Goal: Task Accomplishment & Management: Use online tool/utility

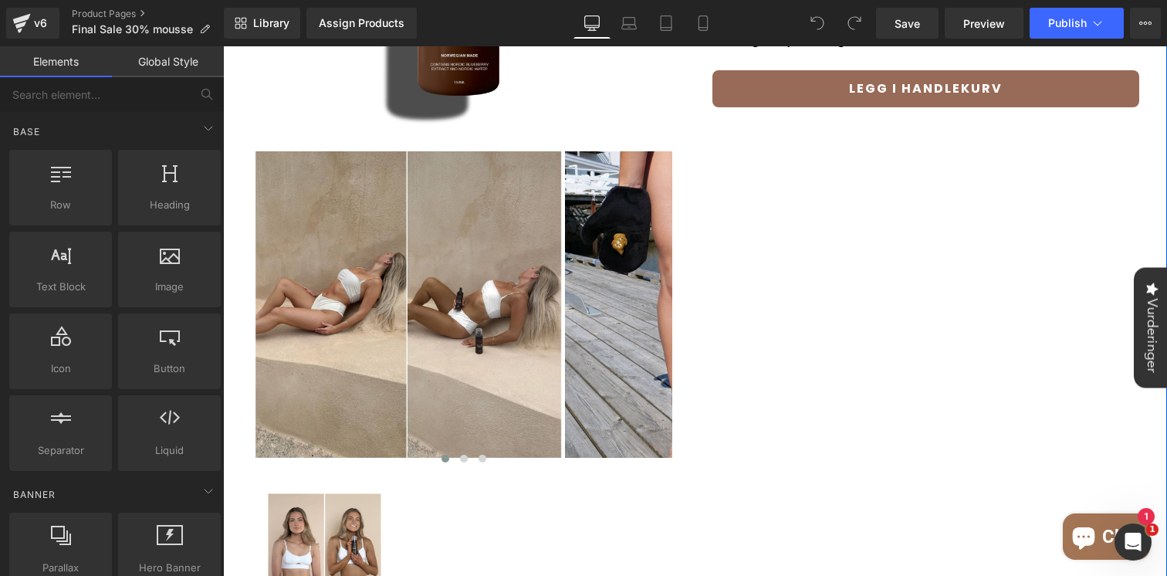
scroll to position [127, 0]
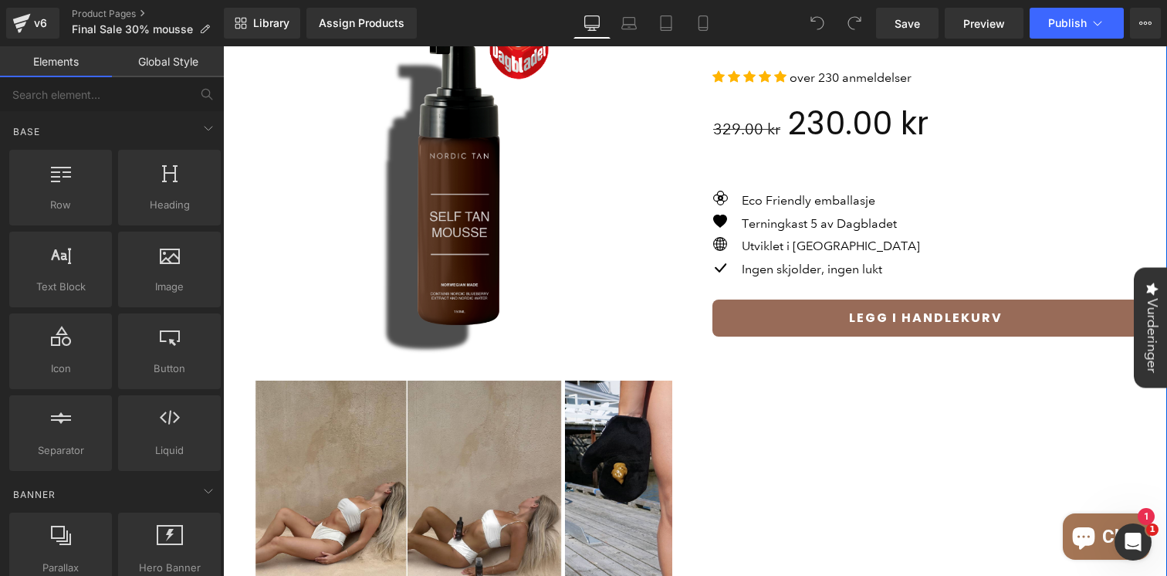
click at [370, 244] on img at bounding box center [464, 179] width 440 height 440
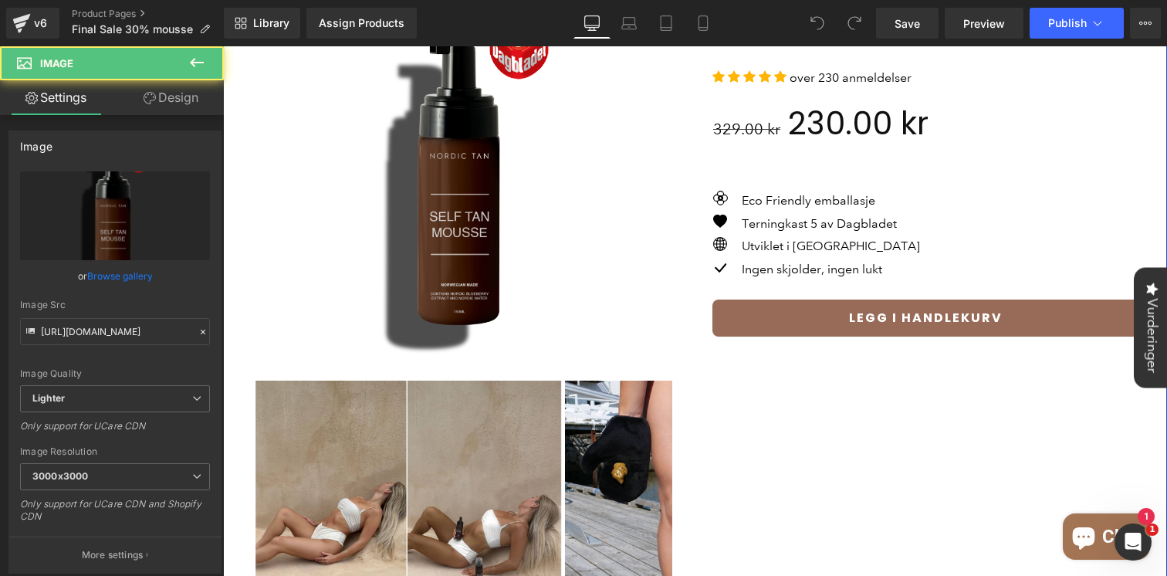
scroll to position [0, 0]
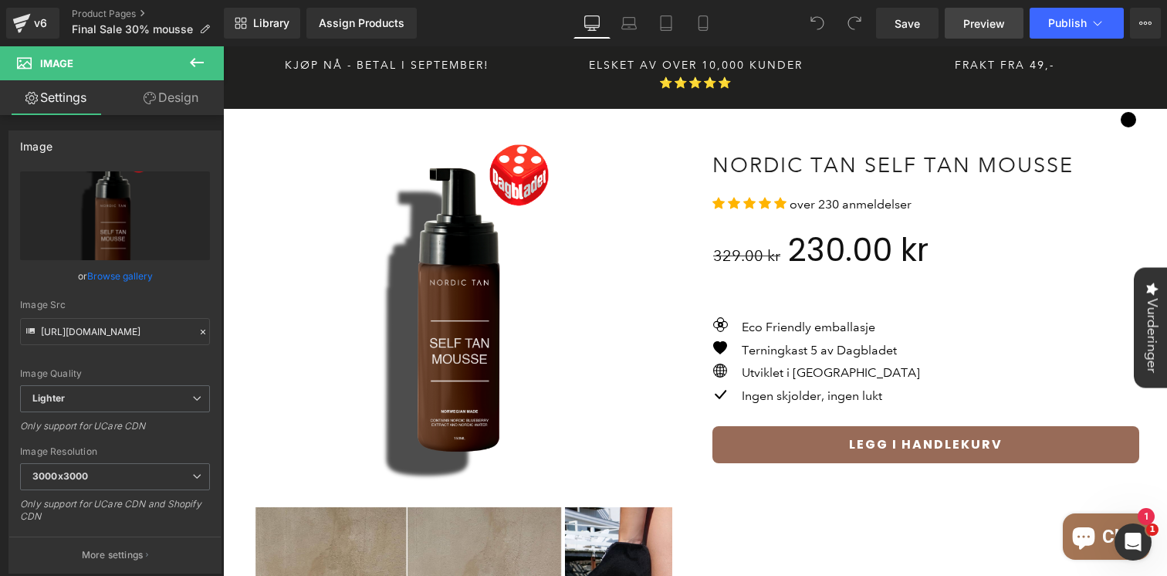
click at [1011, 17] on link "Preview" at bounding box center [983, 23] width 79 height 31
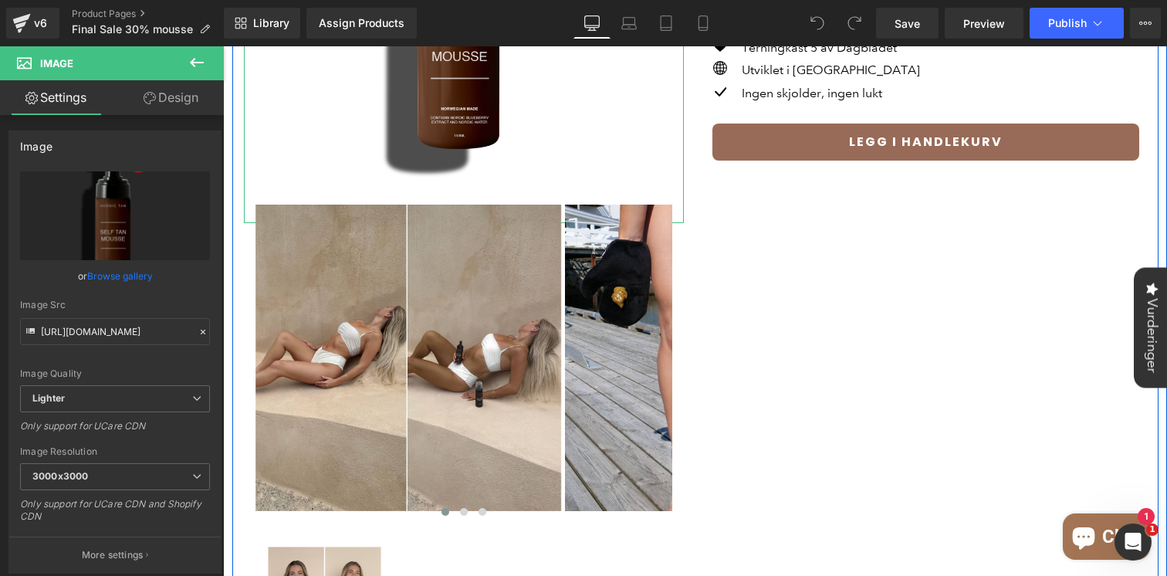
scroll to position [347, 0]
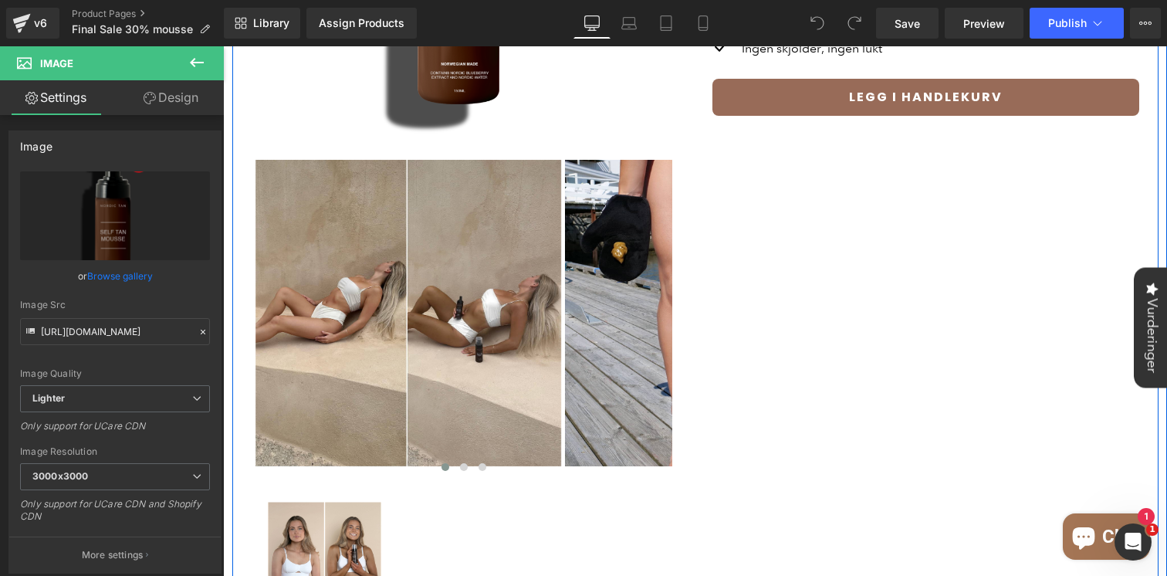
click at [836, 248] on div "Image Image Image Image Image Image Image Image Image" at bounding box center [695, 237] width 926 height 843
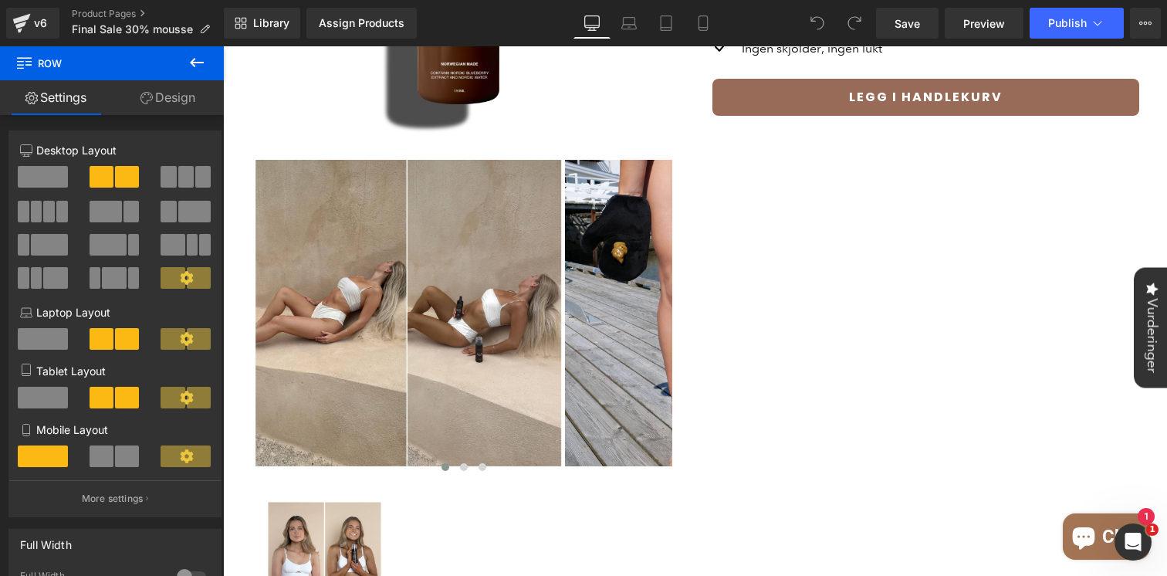
click at [191, 64] on icon at bounding box center [197, 62] width 14 height 9
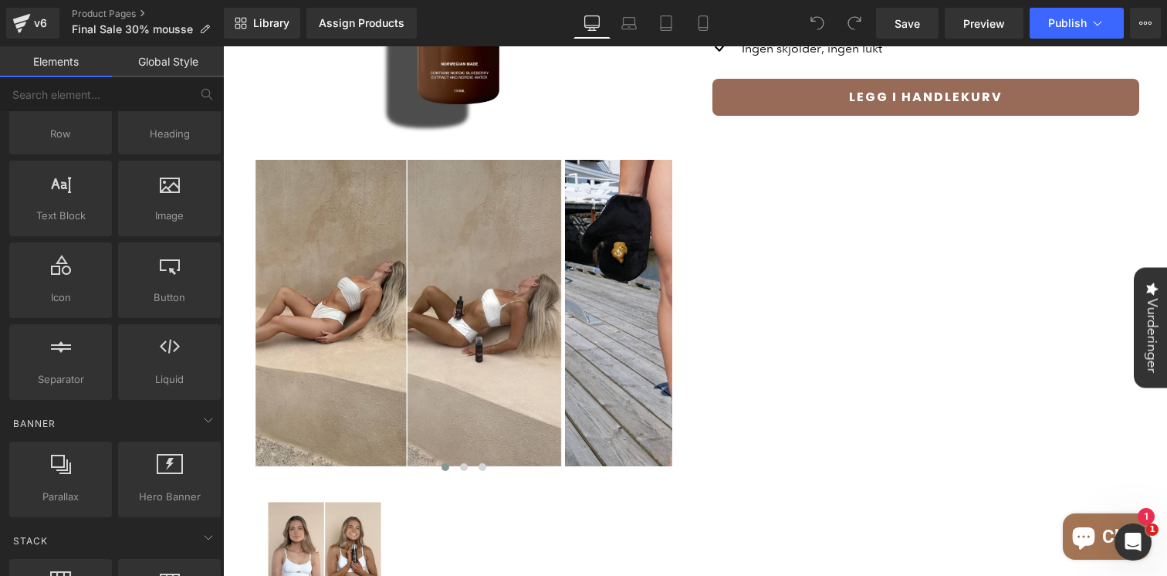
scroll to position [0, 0]
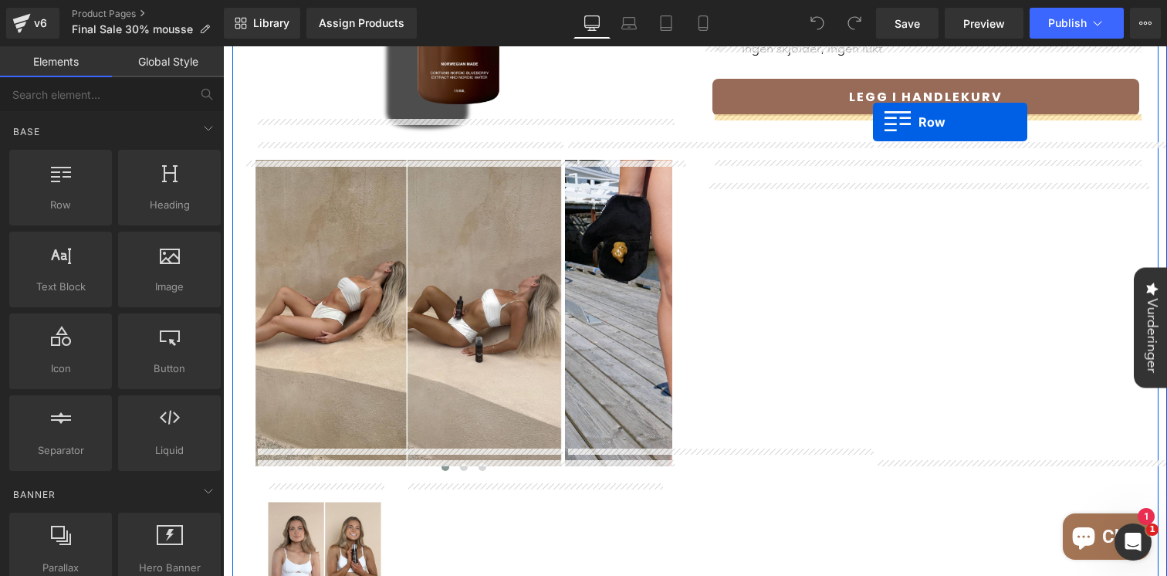
drag, startPoint x: 295, startPoint y: 241, endPoint x: 873, endPoint y: 122, distance: 590.1
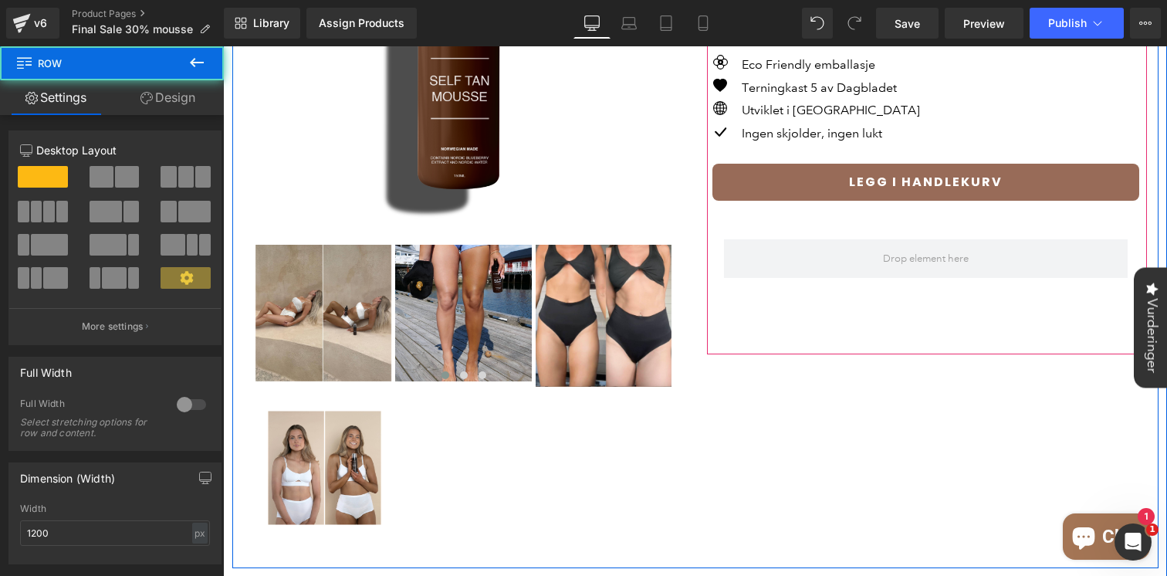
scroll to position [258, 0]
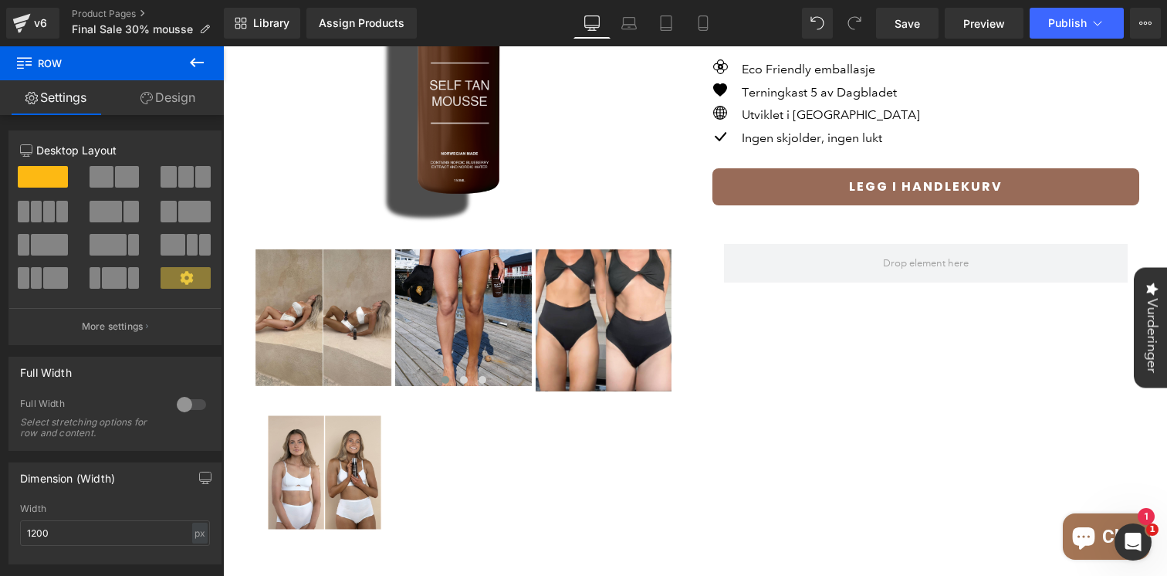
click at [195, 66] on icon at bounding box center [196, 62] width 19 height 19
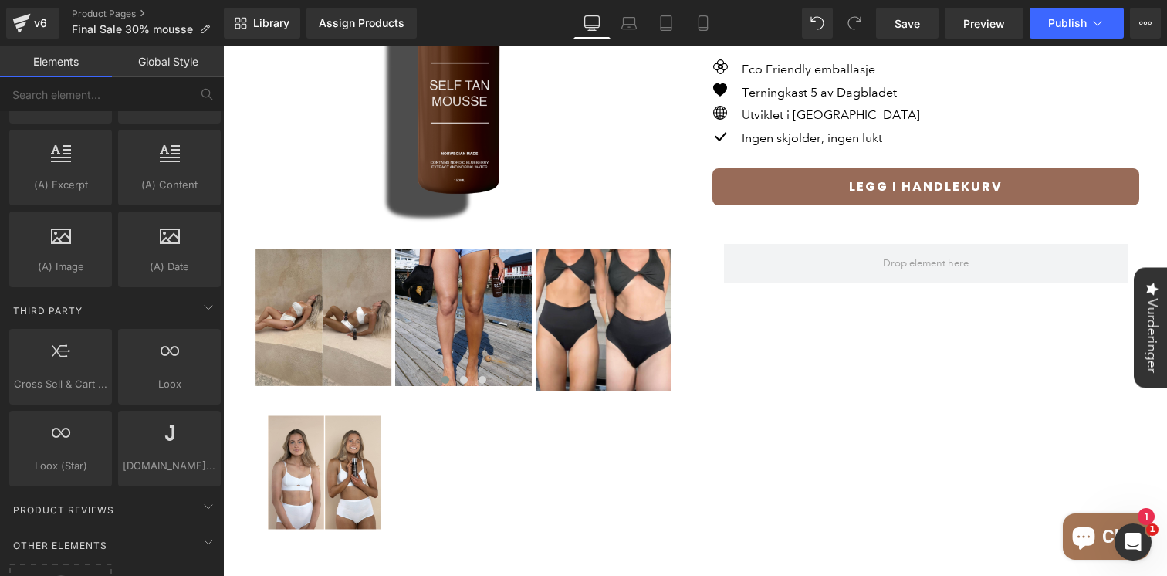
scroll to position [3021, 0]
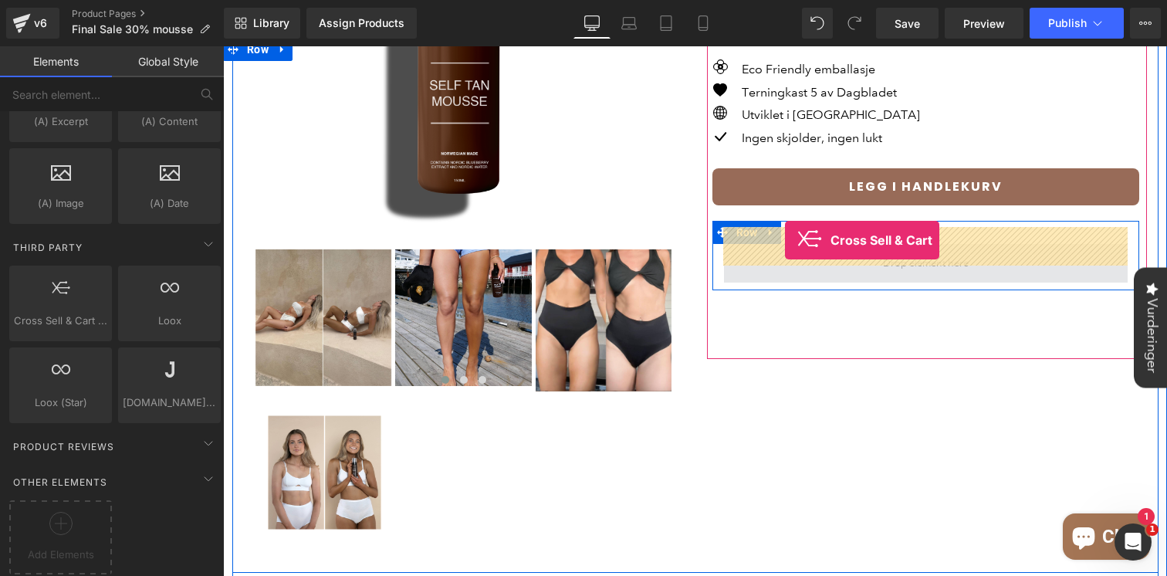
drag, startPoint x: 380, startPoint y: 339, endPoint x: 785, endPoint y: 240, distance: 416.3
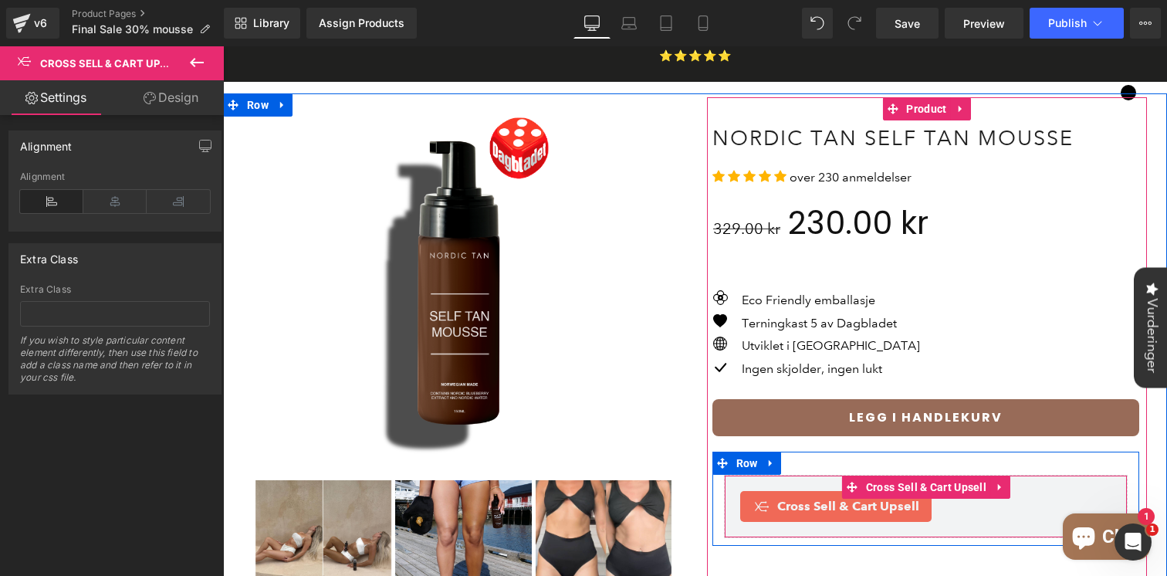
scroll to position [0, 0]
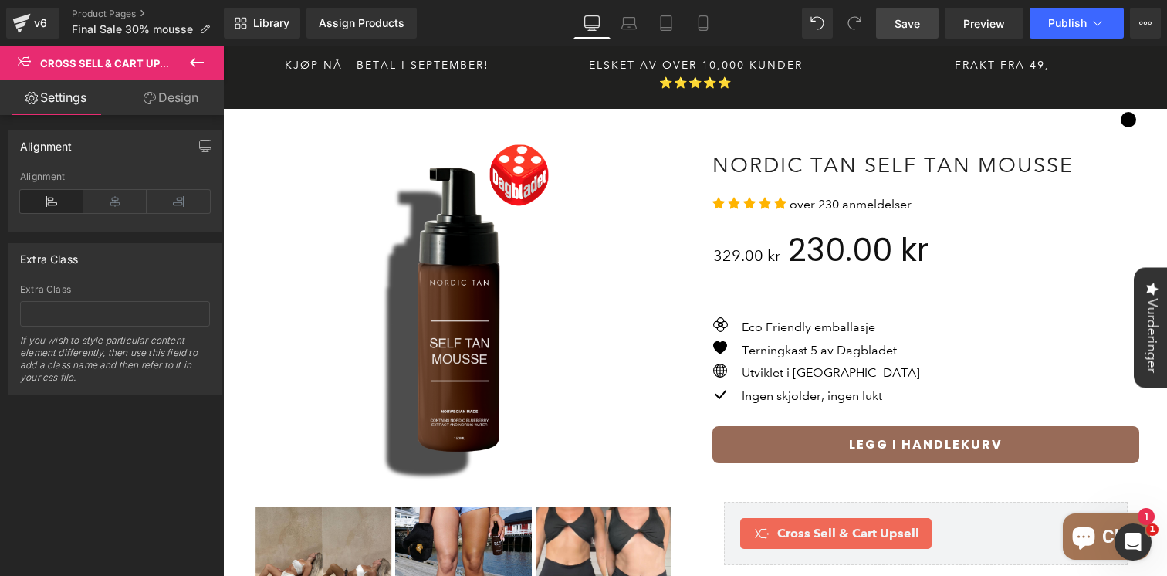
drag, startPoint x: 925, startPoint y: 32, endPoint x: 497, endPoint y: 230, distance: 471.5
click at [925, 32] on link "Save" at bounding box center [907, 23] width 62 height 31
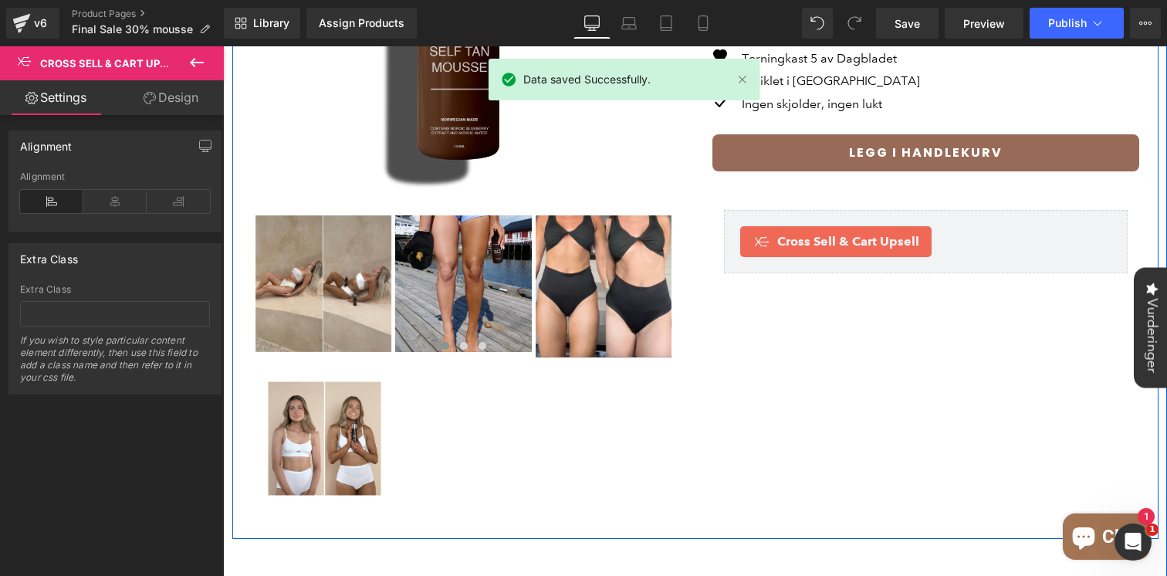
scroll to position [198, 0]
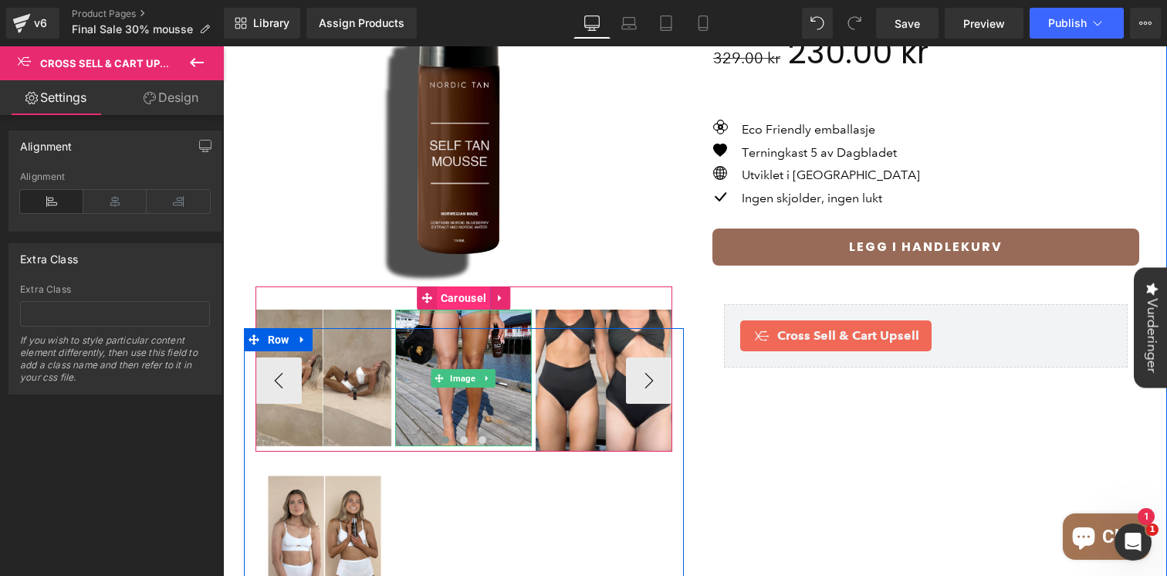
click at [466, 288] on span "Carousel" at bounding box center [463, 297] width 53 height 23
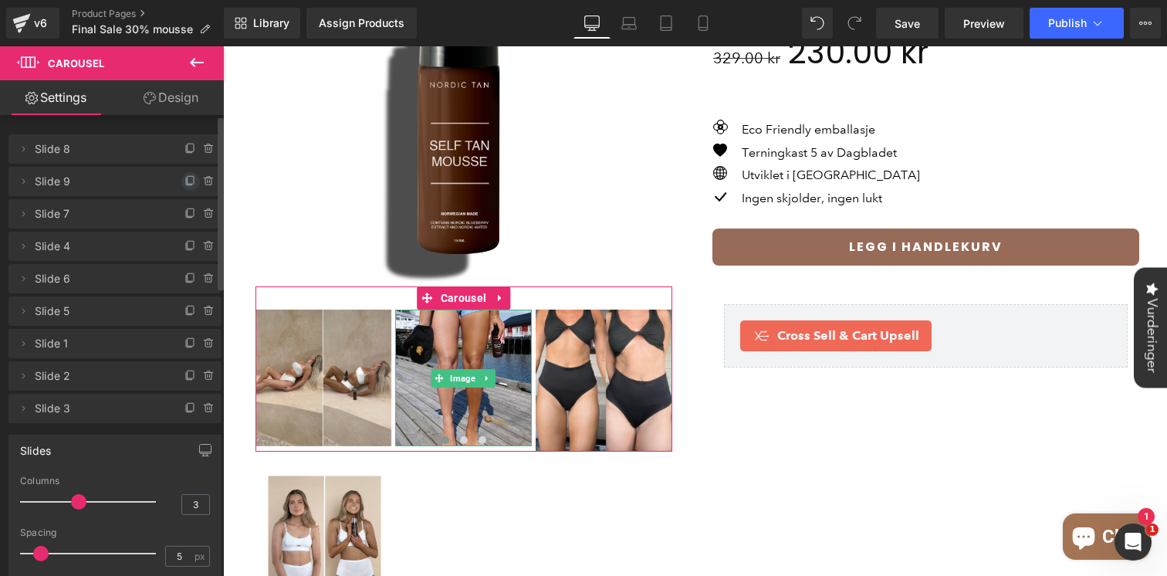
click at [187, 181] on icon at bounding box center [190, 181] width 12 height 12
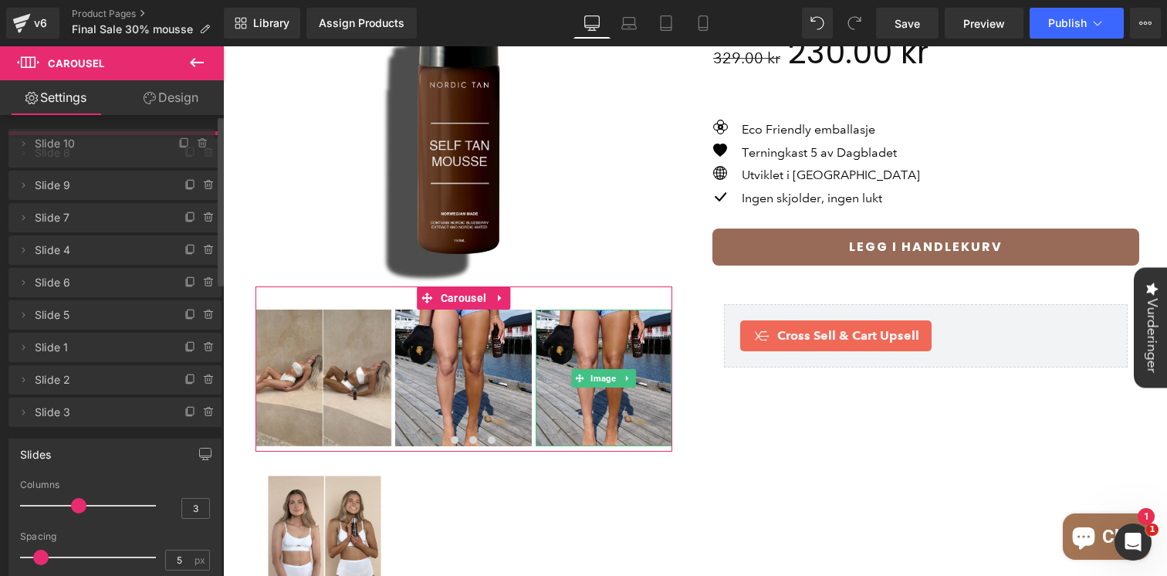
drag, startPoint x: 123, startPoint y: 217, endPoint x: 131, endPoint y: 148, distance: 69.1
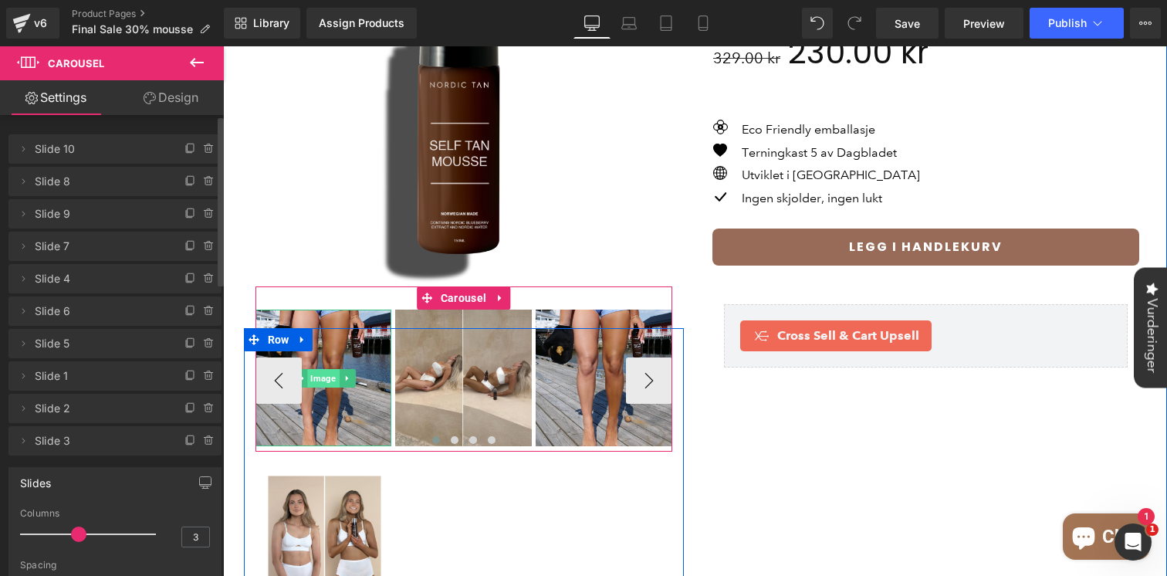
click at [325, 369] on span "Image" at bounding box center [323, 378] width 32 height 19
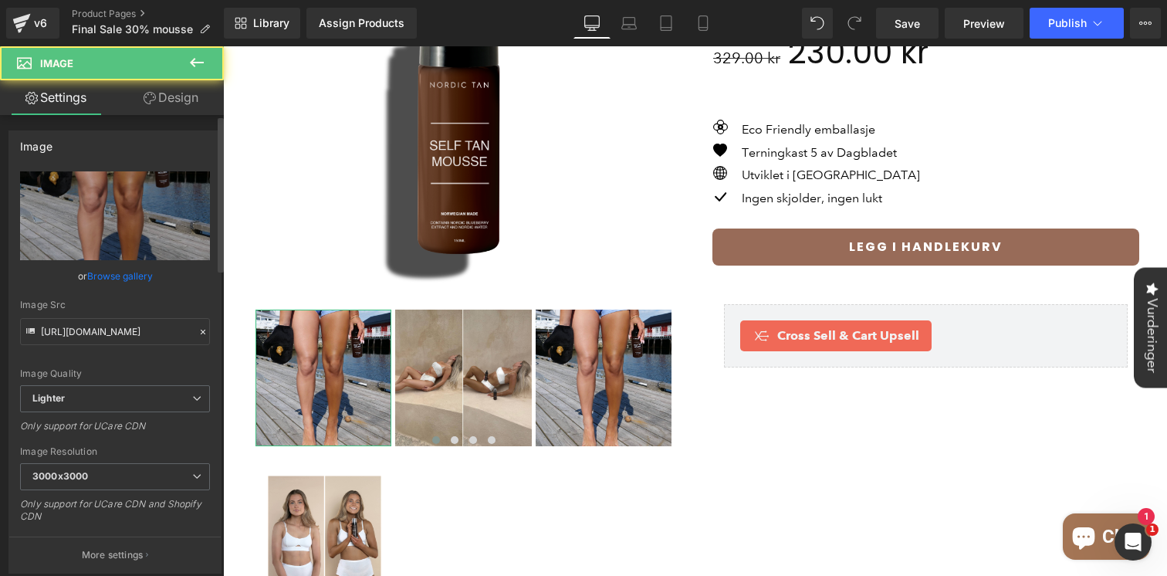
click at [118, 272] on link "Browse gallery" at bounding box center [120, 275] width 66 height 27
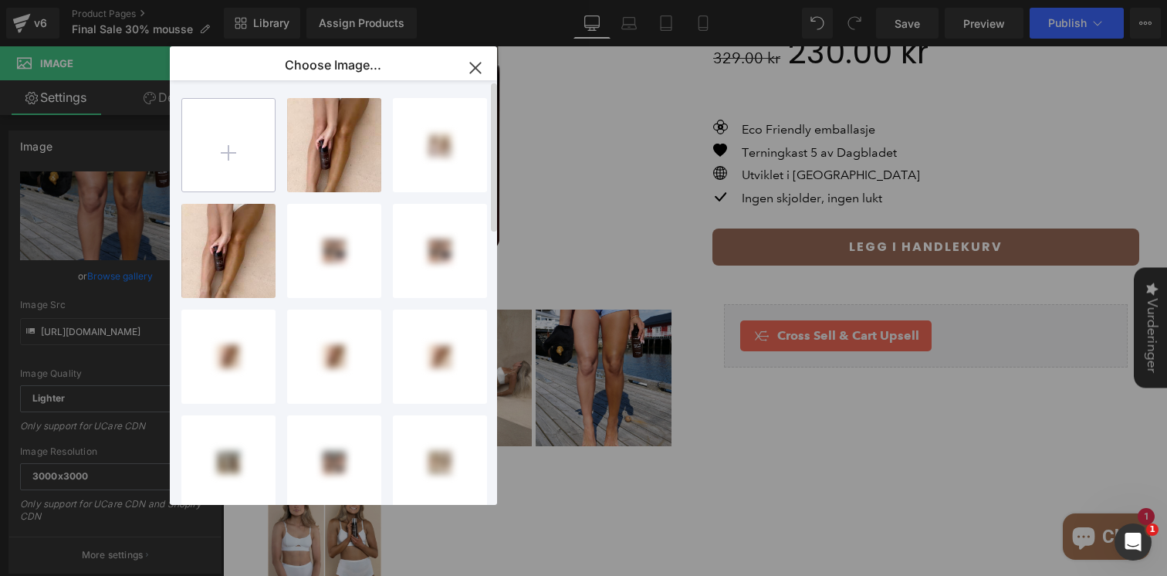
click at [243, 154] on input "file" at bounding box center [228, 145] width 93 height 93
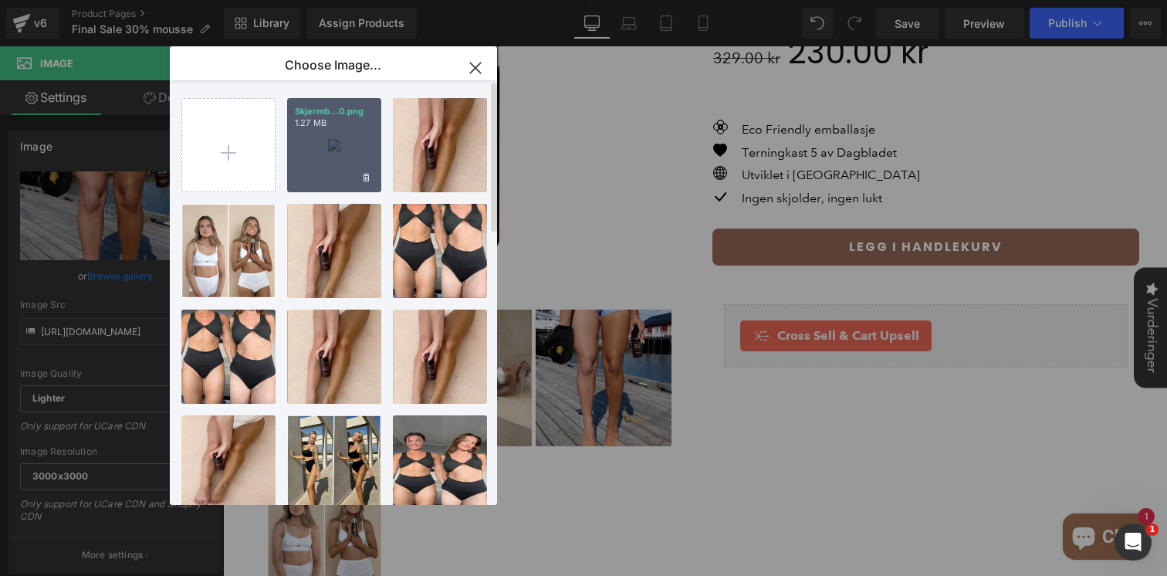
click at [335, 149] on div "Skjermb...0.png 1.27 MB" at bounding box center [334, 145] width 94 height 94
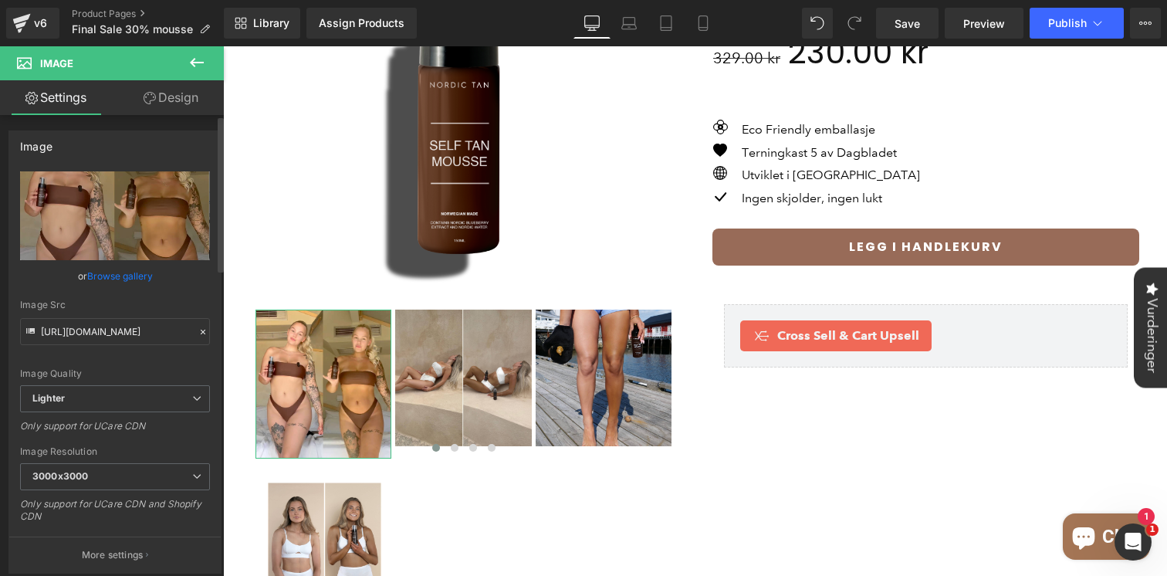
click at [114, 285] on link "Browse gallery" at bounding box center [120, 275] width 66 height 27
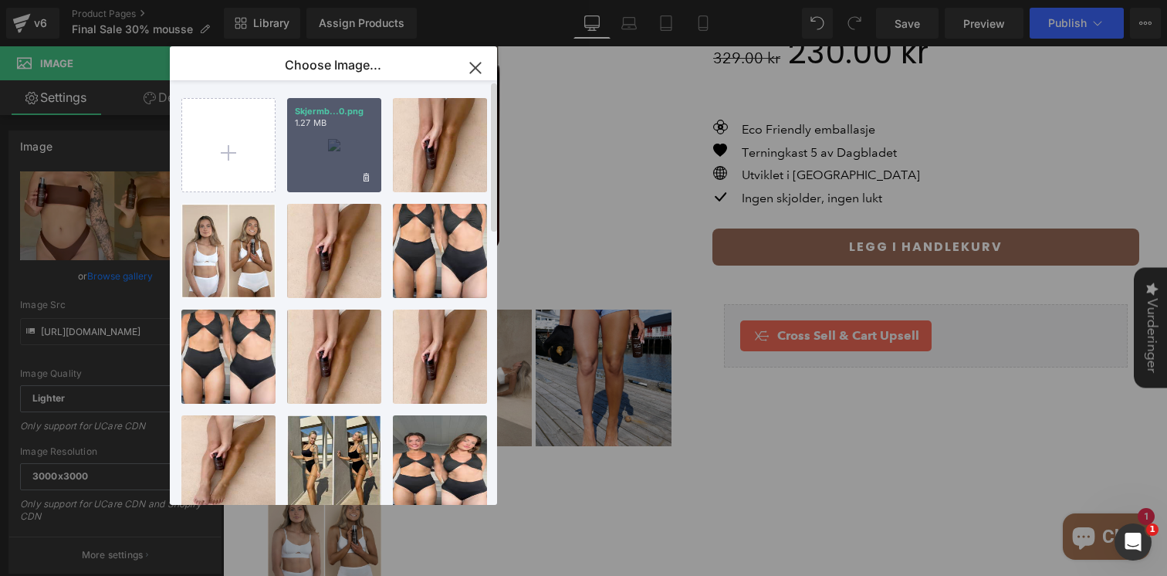
click at [348, 108] on p "Skjermb...0.png" at bounding box center [334, 112] width 79 height 12
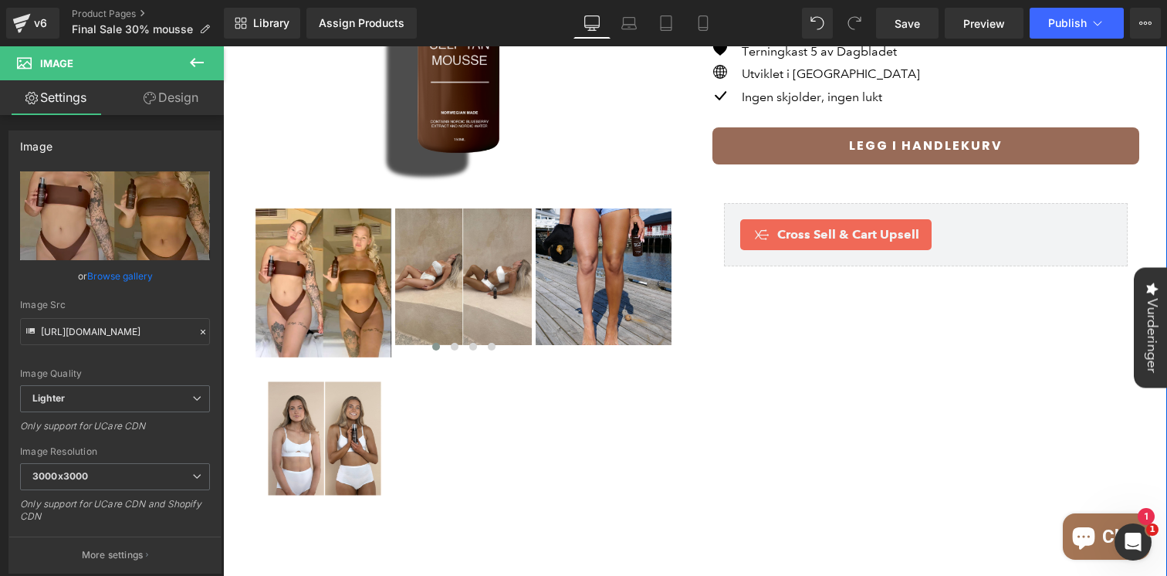
scroll to position [252, 0]
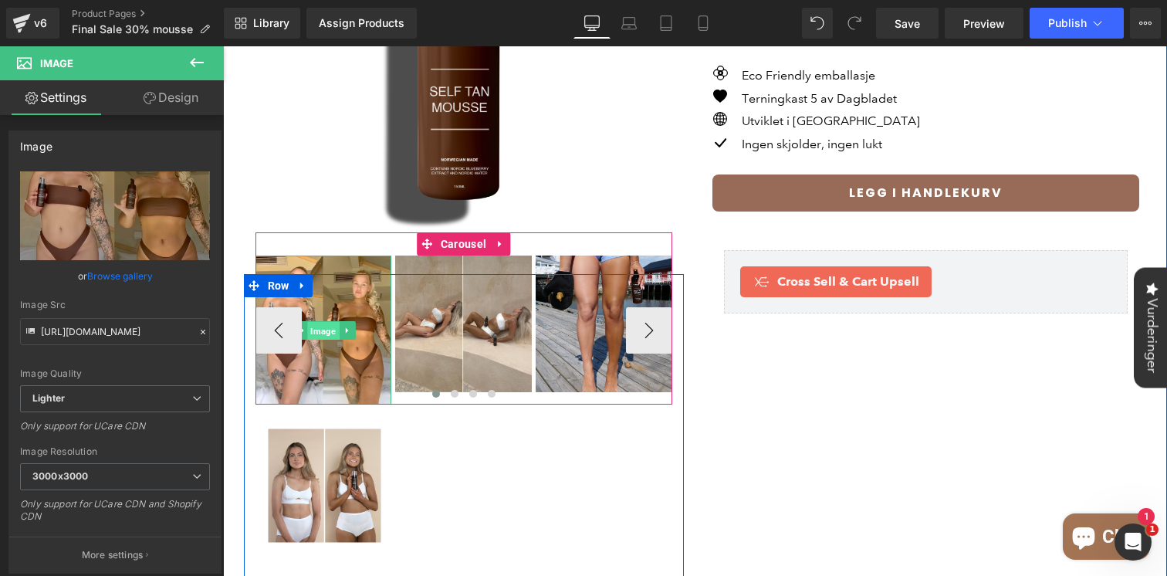
click at [325, 321] on span "Image" at bounding box center [323, 330] width 32 height 19
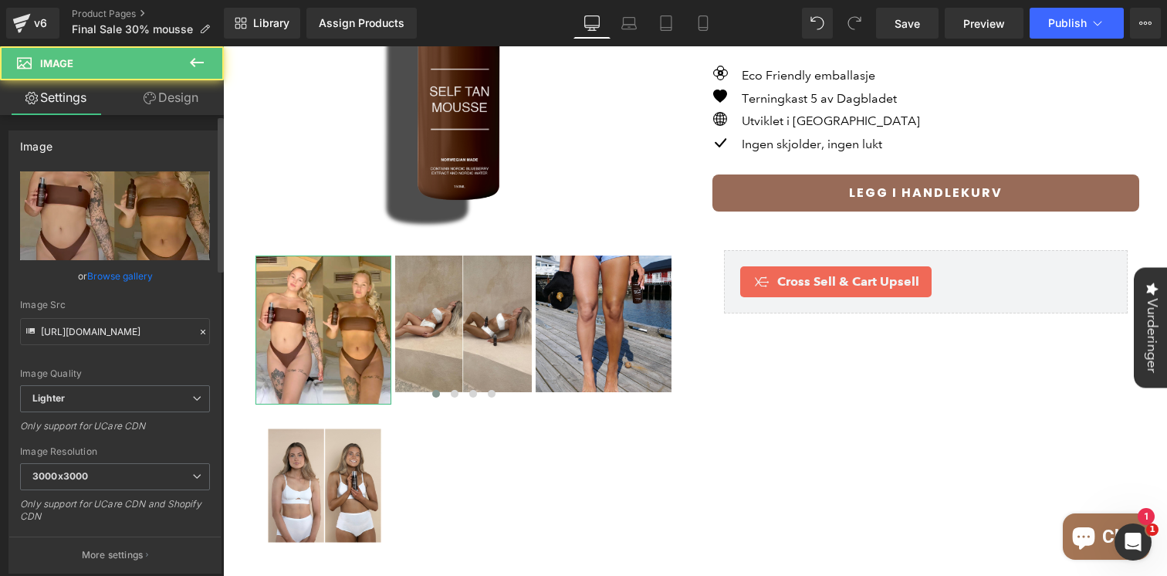
click at [111, 263] on link "Browse gallery" at bounding box center [120, 275] width 66 height 27
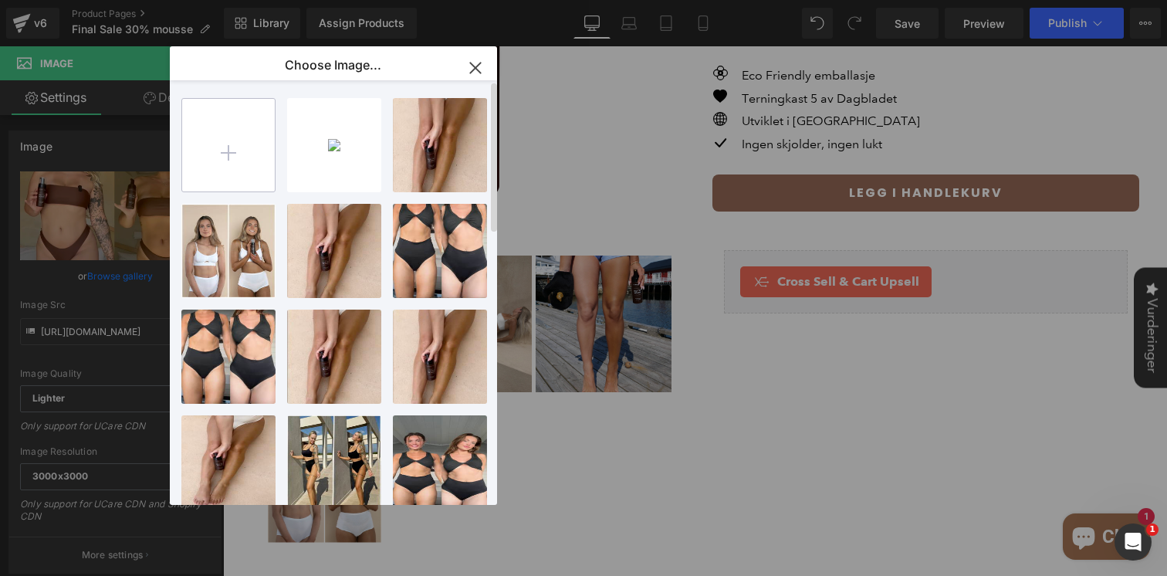
click at [227, 148] on input "file" at bounding box center [228, 145] width 93 height 93
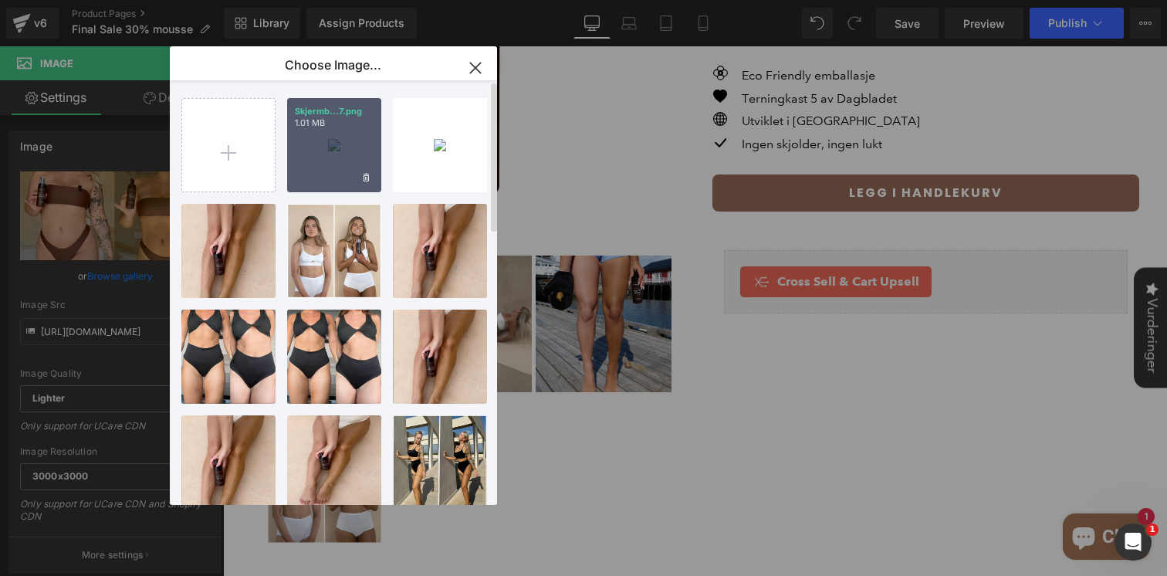
click at [326, 152] on div "Skjermb...7.png 1.01 MB" at bounding box center [334, 145] width 94 height 94
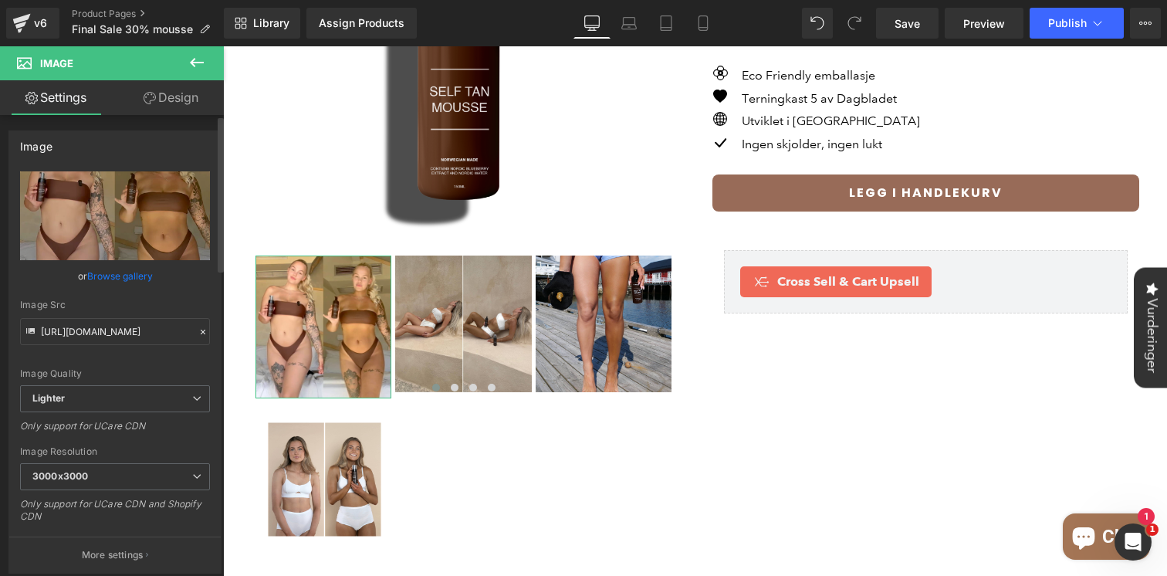
click at [132, 268] on link "Browse gallery" at bounding box center [120, 275] width 66 height 27
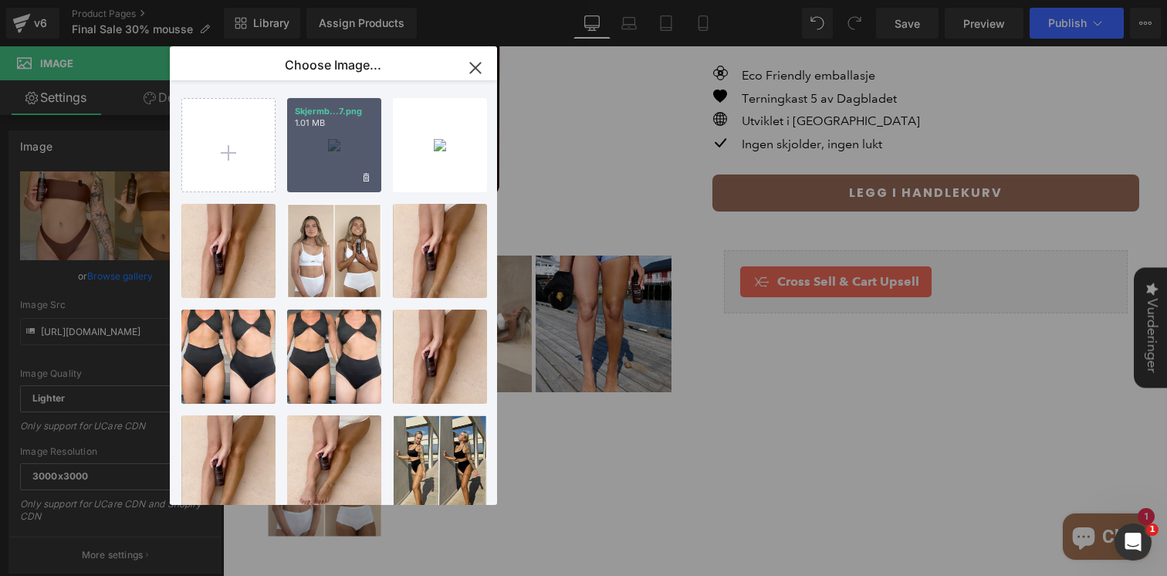
click at [333, 157] on div "Skjermb...7.png 1.01 MB" at bounding box center [334, 145] width 94 height 94
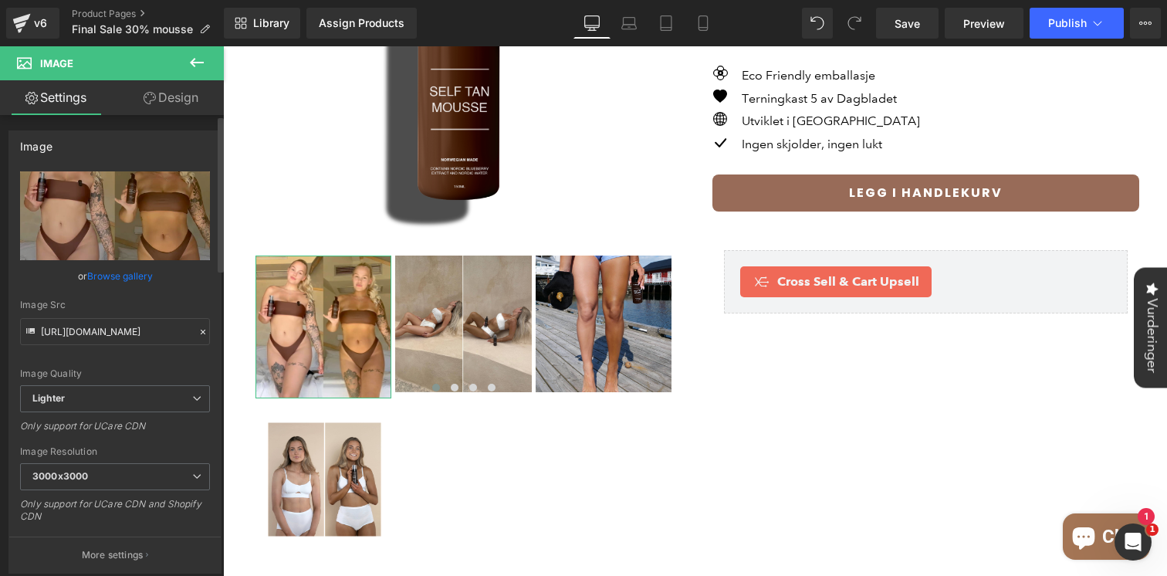
click at [130, 274] on link "Browse gallery" at bounding box center [120, 275] width 66 height 27
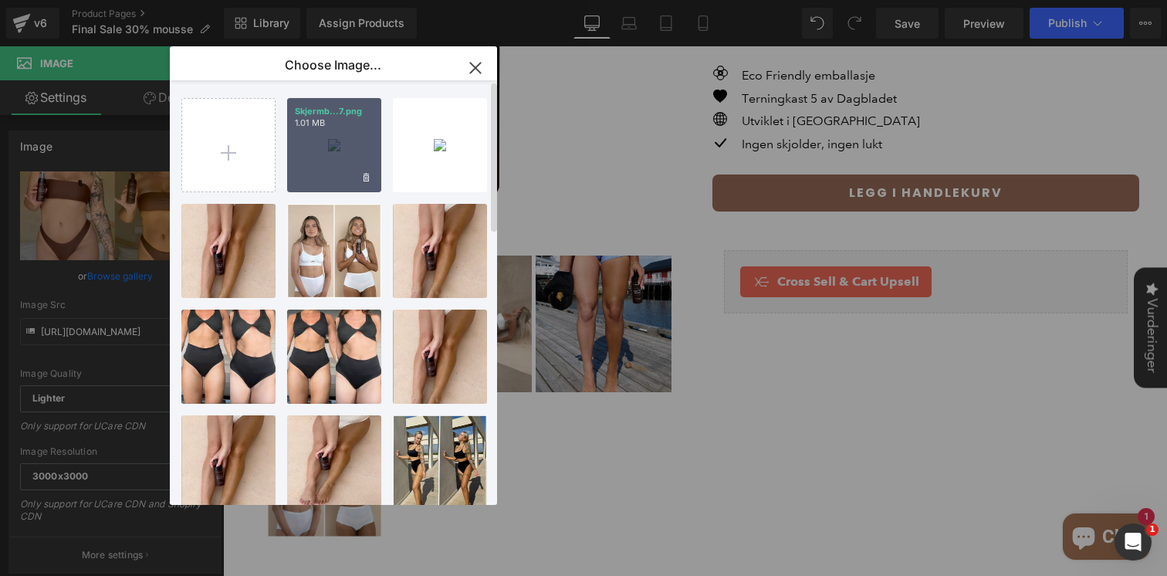
click at [336, 166] on div "Skjermb...7.png 1.01 MB" at bounding box center [334, 145] width 94 height 94
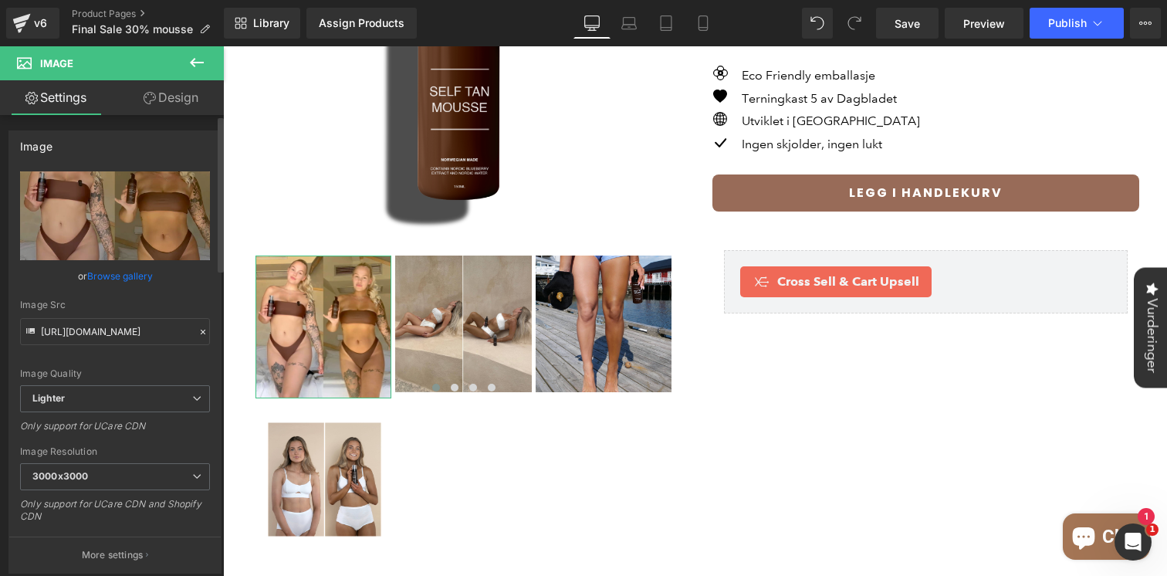
click at [121, 280] on link "Browse gallery" at bounding box center [120, 275] width 66 height 27
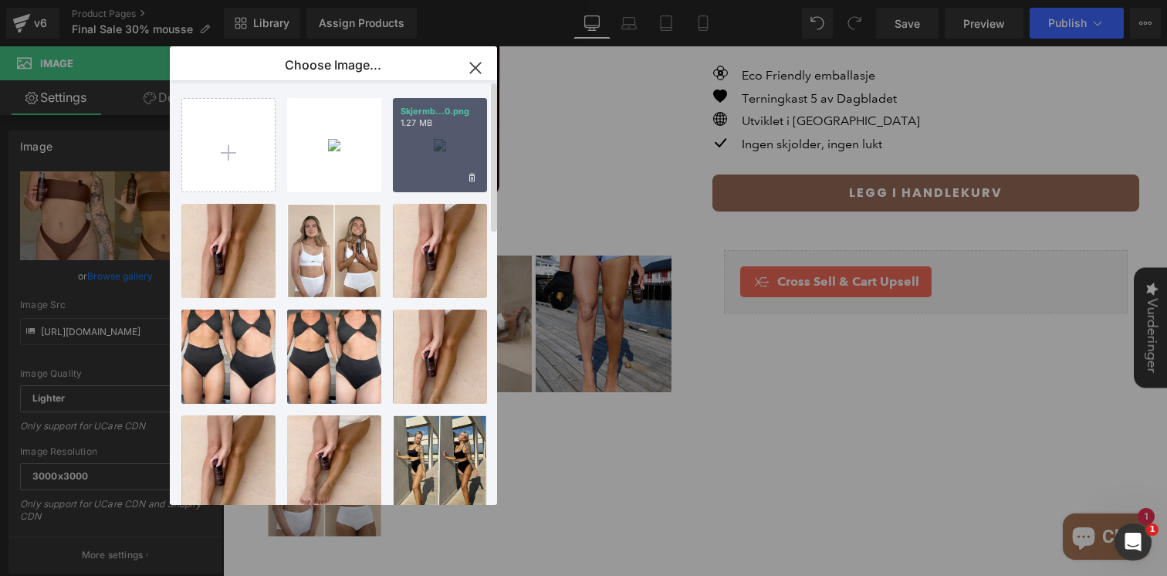
click at [430, 135] on div "Skjermb...0.png 1.27 MB" at bounding box center [440, 145] width 94 height 94
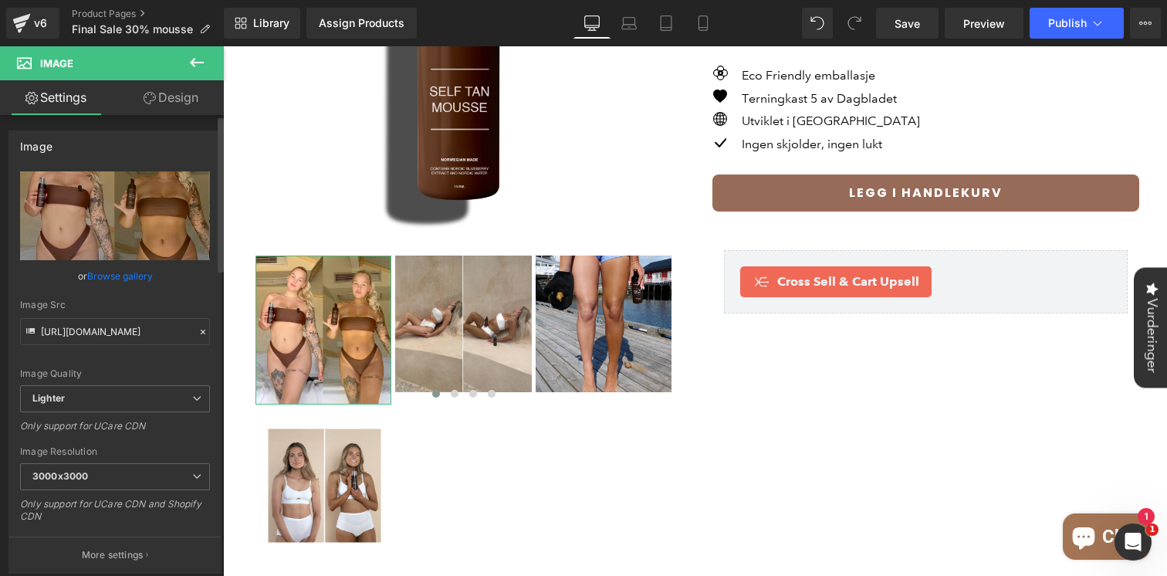
click at [102, 277] on link "Browse gallery" at bounding box center [120, 275] width 66 height 27
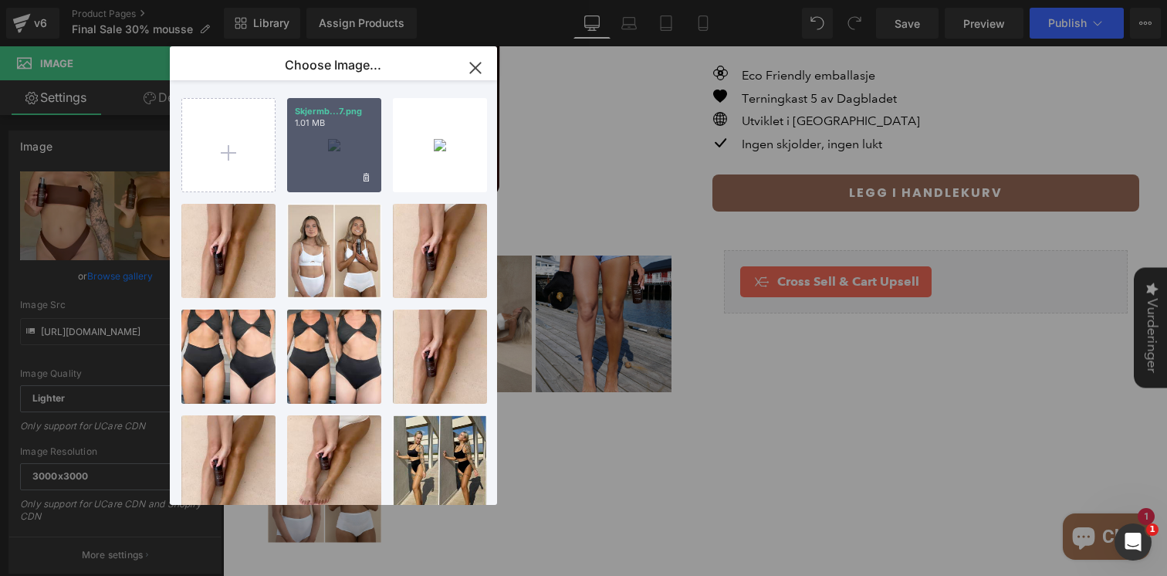
click at [351, 149] on div "Skjermb...7.png 1.01 MB" at bounding box center [334, 145] width 94 height 94
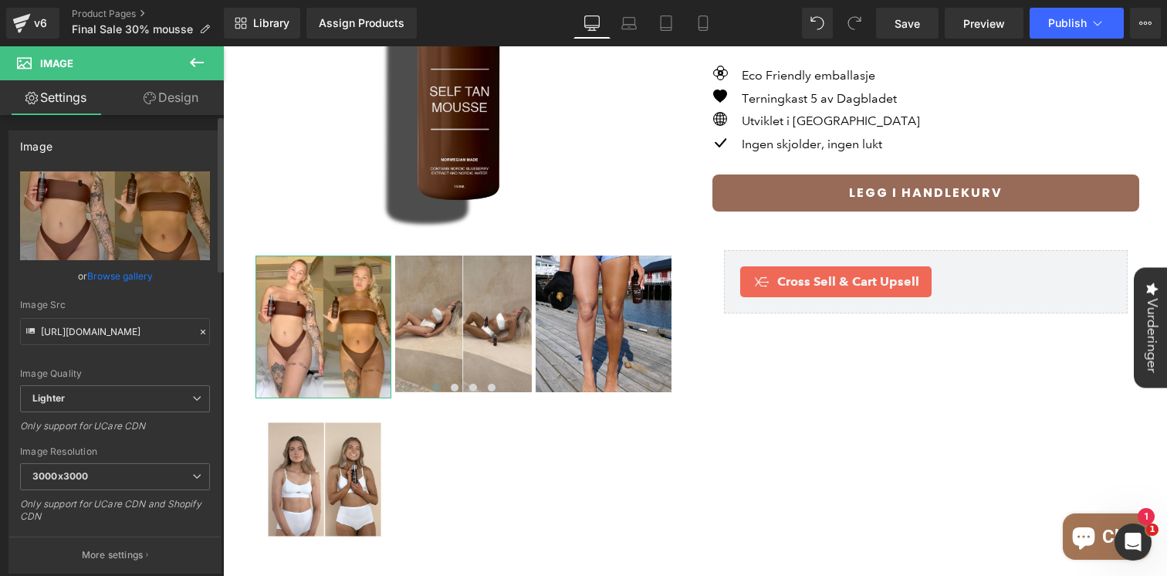
click at [117, 277] on link "Browse gallery" at bounding box center [120, 275] width 66 height 27
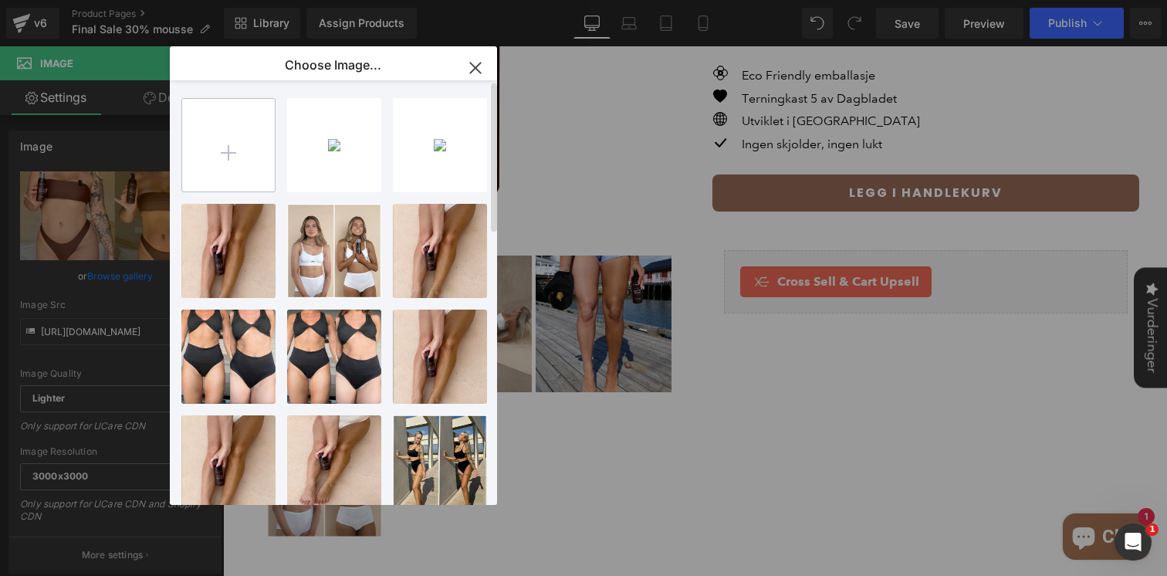
click at [214, 166] on input "file" at bounding box center [228, 145] width 93 height 93
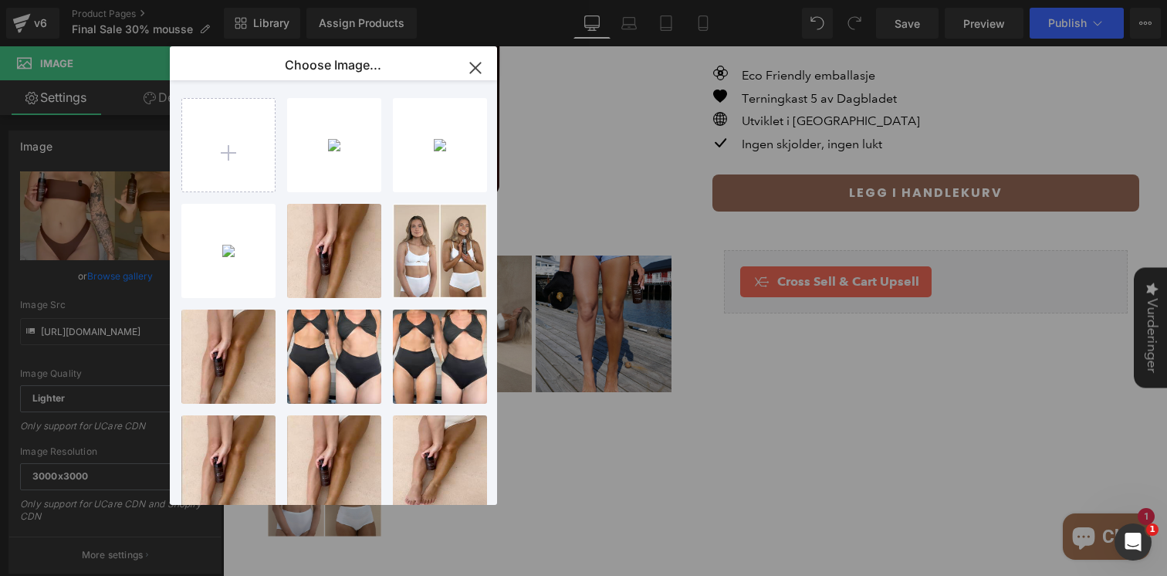
click at [0, 0] on div "Skjermb...0.png 1004.17 KB" at bounding box center [0, 0] width 0 height 0
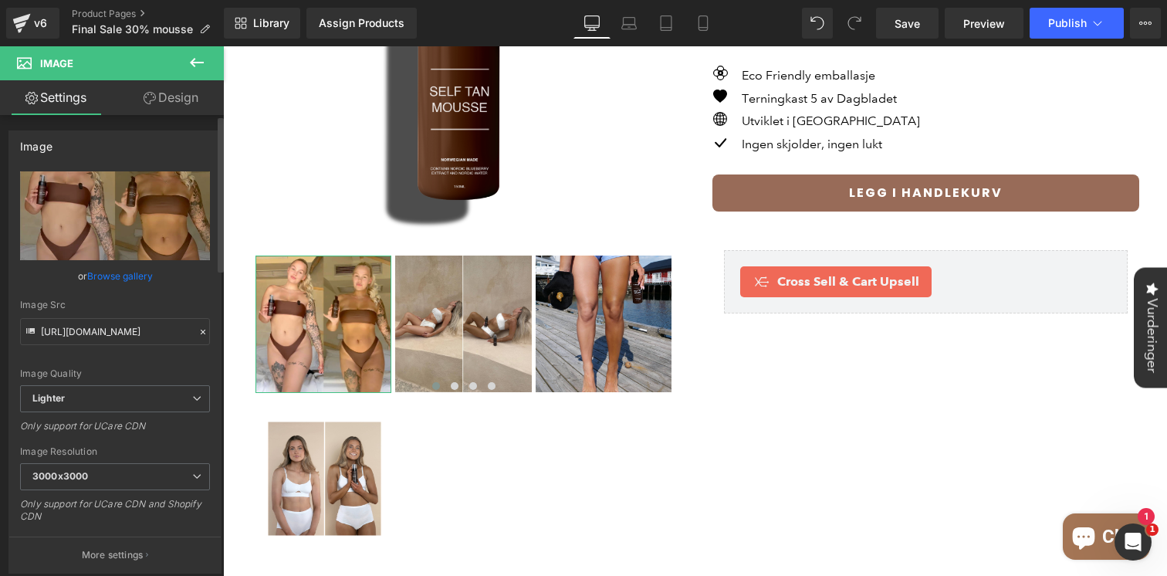
click at [129, 279] on link "Browse gallery" at bounding box center [120, 275] width 66 height 27
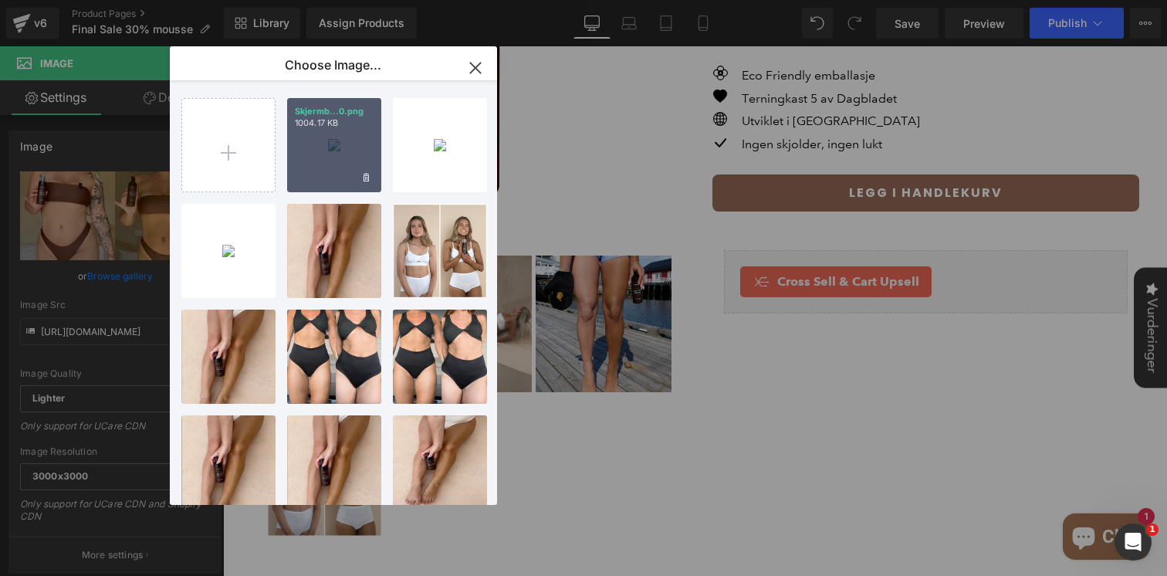
click at [324, 137] on div "Skjermb...0.png 1004.17 KB" at bounding box center [334, 145] width 94 height 94
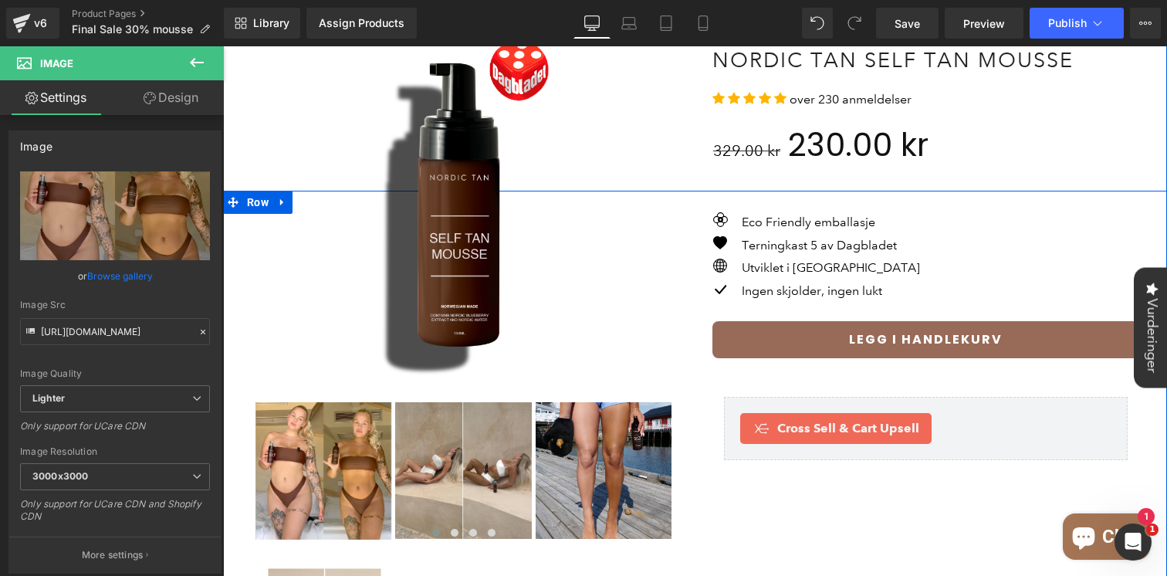
scroll to position [0, 0]
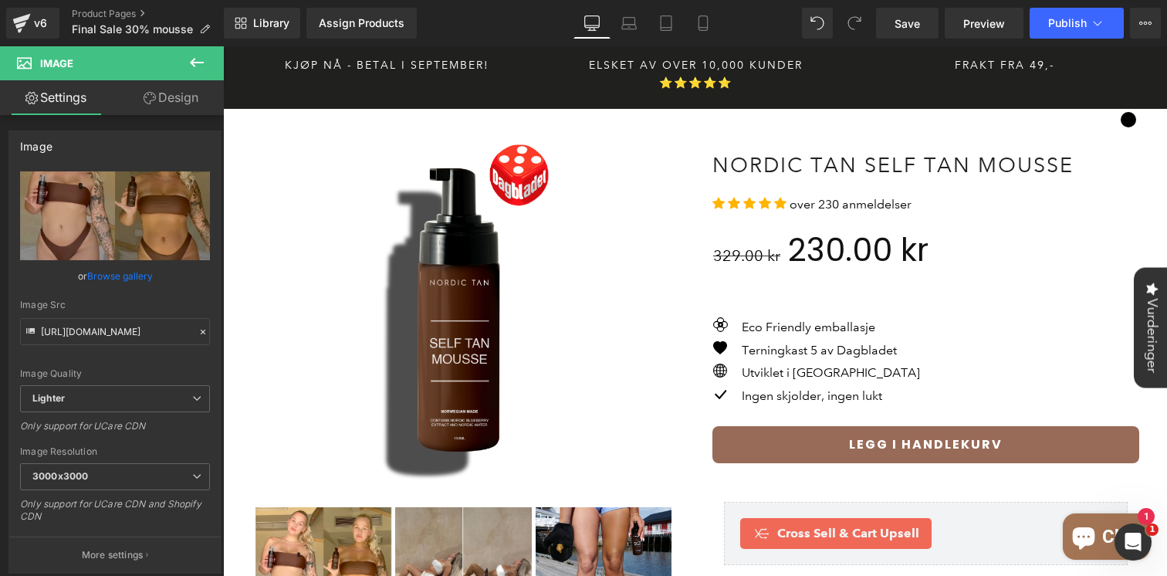
click at [197, 69] on icon at bounding box center [196, 62] width 19 height 19
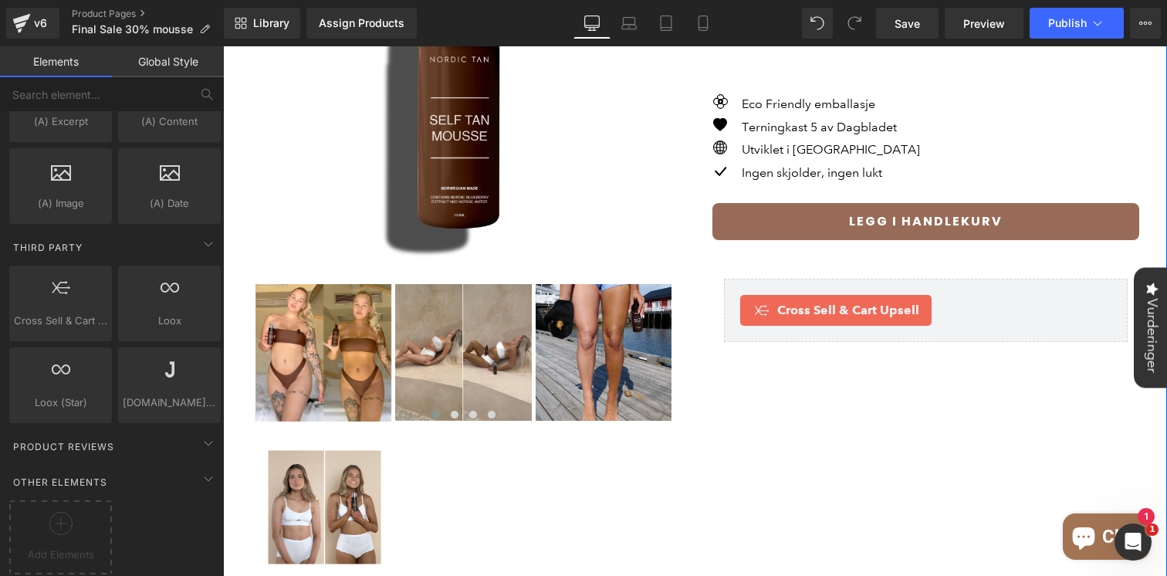
scroll to position [231, 0]
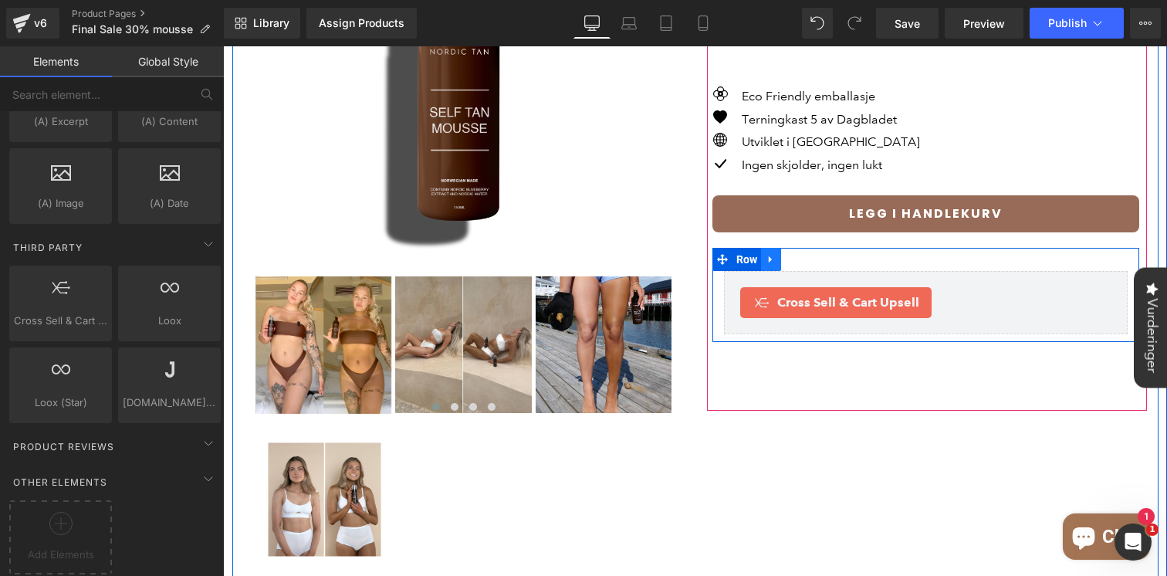
click at [772, 253] on icon at bounding box center [770, 259] width 11 height 12
click at [792, 254] on icon at bounding box center [790, 259] width 11 height 11
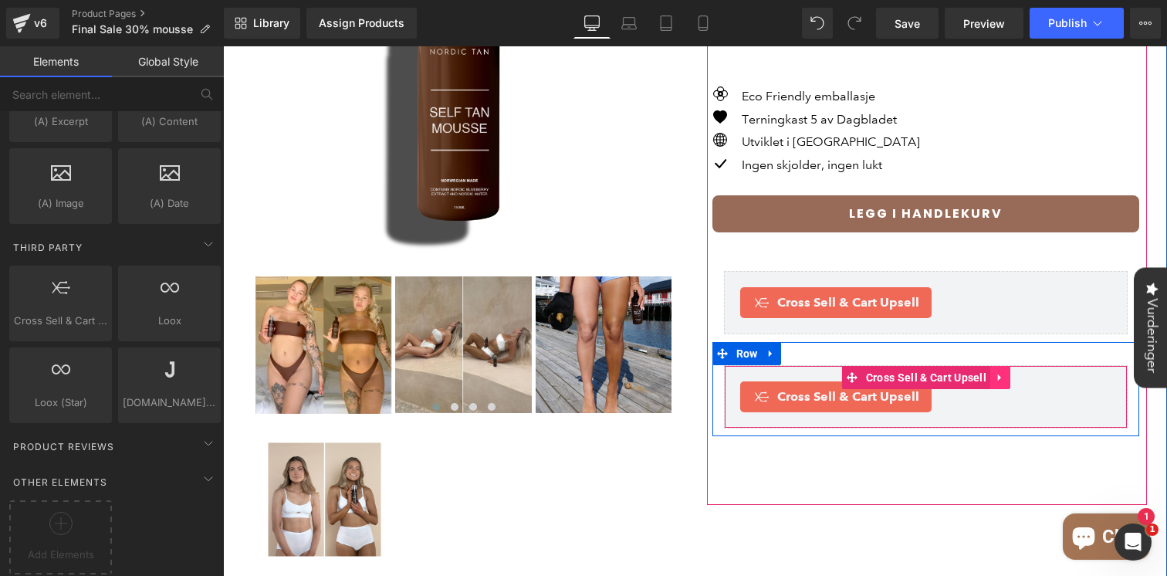
click at [999, 371] on icon at bounding box center [999, 377] width 11 height 12
click at [1006, 372] on icon at bounding box center [1009, 377] width 11 height 11
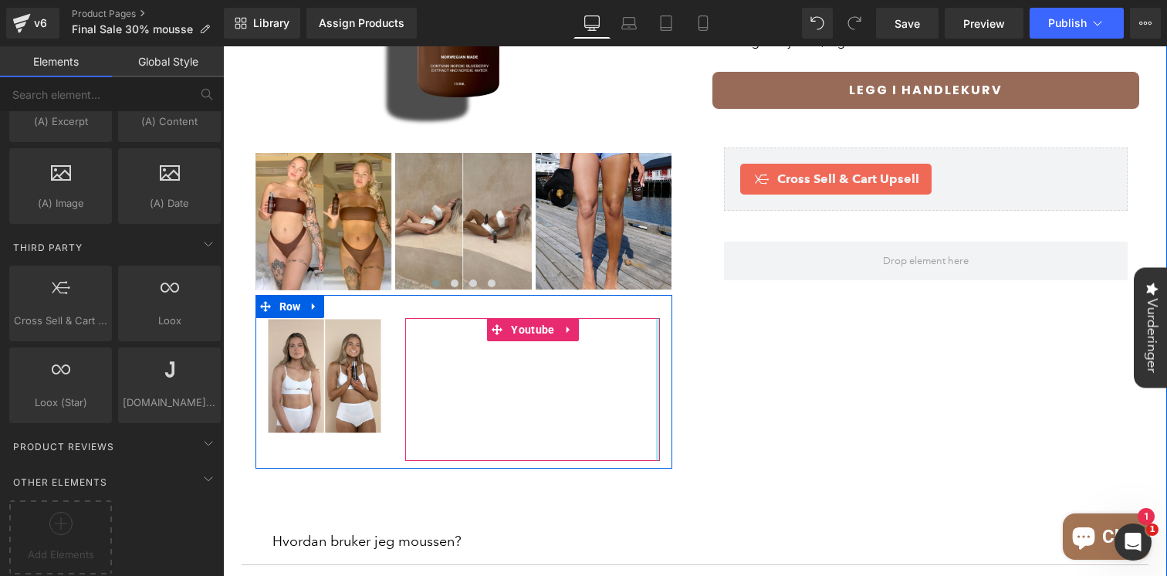
scroll to position [380, 0]
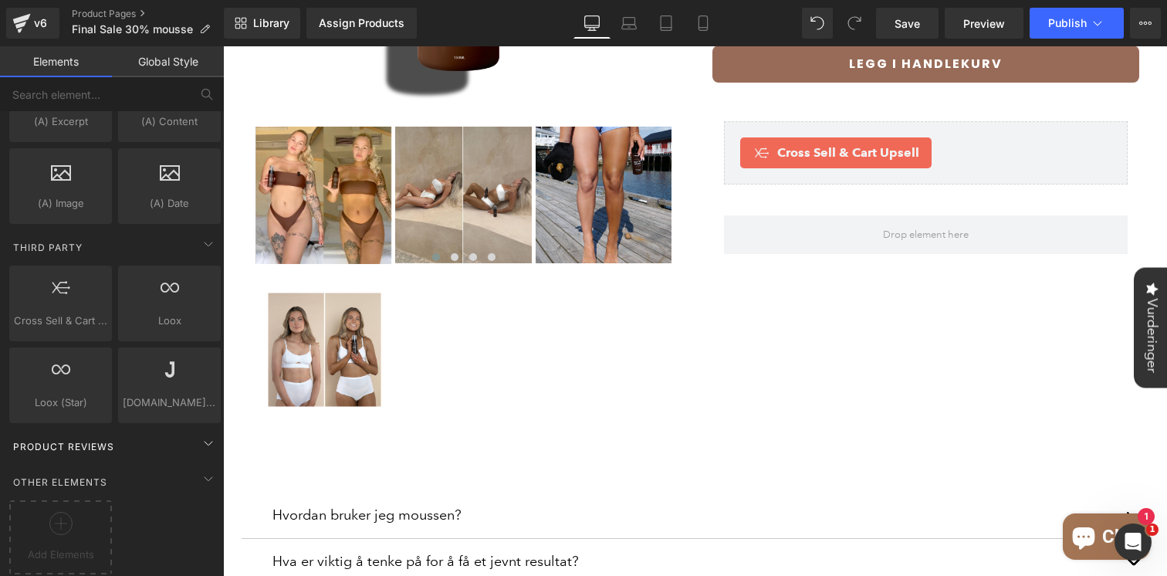
click at [129, 442] on div "Product Reviews" at bounding box center [115, 445] width 218 height 31
click at [204, 435] on icon at bounding box center [208, 443] width 19 height 19
click at [199, 434] on icon at bounding box center [208, 443] width 19 height 19
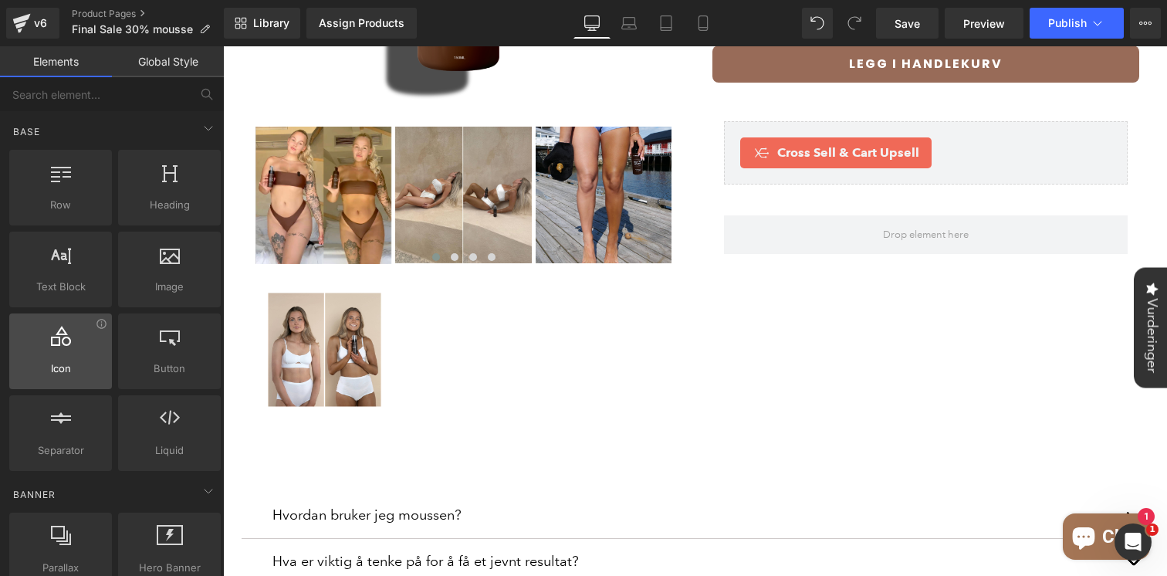
scroll to position [170, 0]
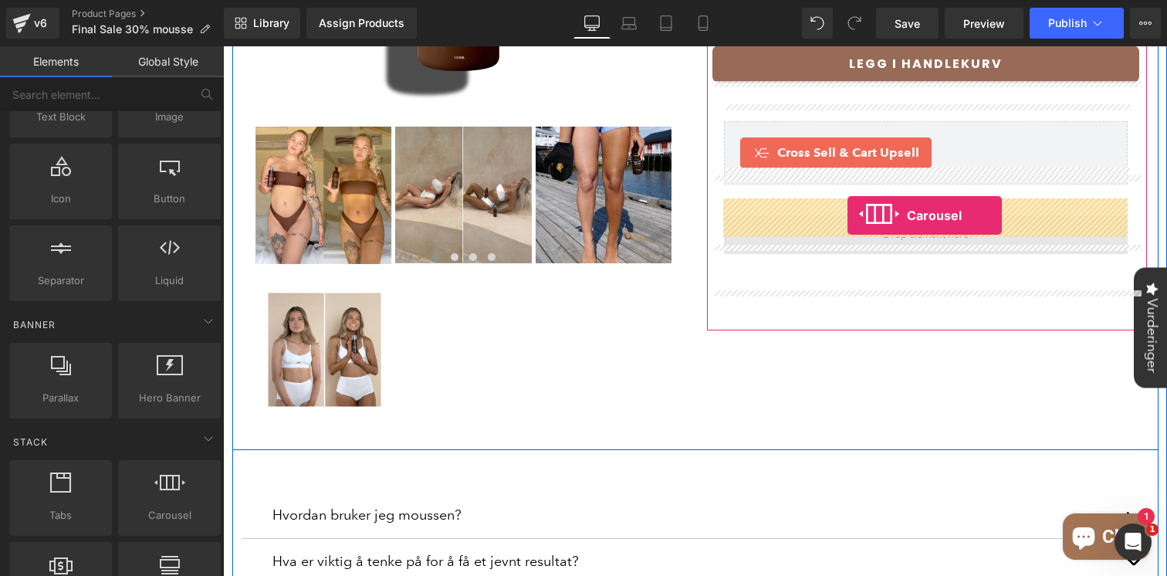
drag, startPoint x: 379, startPoint y: 541, endPoint x: 847, endPoint y: 216, distance: 569.9
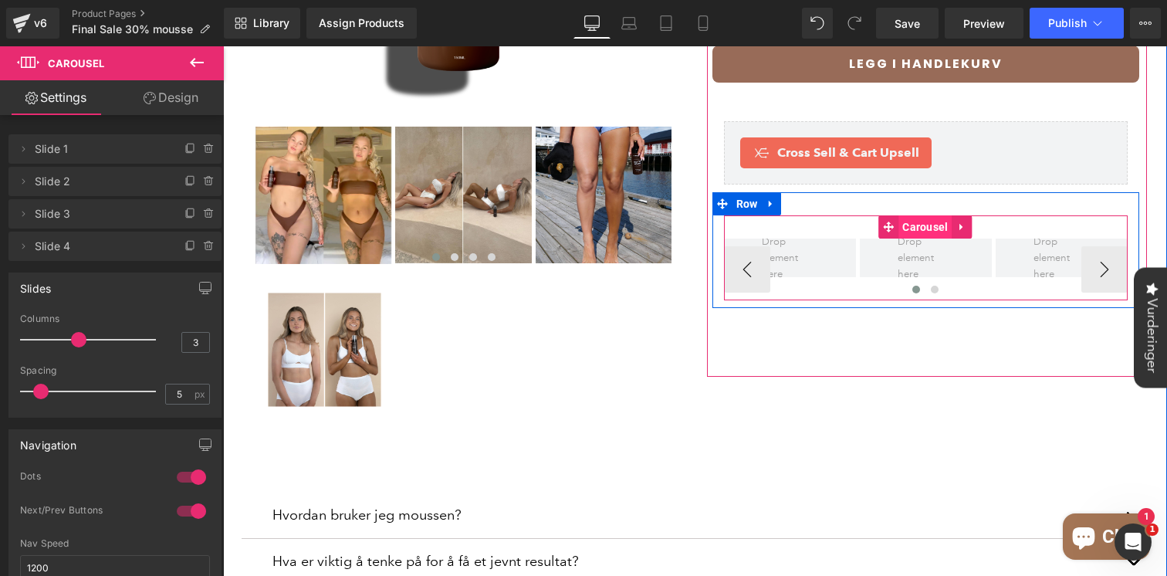
click at [931, 215] on span "Carousel" at bounding box center [924, 226] width 53 height 23
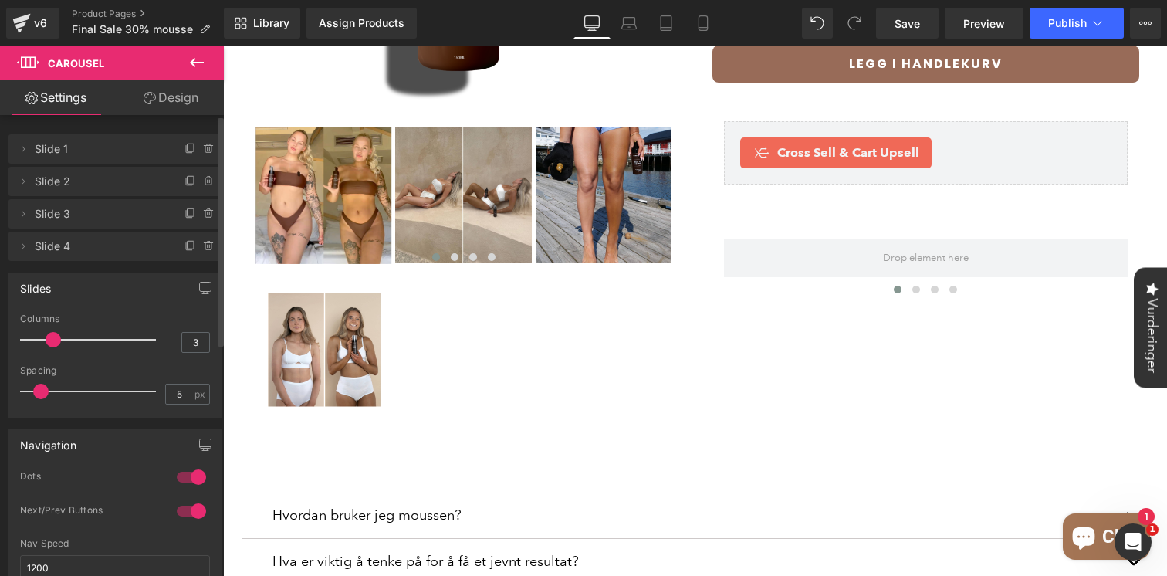
drag, startPoint x: 77, startPoint y: 338, endPoint x: 8, endPoint y: 343, distance: 68.9
click at [9, 343] on div "3 Columns 3 3 Columns 3 3 Columns 3 1 Columns 1 5px Spacing 5 px 5px Spacing 5 …" at bounding box center [114, 364] width 211 height 103
click at [194, 68] on icon at bounding box center [196, 62] width 19 height 19
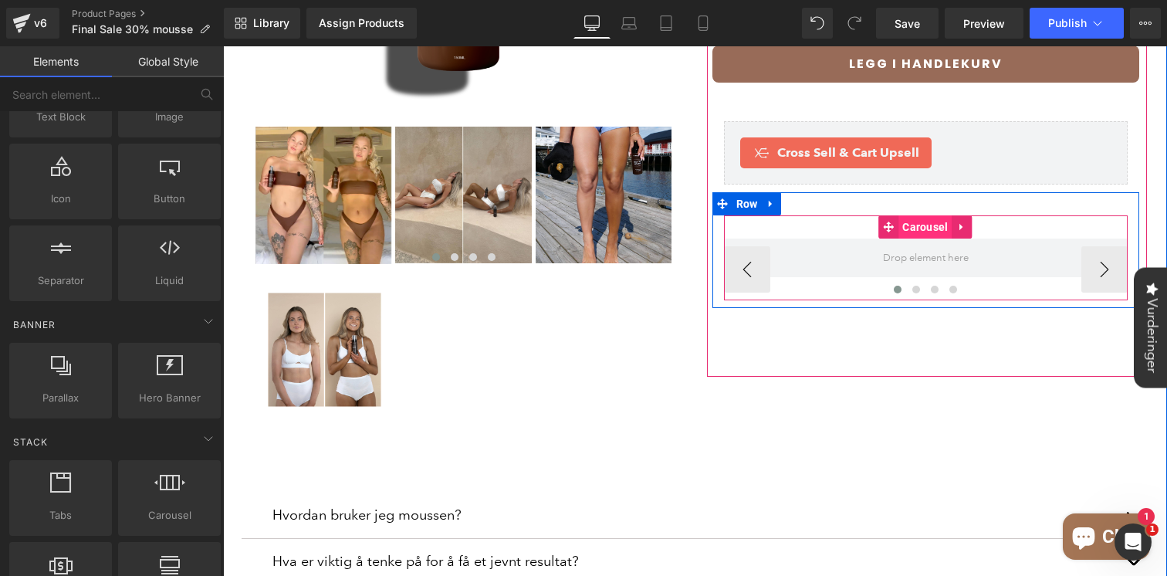
click at [923, 215] on span "Carousel" at bounding box center [924, 226] width 53 height 23
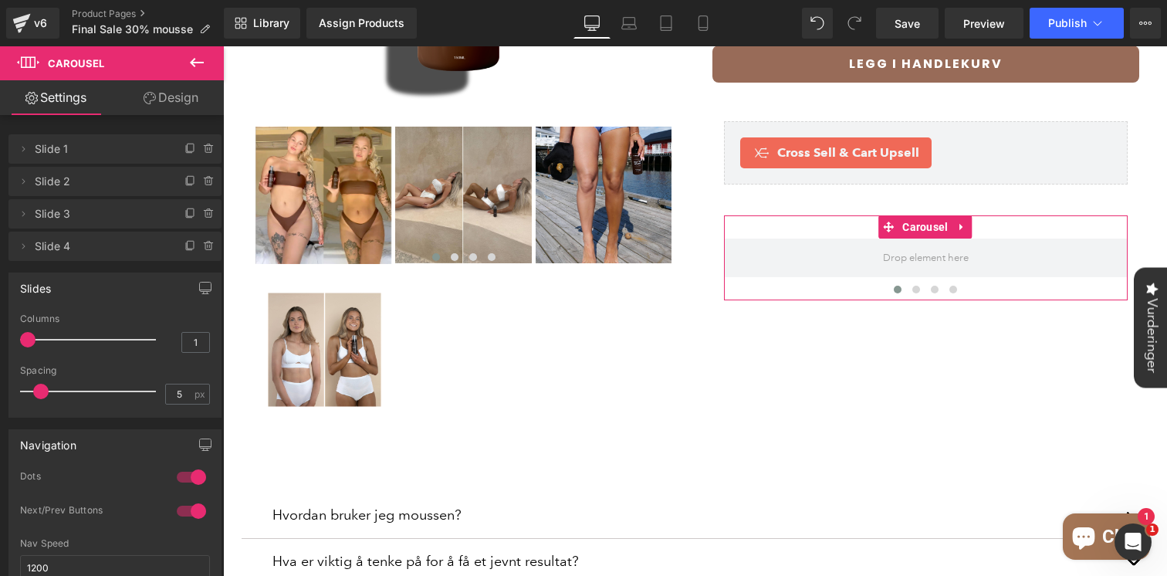
click at [180, 94] on link "Design" at bounding box center [171, 97] width 112 height 35
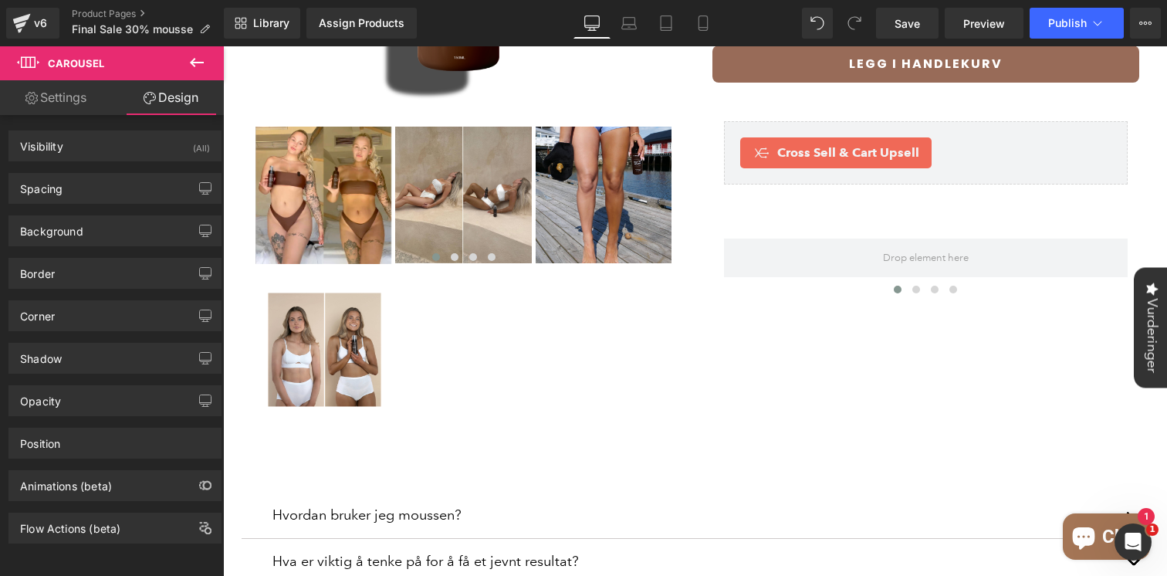
click at [198, 64] on icon at bounding box center [196, 62] width 19 height 19
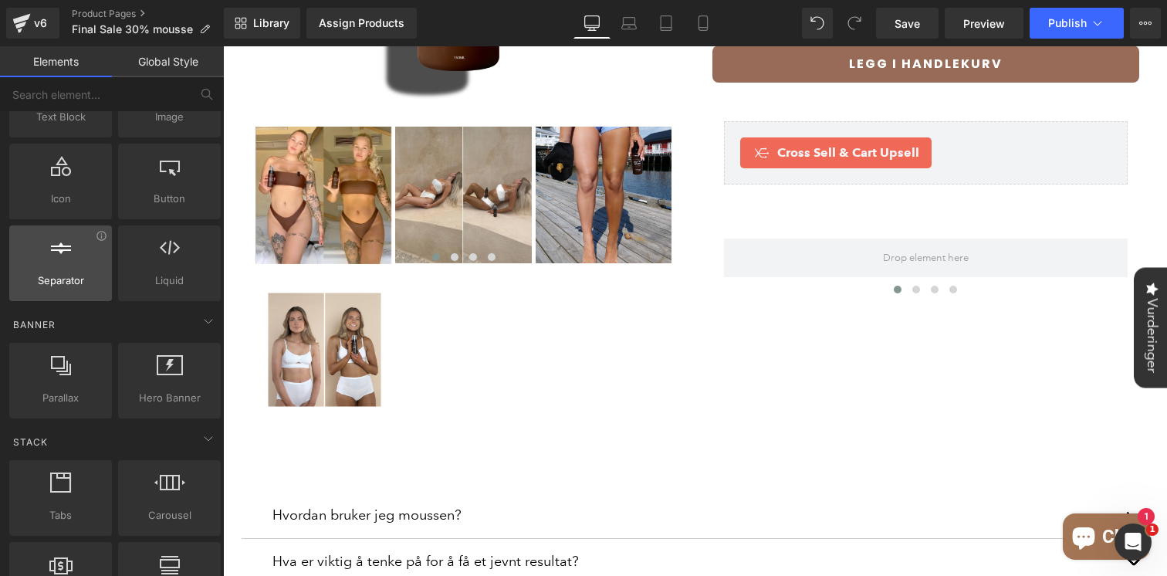
scroll to position [0, 0]
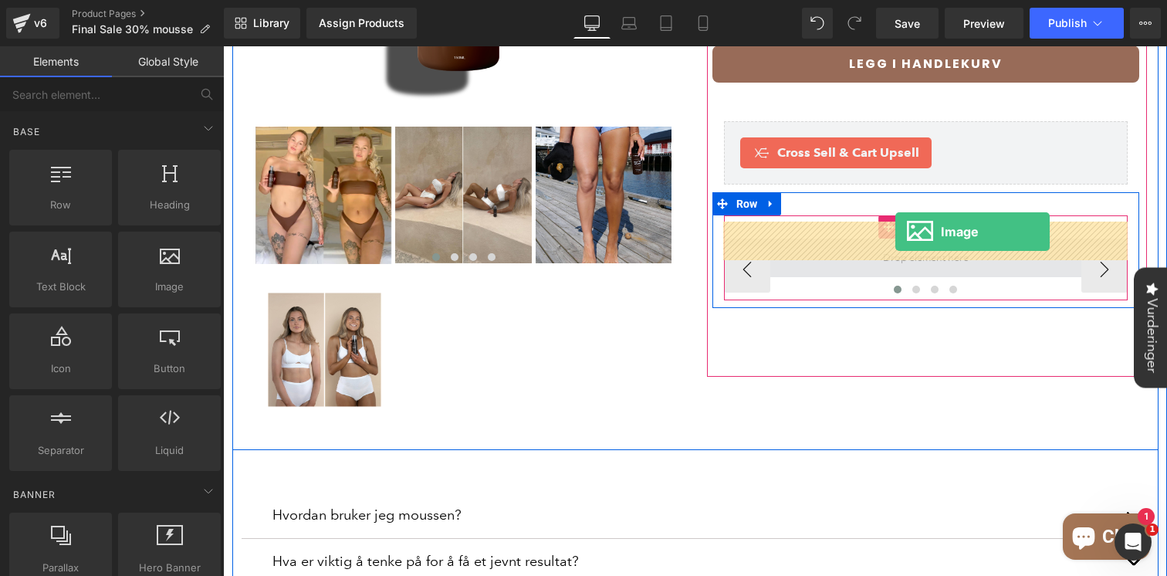
drag, startPoint x: 385, startPoint y: 330, endPoint x: 895, endPoint y: 232, distance: 519.3
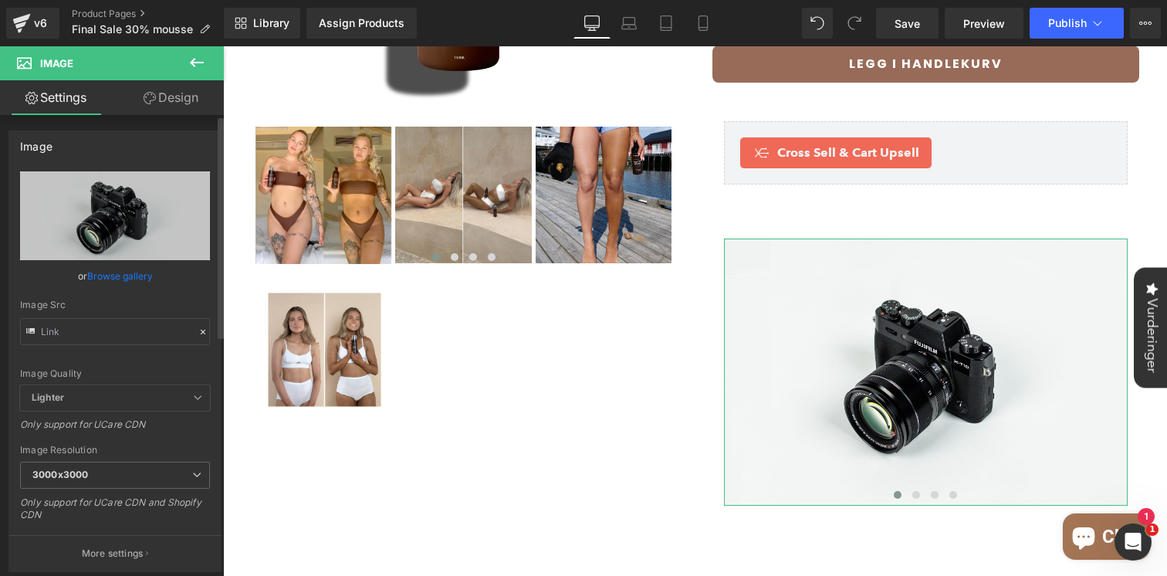
click at [124, 275] on link "Browse gallery" at bounding box center [120, 275] width 66 height 27
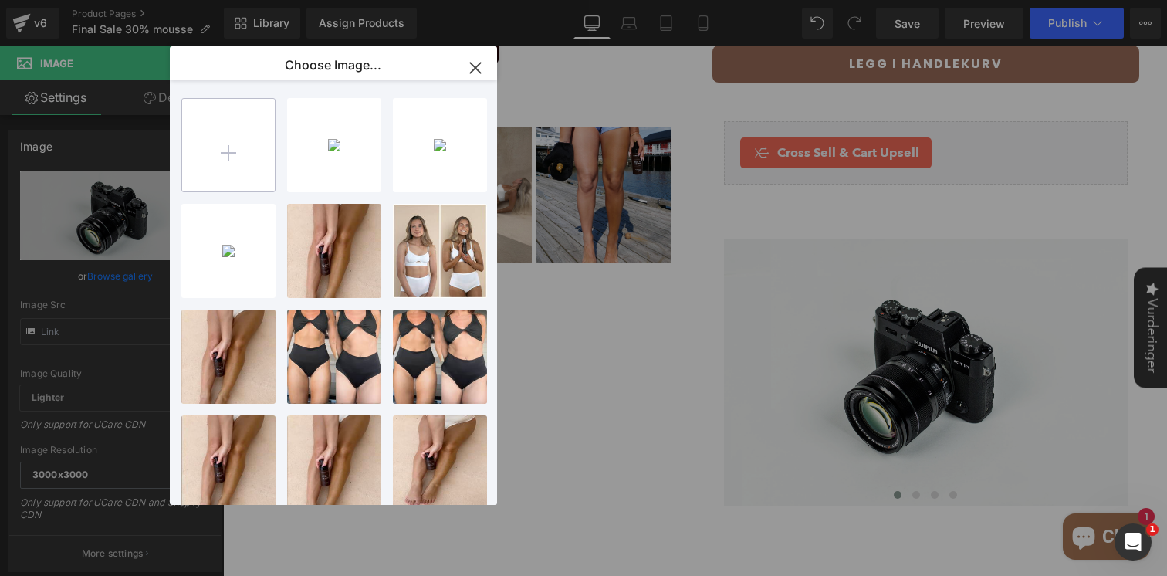
click at [234, 160] on input "file" at bounding box center [228, 145] width 93 height 93
type input "C:\fakepath\Anmeldelse 5000 – redigert.png"
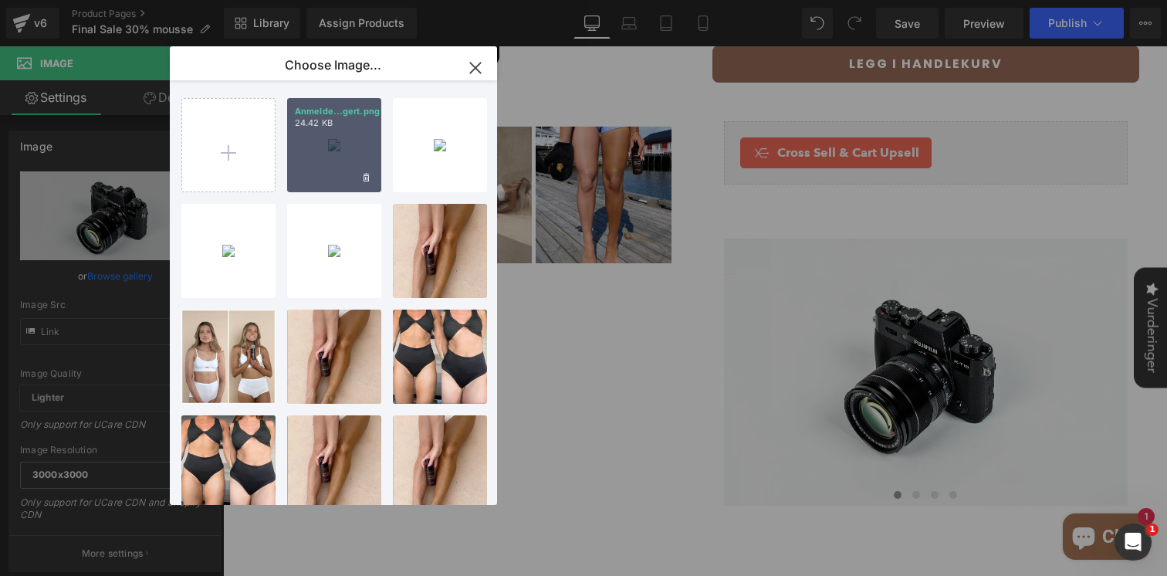
click at [343, 149] on div "Anmelde...gert.png 24.42 KB" at bounding box center [334, 145] width 94 height 94
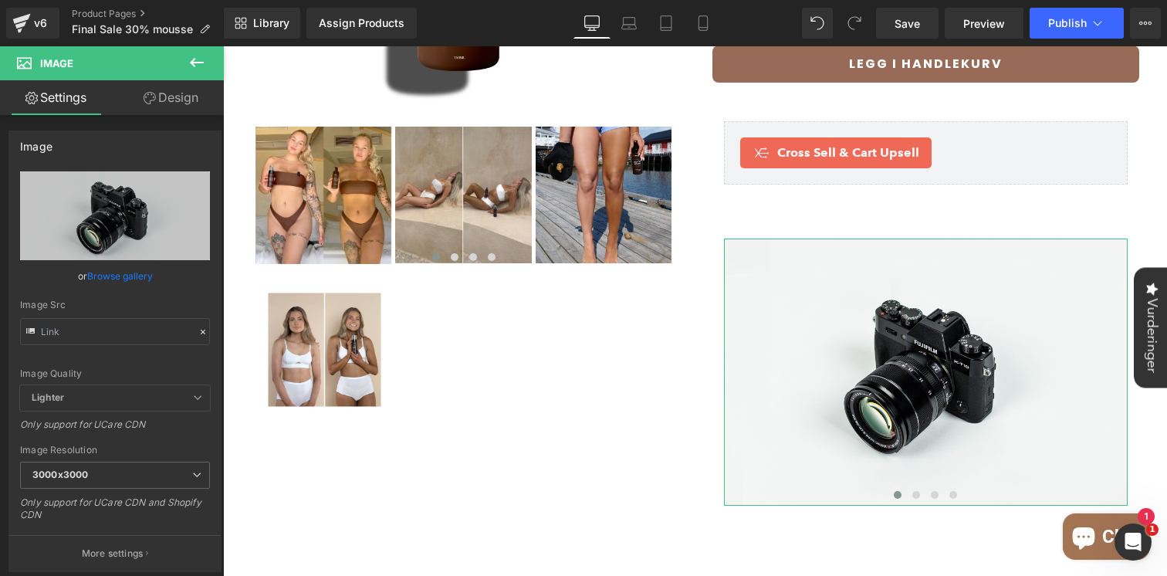
click at [135, 269] on link "Browse gallery" at bounding box center [120, 275] width 66 height 27
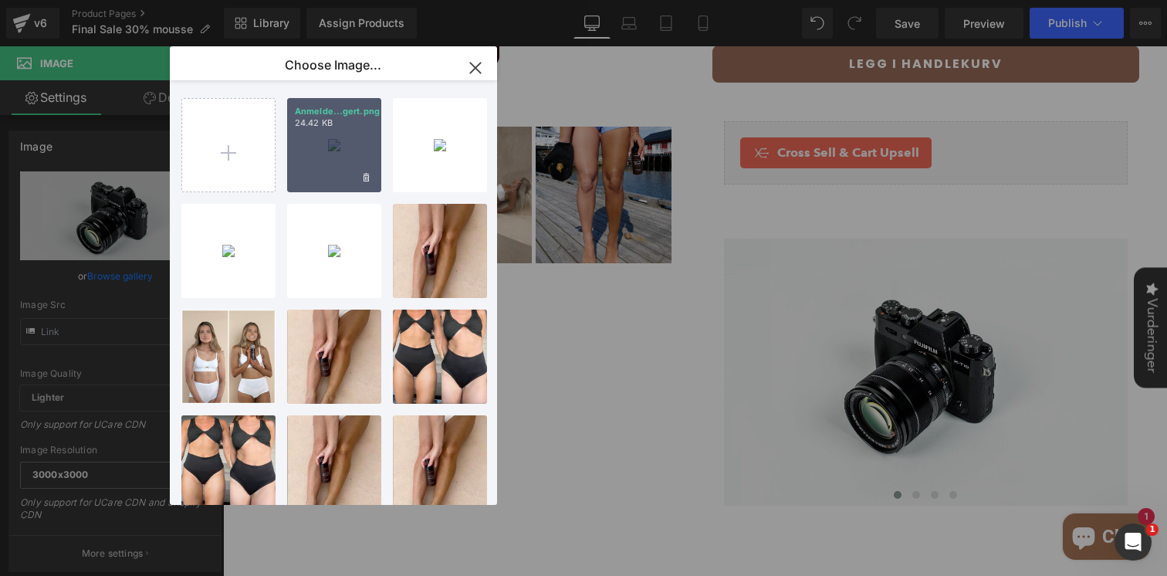
click at [346, 151] on div "Anmelde...gert.png 24.42 KB" at bounding box center [334, 145] width 94 height 94
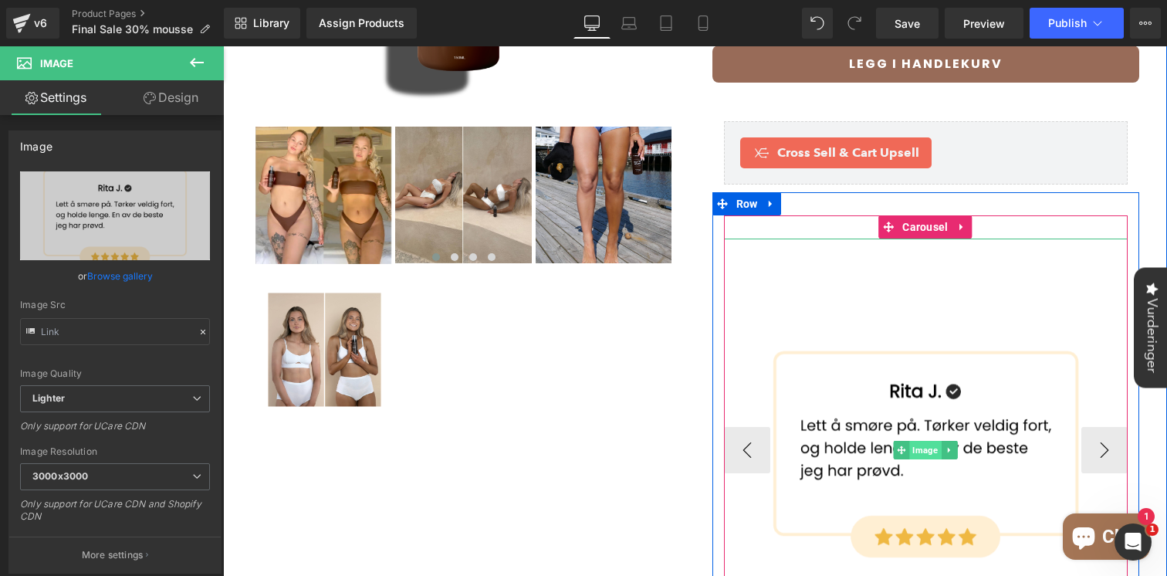
click at [924, 441] on span "Image" at bounding box center [925, 450] width 32 height 19
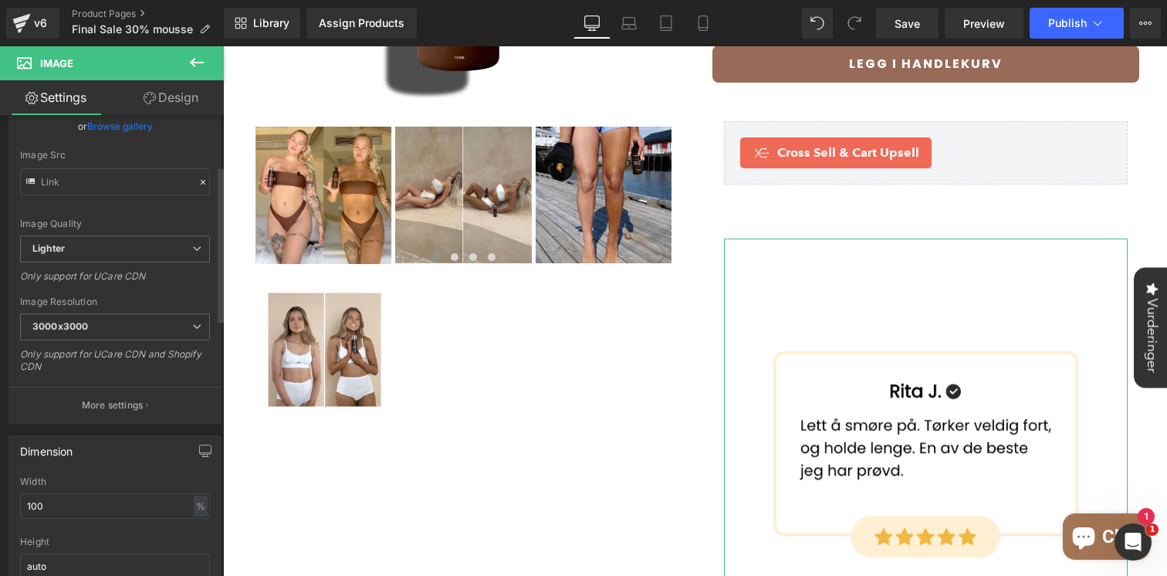
scroll to position [283, 0]
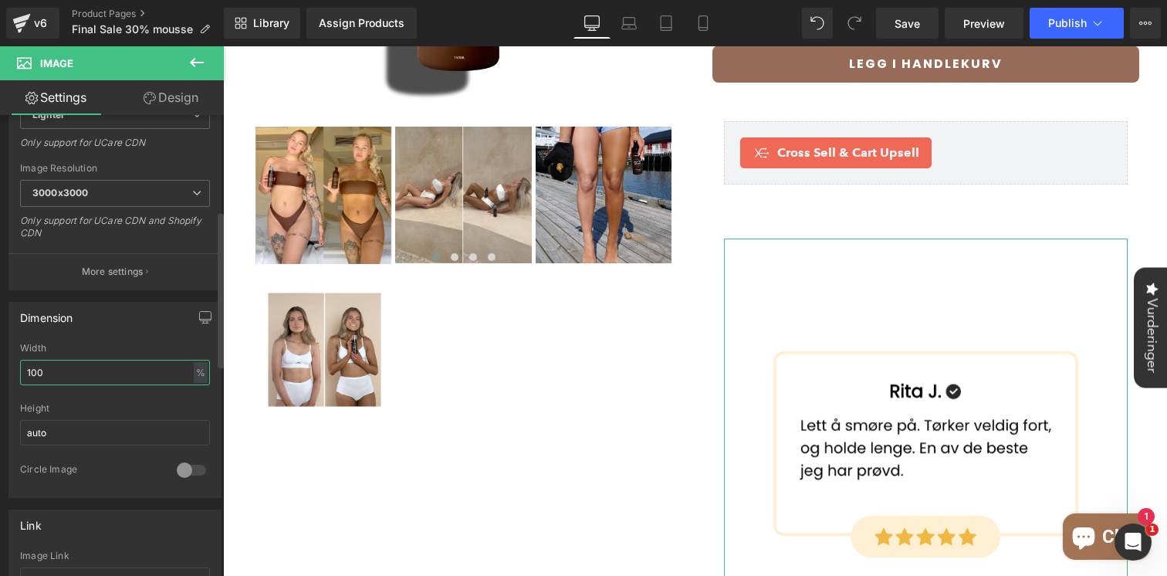
drag, startPoint x: 130, startPoint y: 378, endPoint x: 22, endPoint y: 366, distance: 108.7
click at [22, 366] on input "100" at bounding box center [115, 372] width 190 height 25
type input "50"
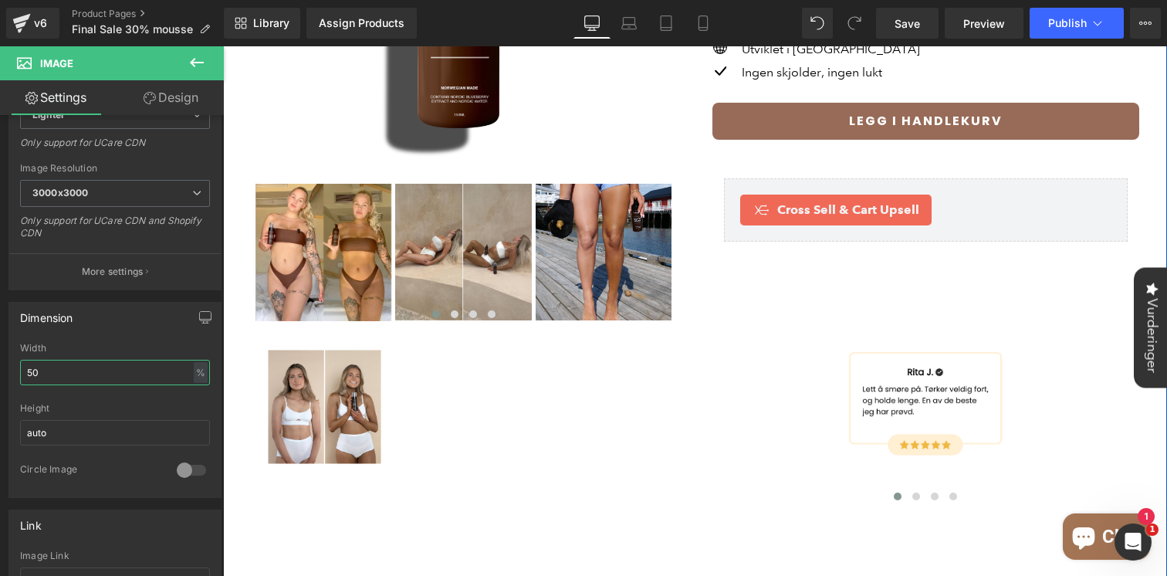
scroll to position [370, 0]
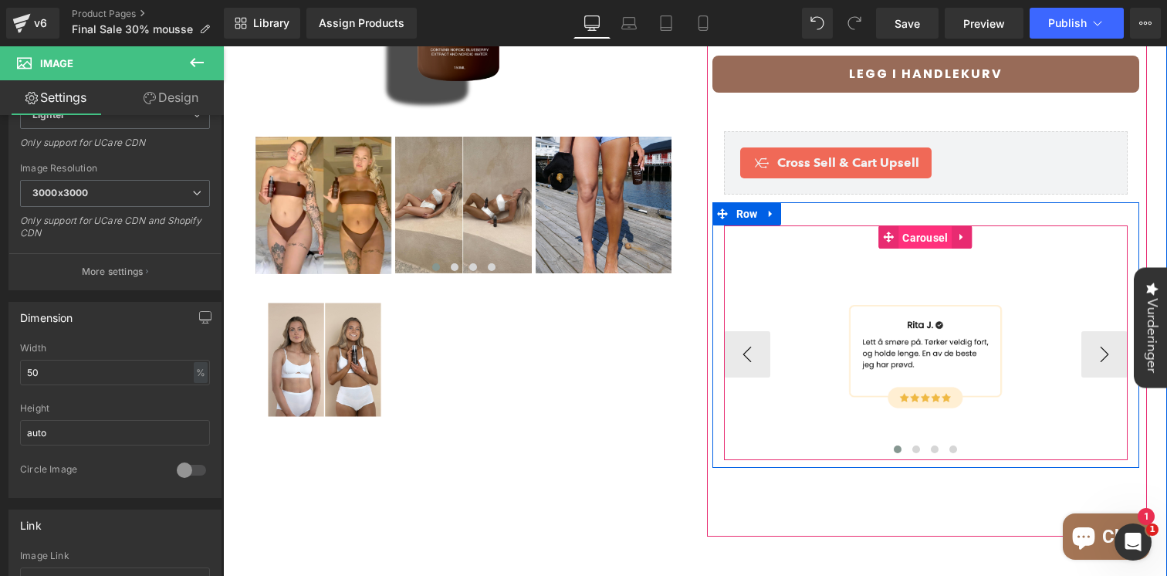
click at [921, 226] on span "Carousel" at bounding box center [924, 237] width 53 height 23
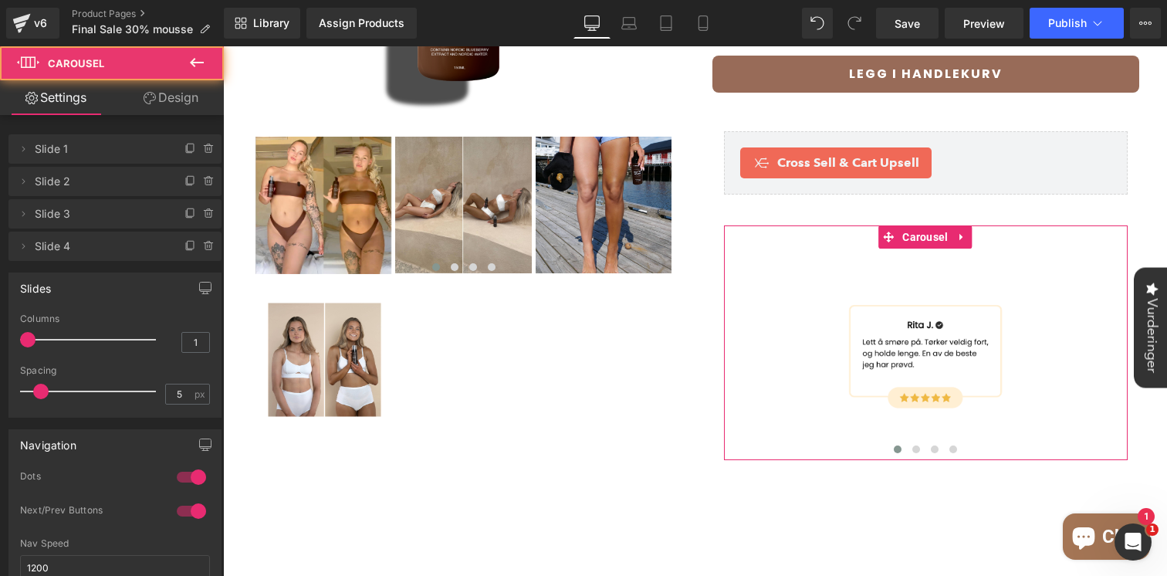
click at [184, 107] on link "Design" at bounding box center [171, 97] width 112 height 35
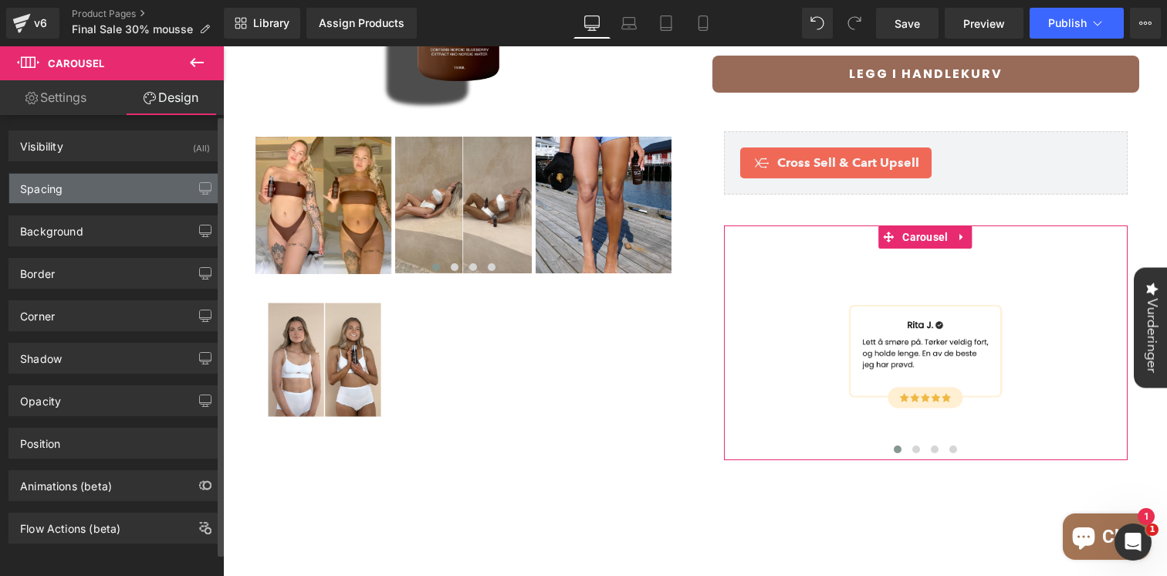
click at [92, 187] on div "Spacing" at bounding box center [114, 188] width 211 height 29
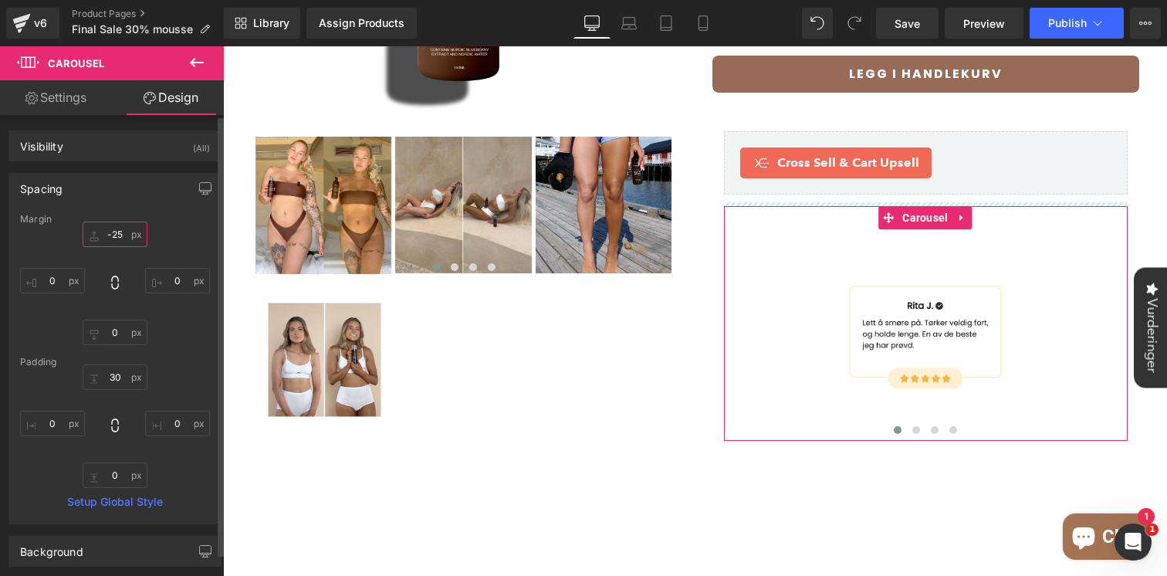
drag, startPoint x: 121, startPoint y: 243, endPoint x: 110, endPoint y: 262, distance: 21.4
click at [111, 262] on div "0 0 0 0" at bounding box center [115, 282] width 190 height 123
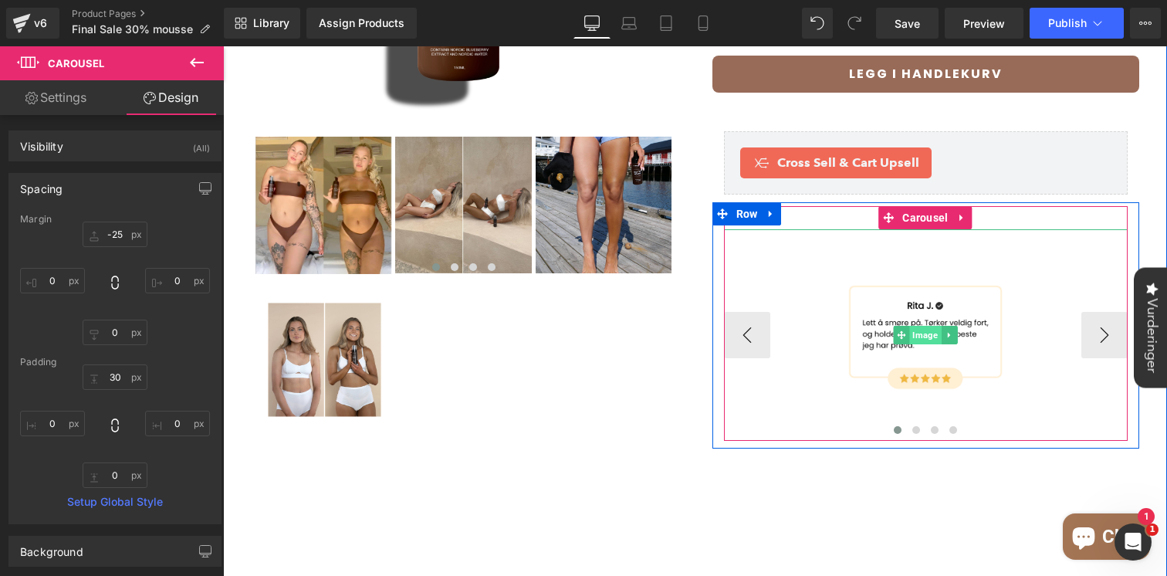
click at [920, 326] on span "Image" at bounding box center [925, 335] width 32 height 19
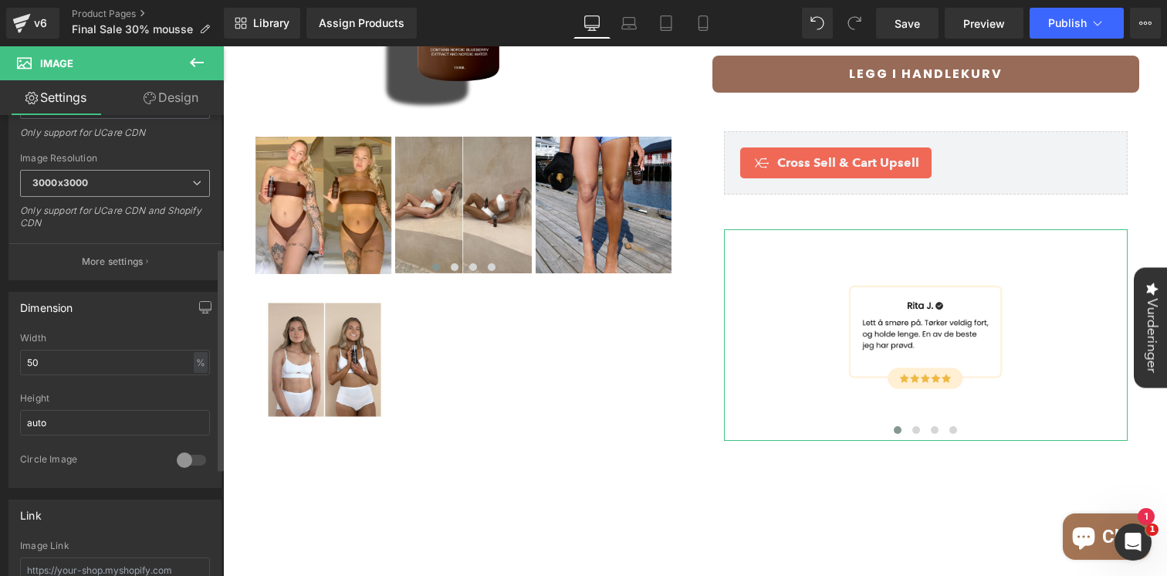
scroll to position [336, 0]
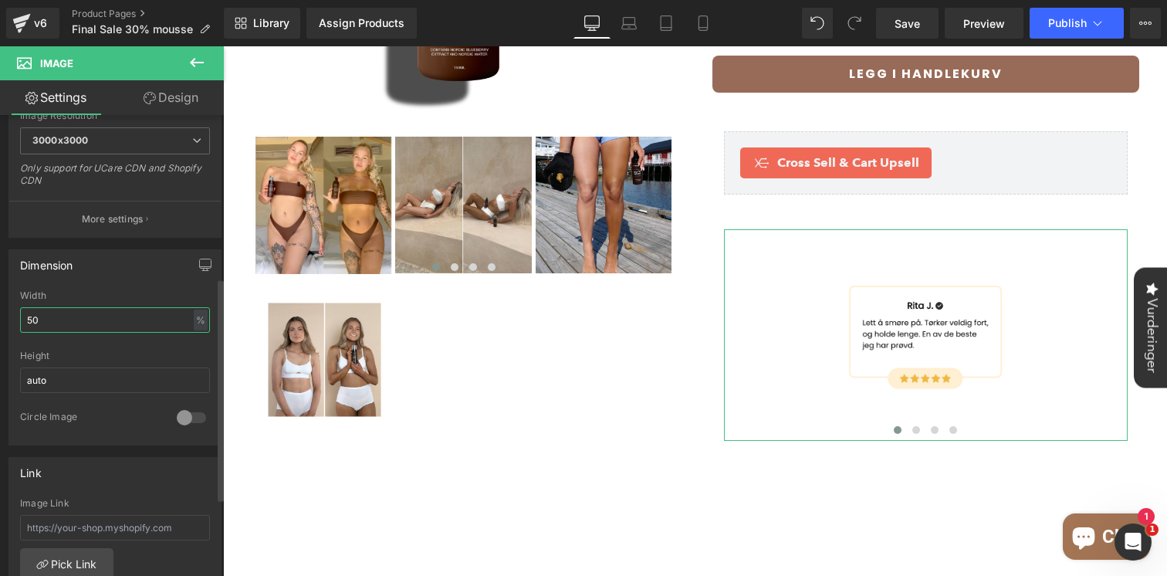
click at [102, 325] on input "50" at bounding box center [115, 319] width 190 height 25
type input "5"
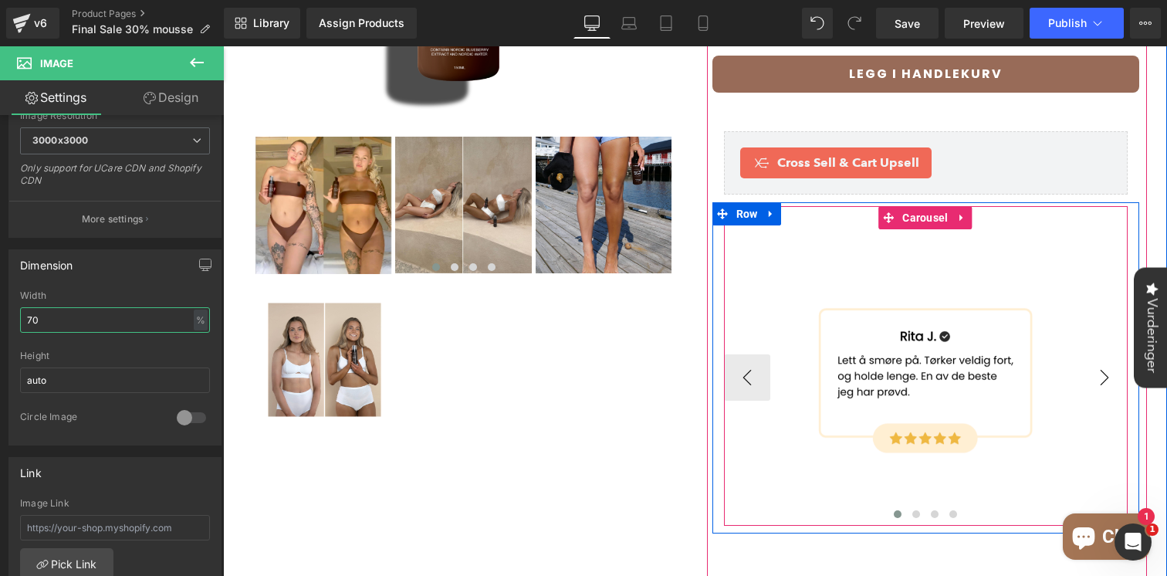
type input "70"
click at [1091, 365] on button "›" at bounding box center [1104, 377] width 46 height 46
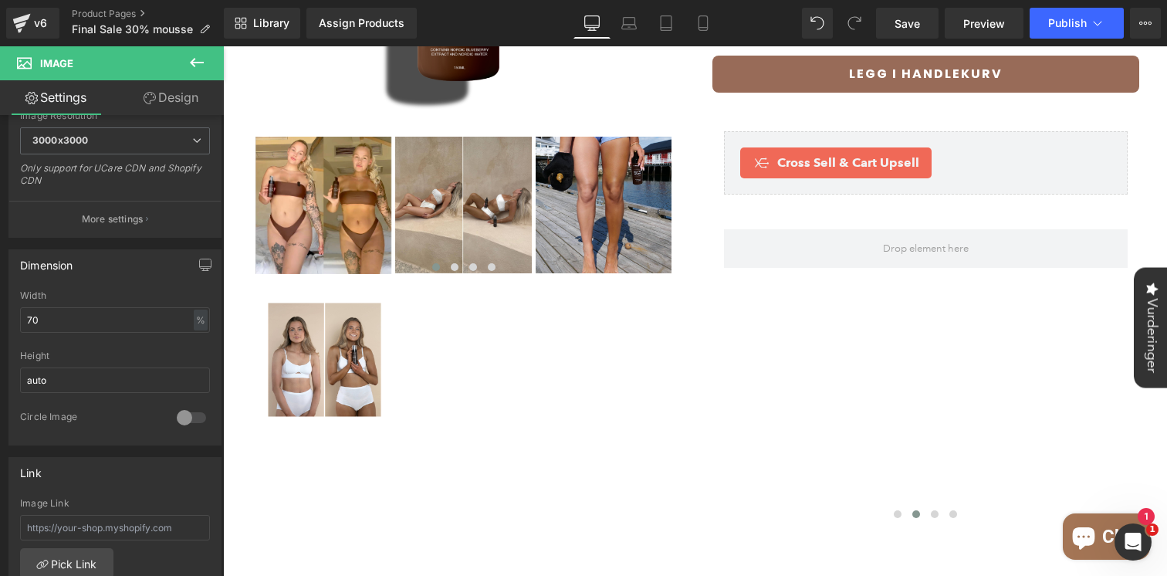
click at [186, 58] on button at bounding box center [197, 63] width 54 height 34
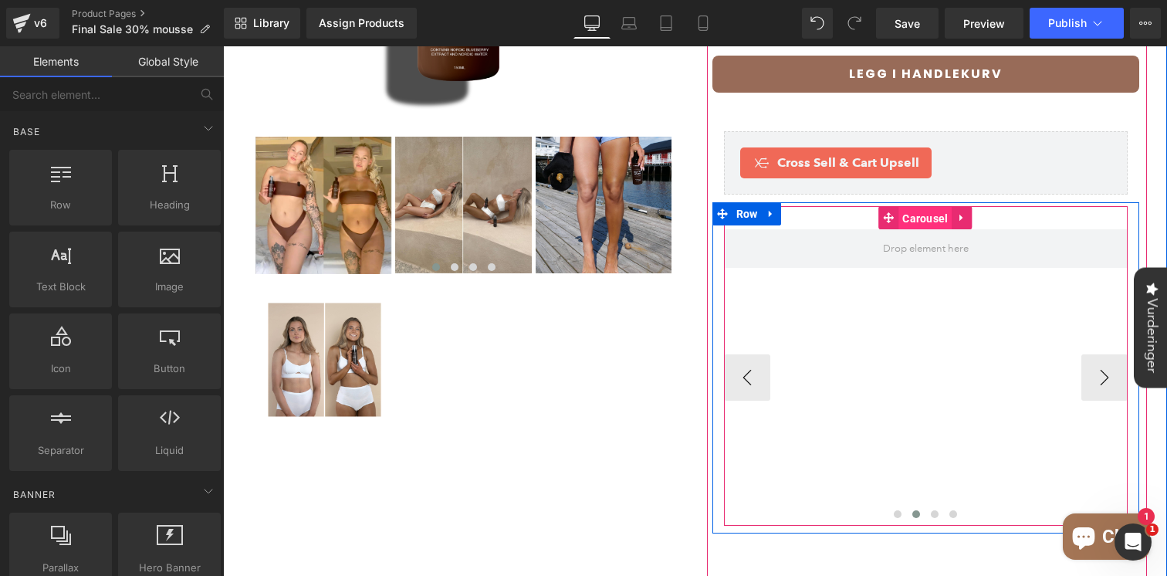
click at [914, 207] on span "Carousel" at bounding box center [924, 218] width 53 height 23
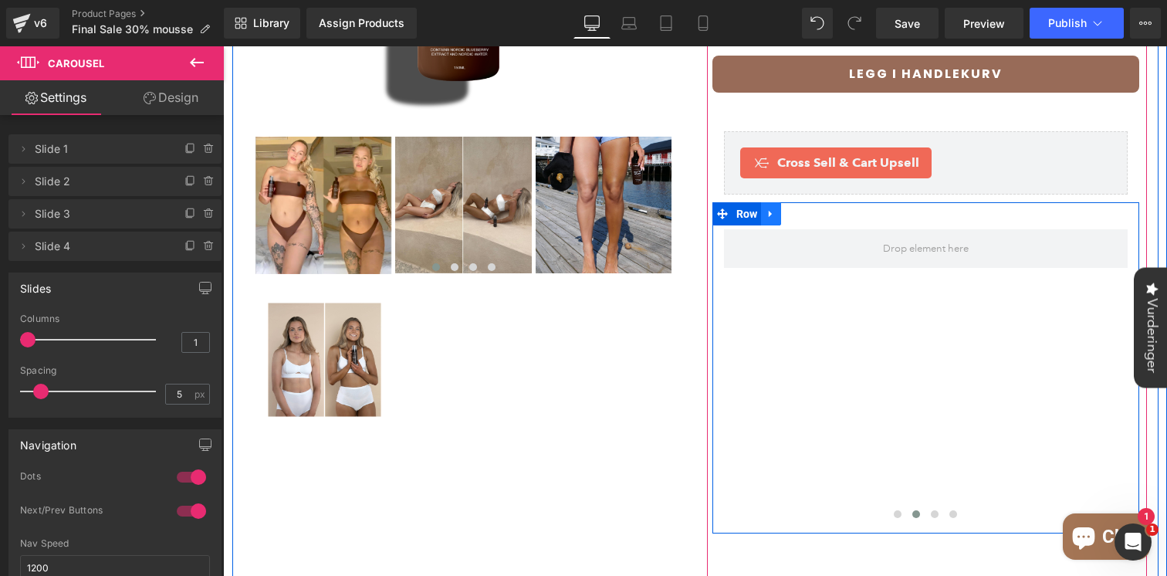
click at [771, 208] on icon at bounding box center [770, 214] width 11 height 12
click at [822, 309] on div "Image" at bounding box center [1130, 377] width 1629 height 296
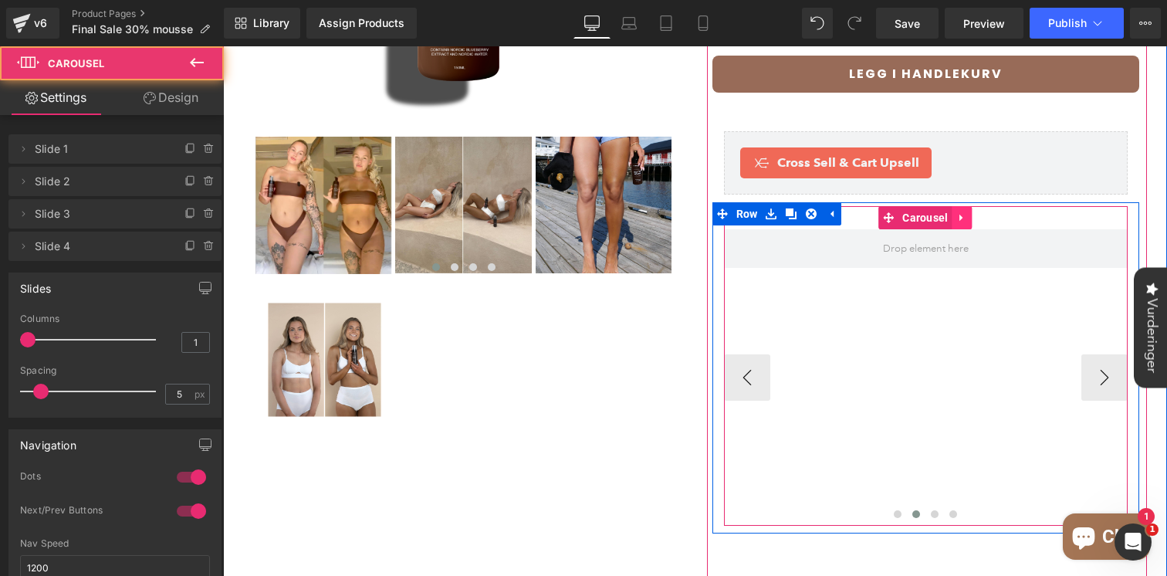
click at [962, 211] on icon at bounding box center [962, 217] width 11 height 12
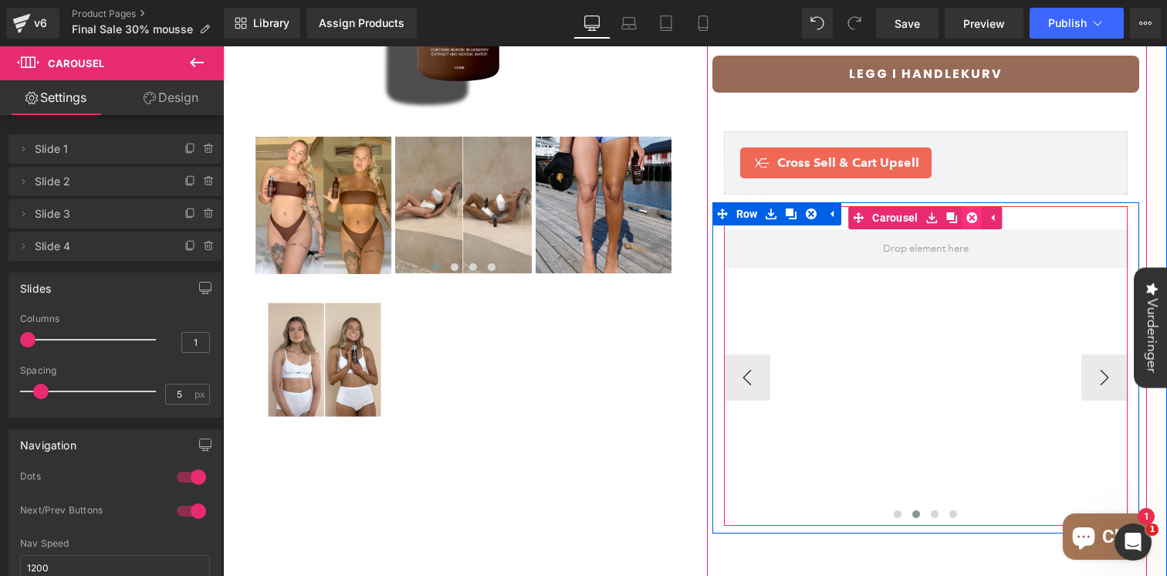
click at [972, 211] on icon at bounding box center [972, 217] width 11 height 12
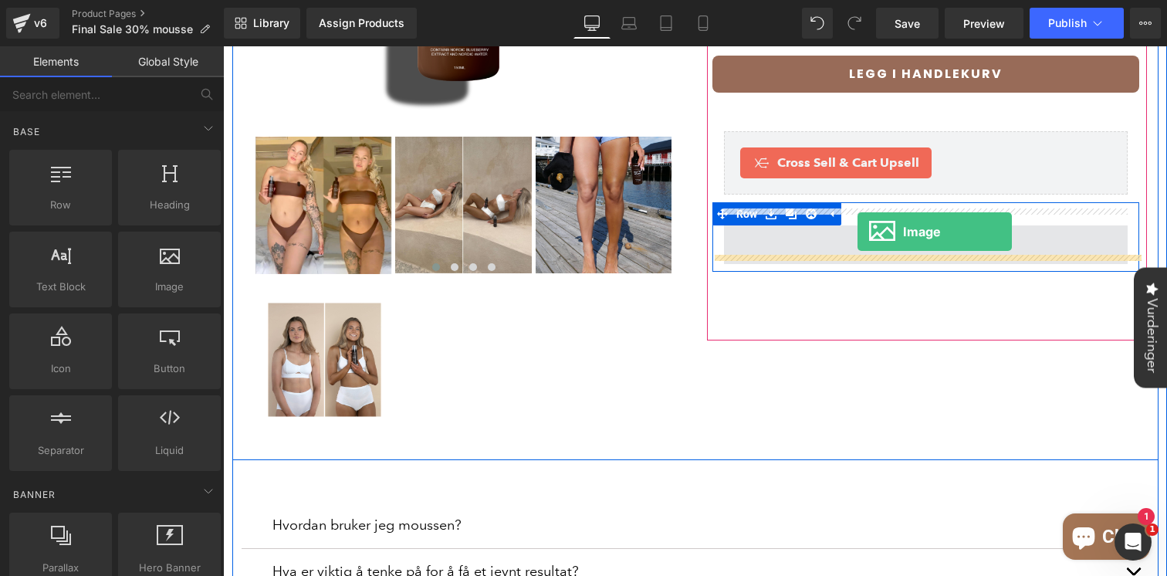
drag, startPoint x: 386, startPoint y: 300, endPoint x: 857, endPoint y: 231, distance: 476.4
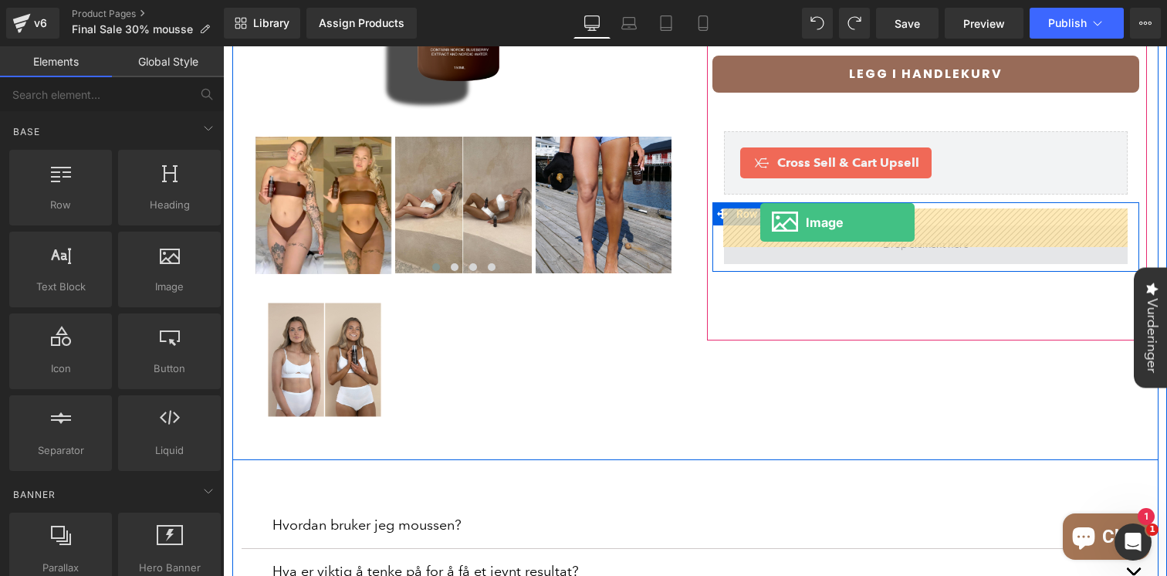
drag, startPoint x: 379, startPoint y: 320, endPoint x: 760, endPoint y: 222, distance: 393.5
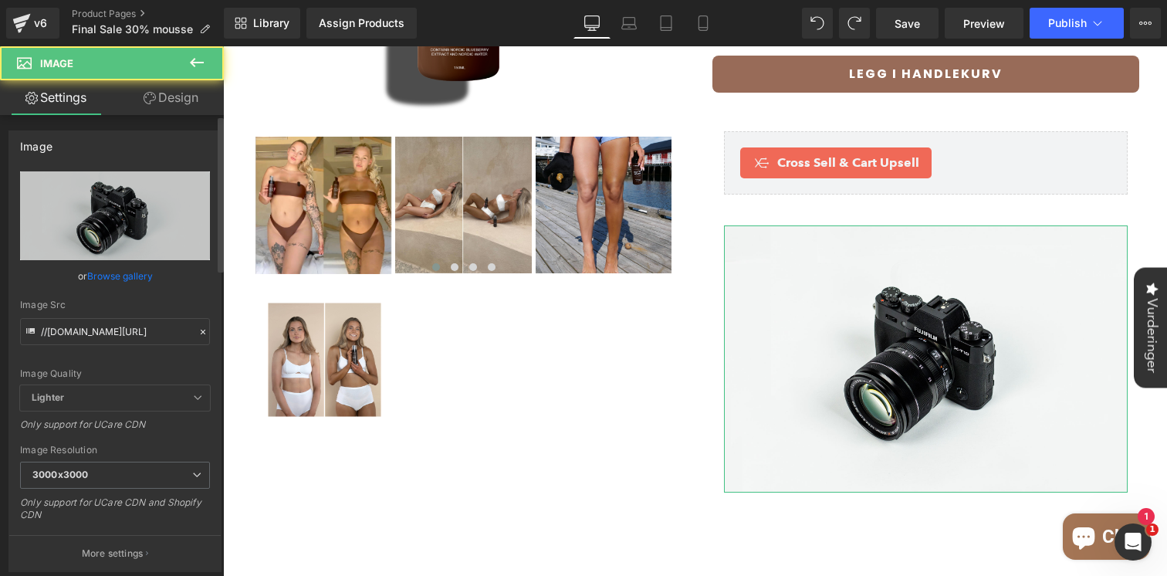
click at [107, 272] on link "Browse gallery" at bounding box center [120, 275] width 66 height 27
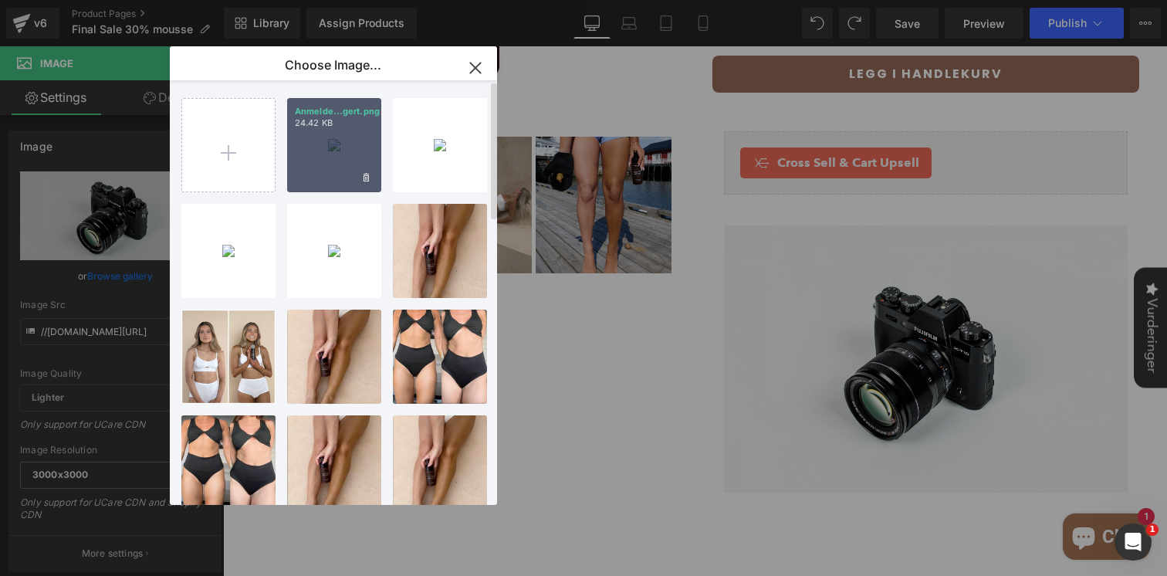
click at [326, 140] on div "Anmelde...gert.png 24.42 KB" at bounding box center [334, 145] width 94 height 94
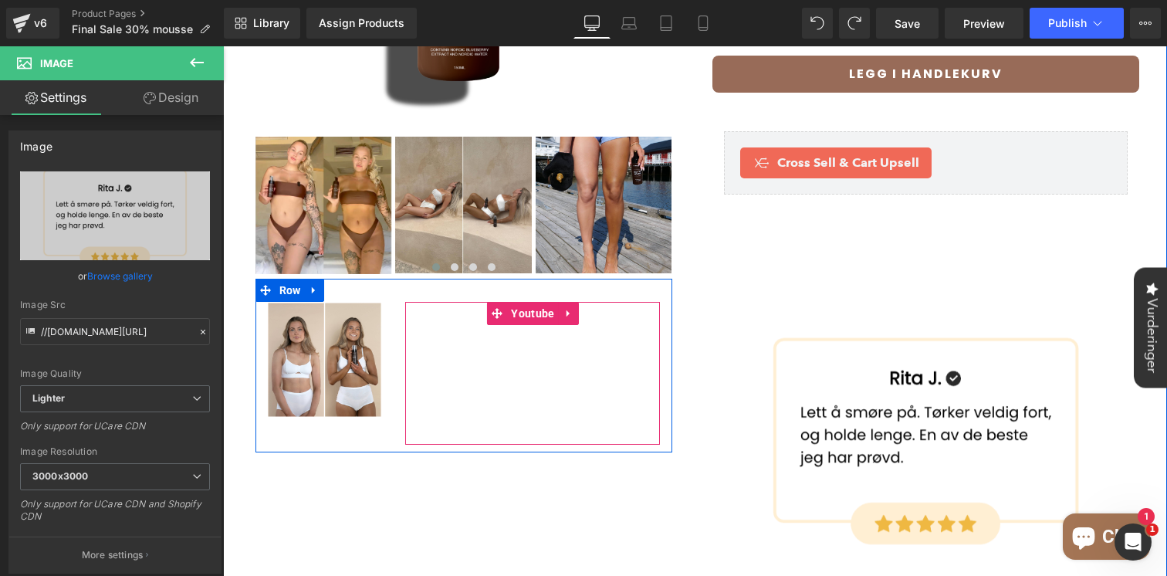
scroll to position [356, 0]
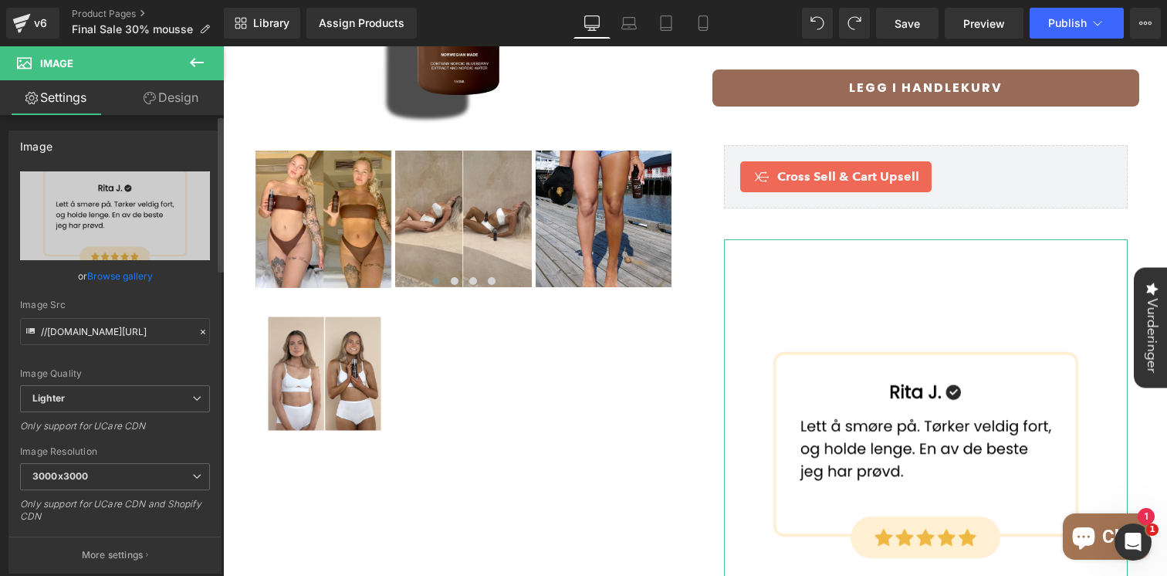
click at [141, 275] on link "Browse gallery" at bounding box center [120, 275] width 66 height 27
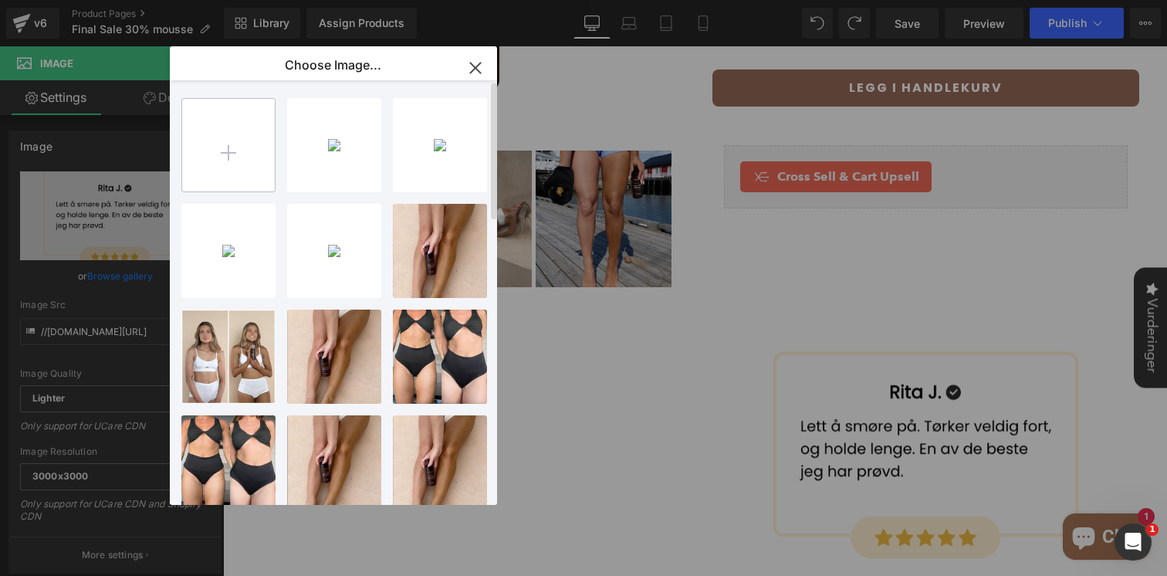
click at [228, 143] on input "file" at bounding box center [228, 145] width 93 height 93
type input "C:\fakepath\Skjermbilde [DATE] 15.56.03.png"
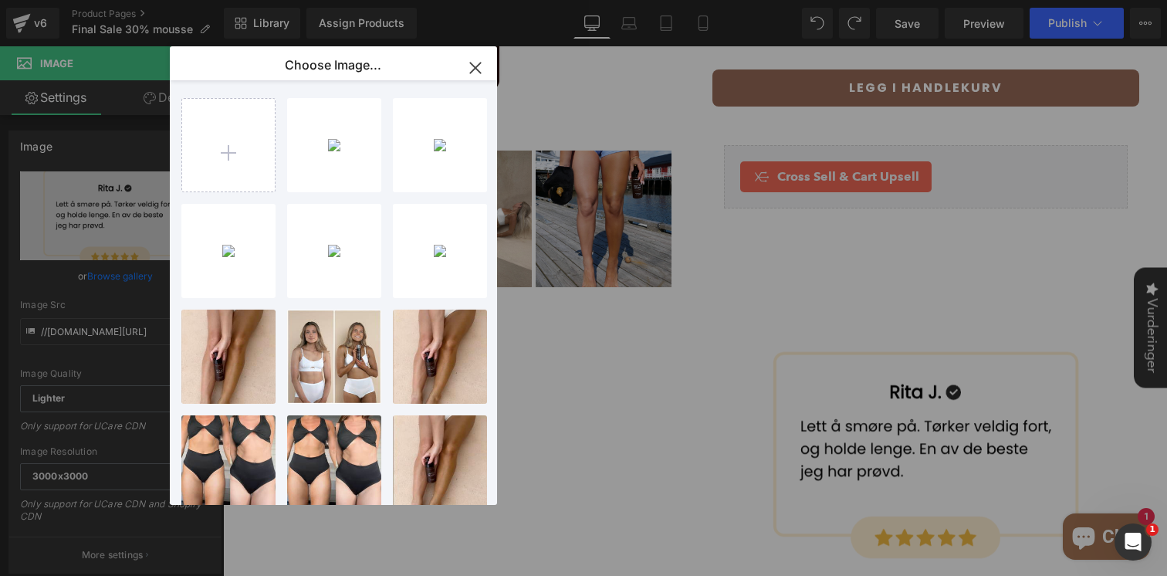
click at [0, 0] on div "Skjermb...3.png 116.54 KB" at bounding box center [0, 0] width 0 height 0
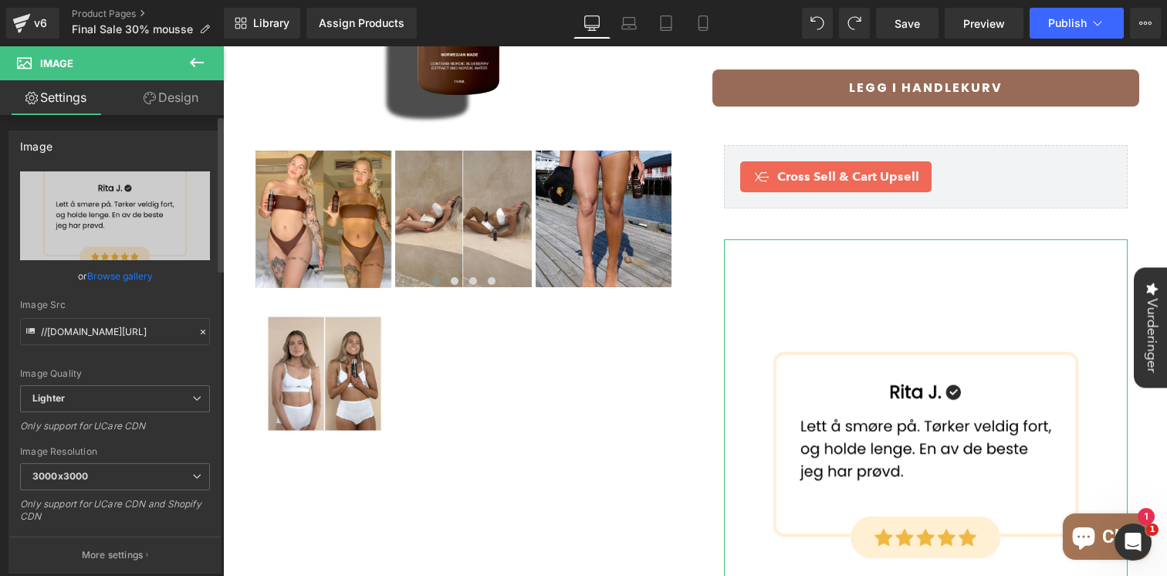
click at [110, 277] on link "Browse gallery" at bounding box center [120, 275] width 66 height 27
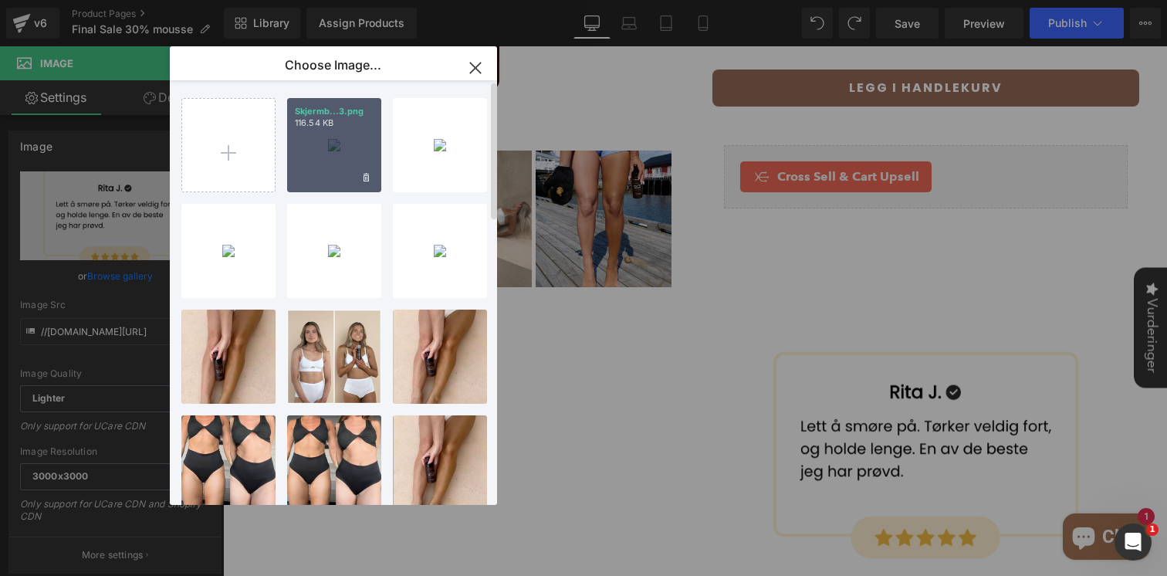
click at [361, 162] on div "Skjermb...3.png 116.54 KB" at bounding box center [334, 145] width 94 height 94
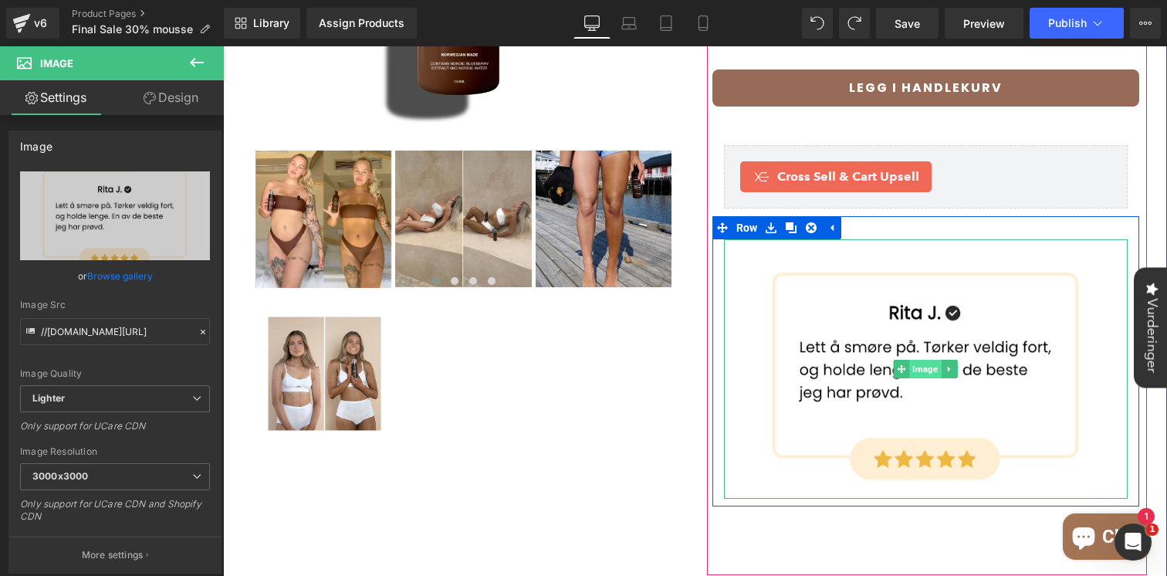
click at [923, 360] on span "Image" at bounding box center [925, 369] width 32 height 19
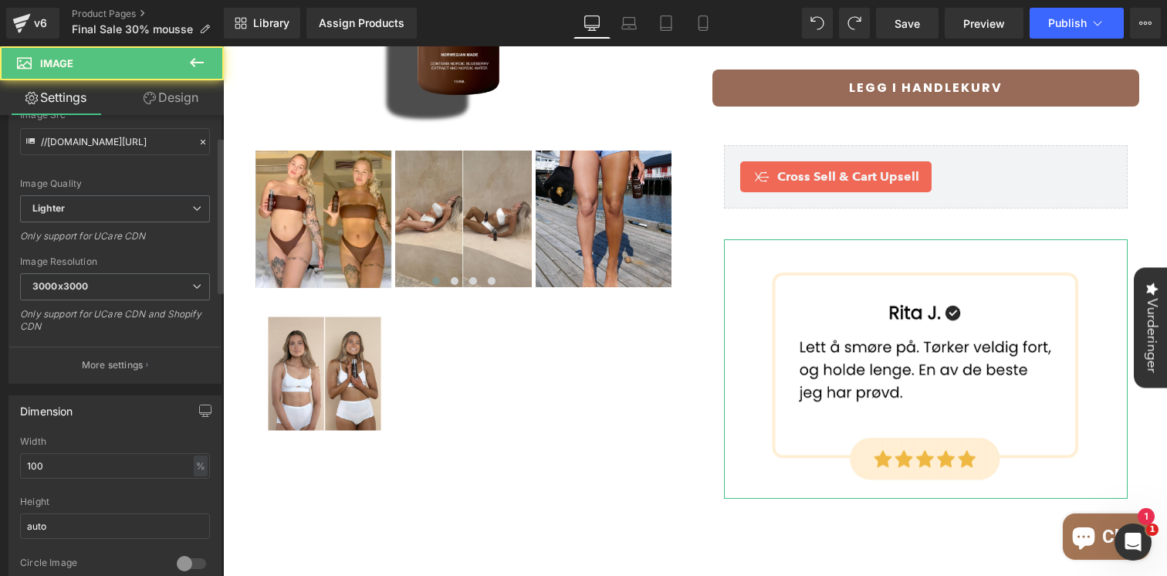
scroll to position [264, 0]
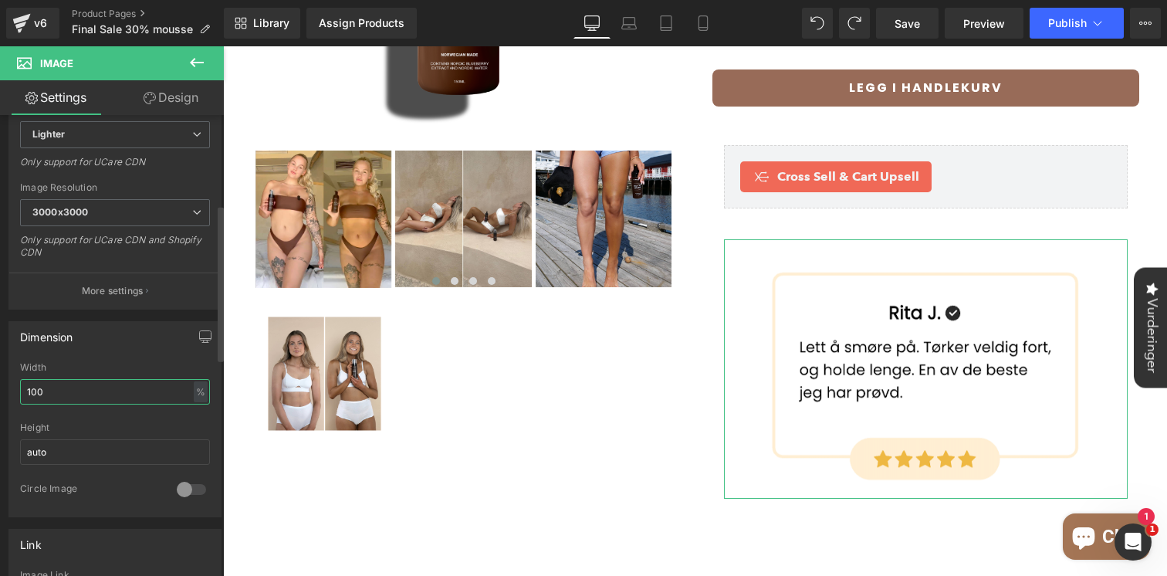
drag, startPoint x: 35, startPoint y: 392, endPoint x: 11, endPoint y: 391, distance: 23.9
click at [11, 391] on div "100% Width 100 % % px auto Height auto 0 Circle Image" at bounding box center [114, 439] width 211 height 154
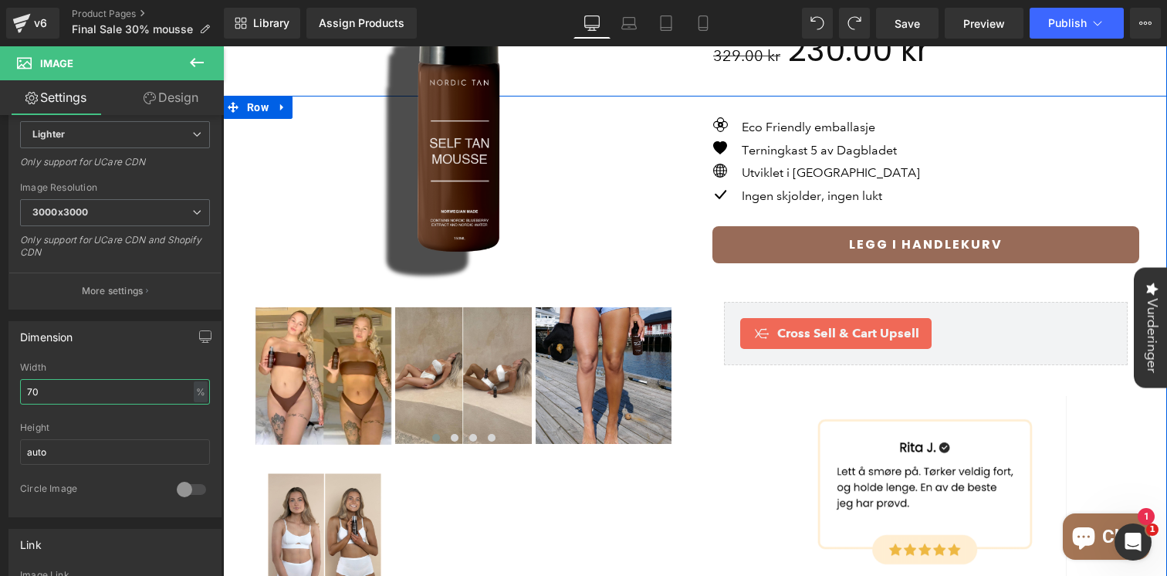
scroll to position [119, 0]
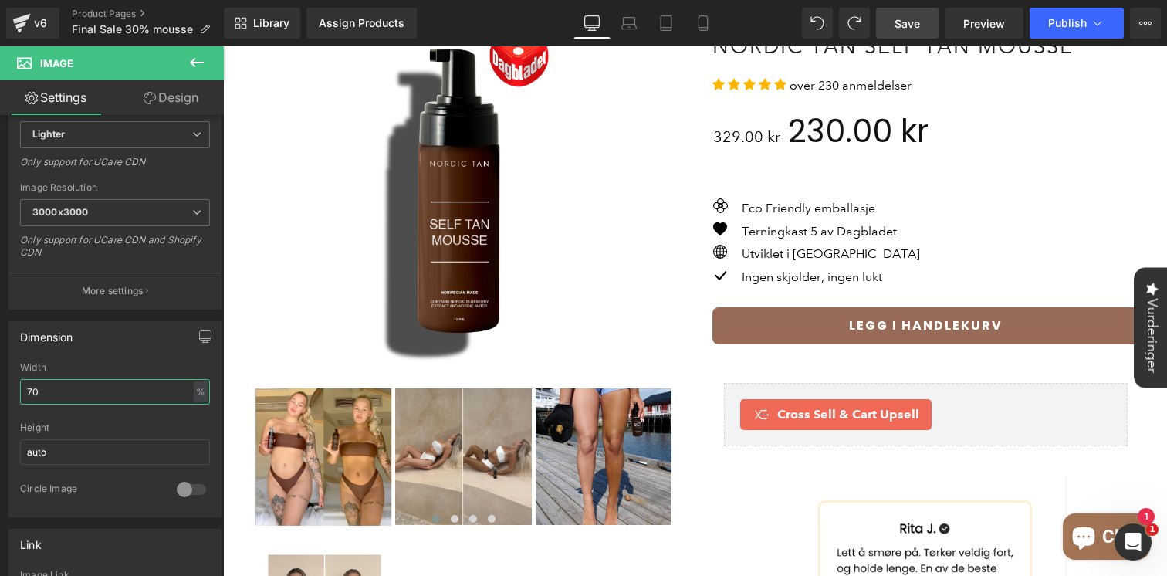
type input "70"
click at [903, 26] on span "Save" at bounding box center [906, 23] width 25 height 16
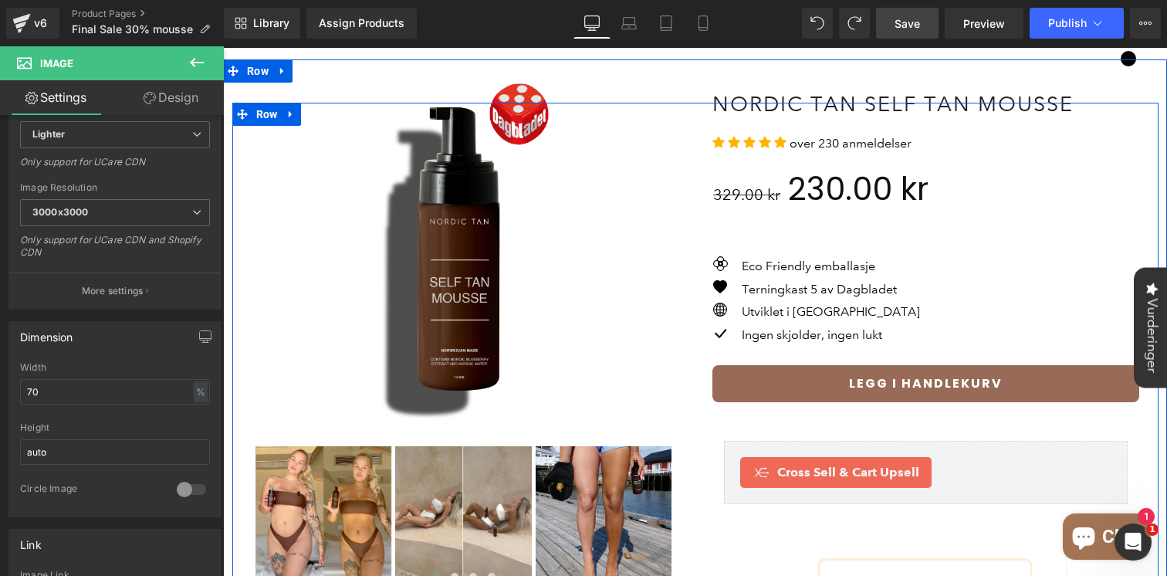
scroll to position [0, 0]
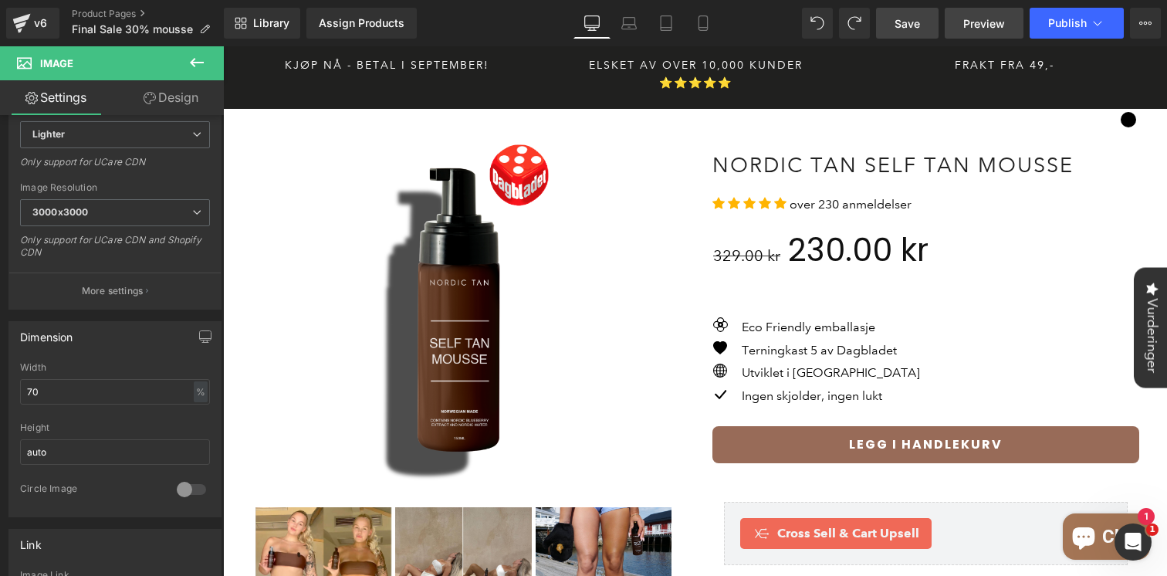
click at [991, 32] on link "Preview" at bounding box center [983, 23] width 79 height 31
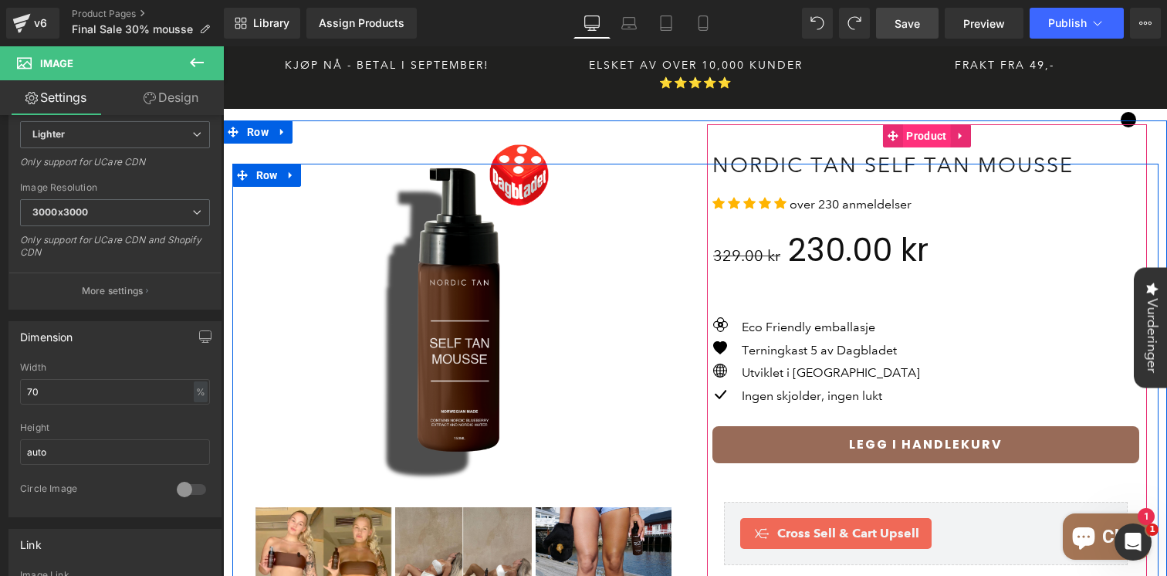
click at [926, 124] on span "Product" at bounding box center [926, 135] width 48 height 23
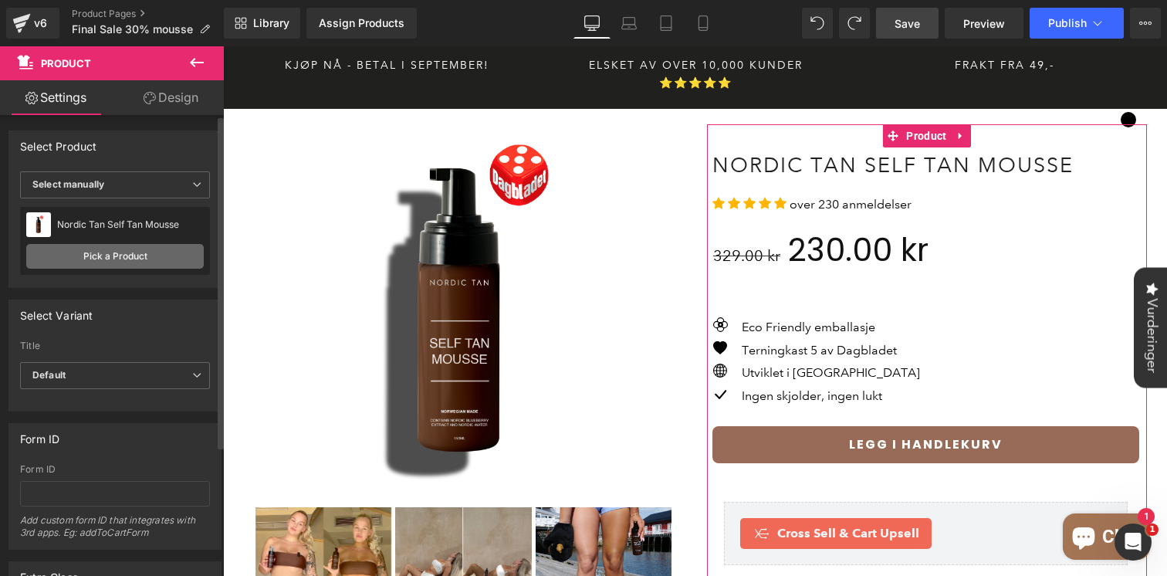
click at [113, 258] on link "Pick a Product" at bounding box center [114, 256] width 177 height 25
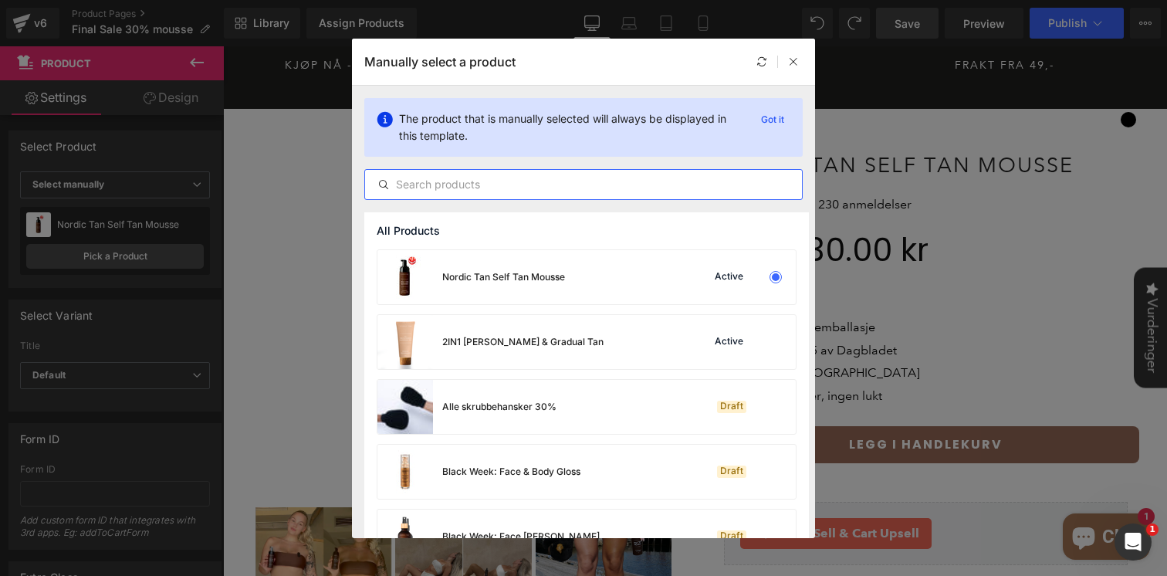
click at [549, 191] on input "text" at bounding box center [583, 184] width 437 height 19
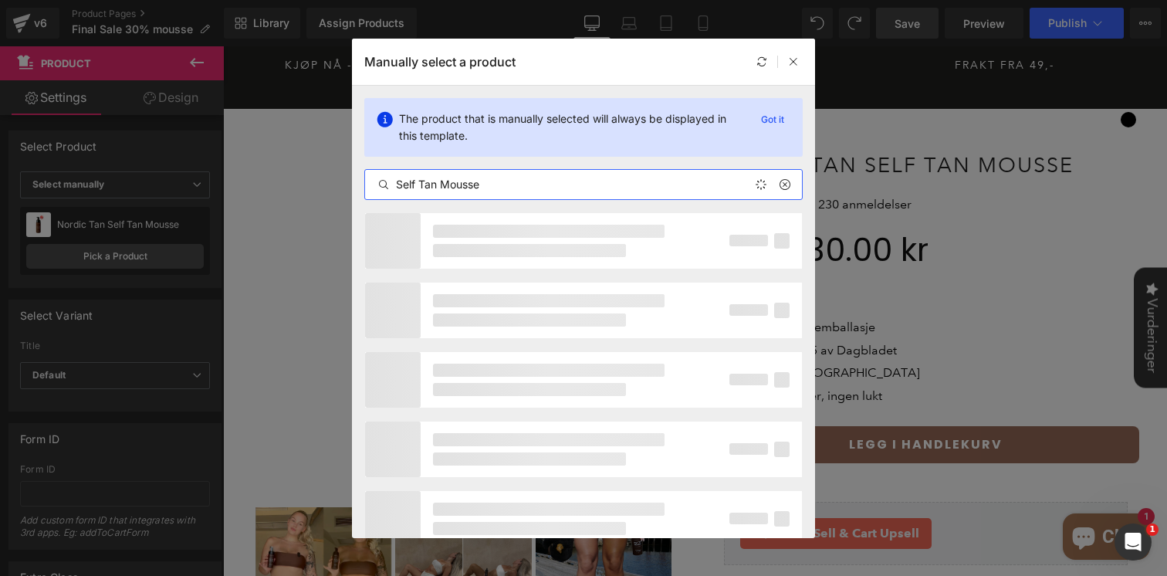
type input "Self Tan Mousse"
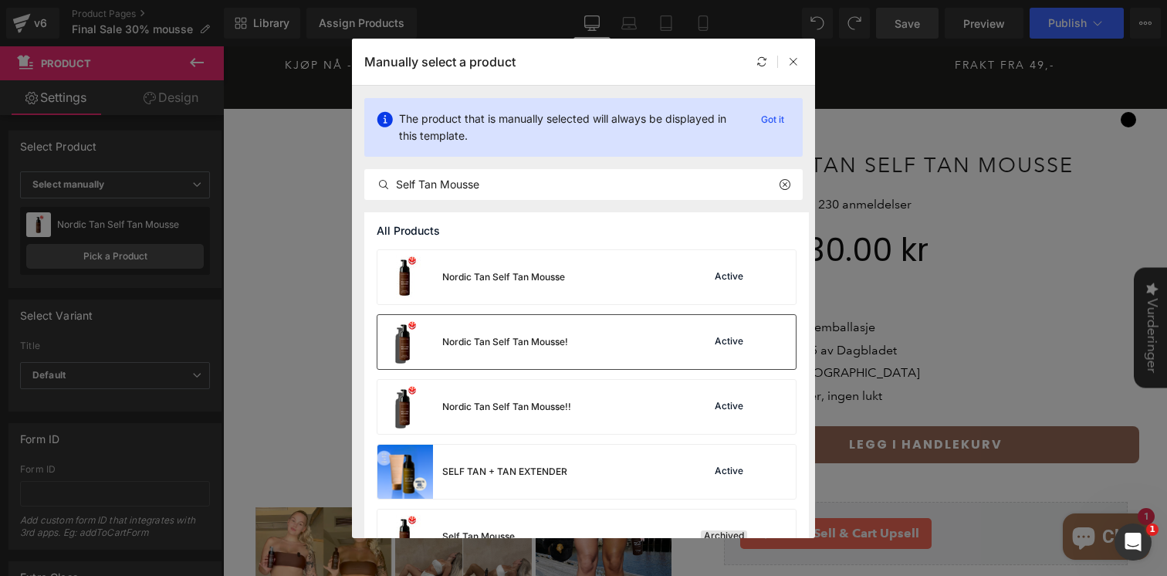
click at [619, 343] on div "Nordic Tan Self Tan Mousse! Active" at bounding box center [586, 342] width 418 height 54
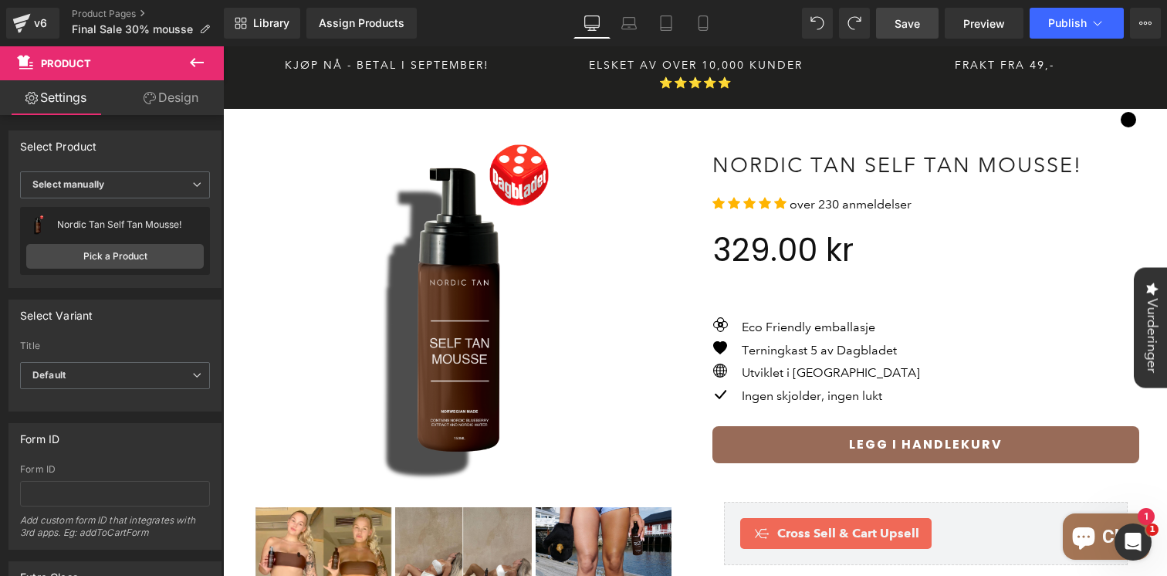
click at [889, 17] on link "Save" at bounding box center [907, 23] width 62 height 31
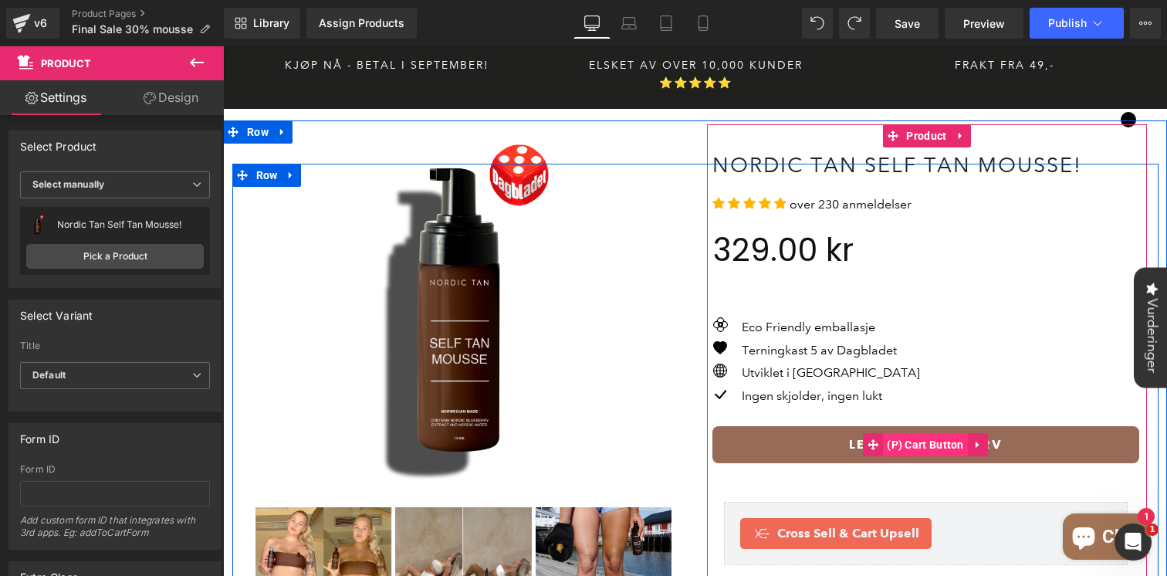
click at [918, 433] on span "(P) Cart Button" at bounding box center [925, 444] width 85 height 23
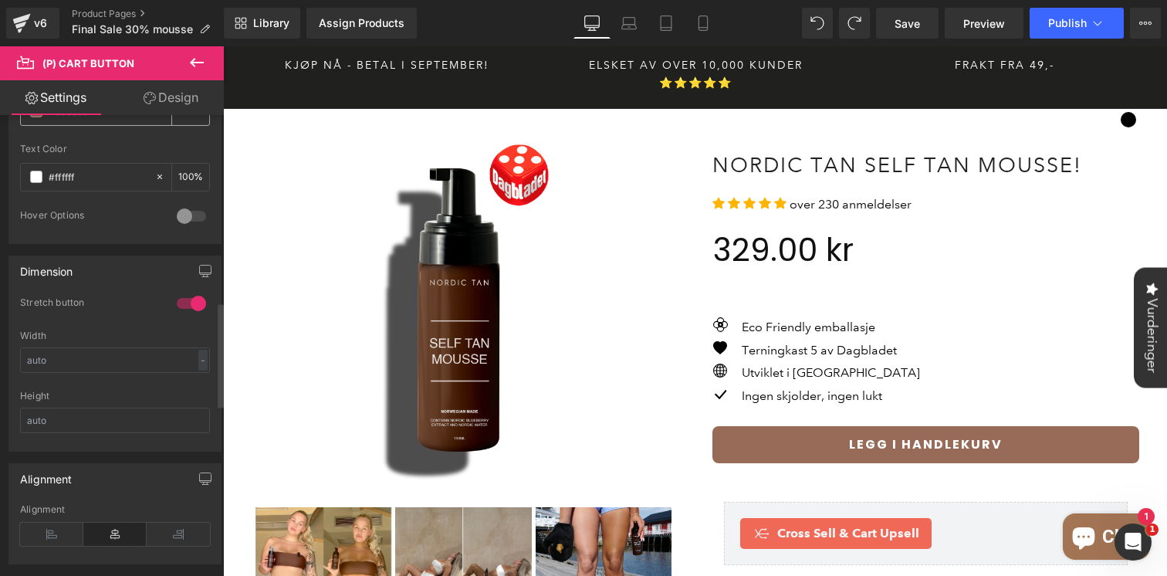
scroll to position [822, 0]
click at [184, 295] on div at bounding box center [191, 297] width 37 height 25
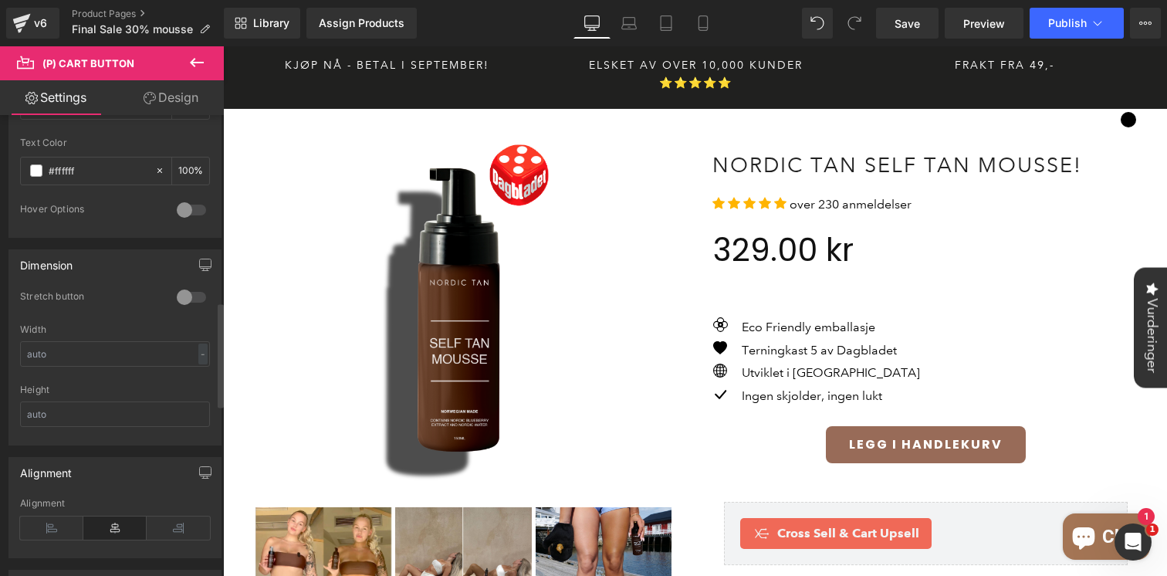
click at [181, 299] on div at bounding box center [191, 297] width 37 height 25
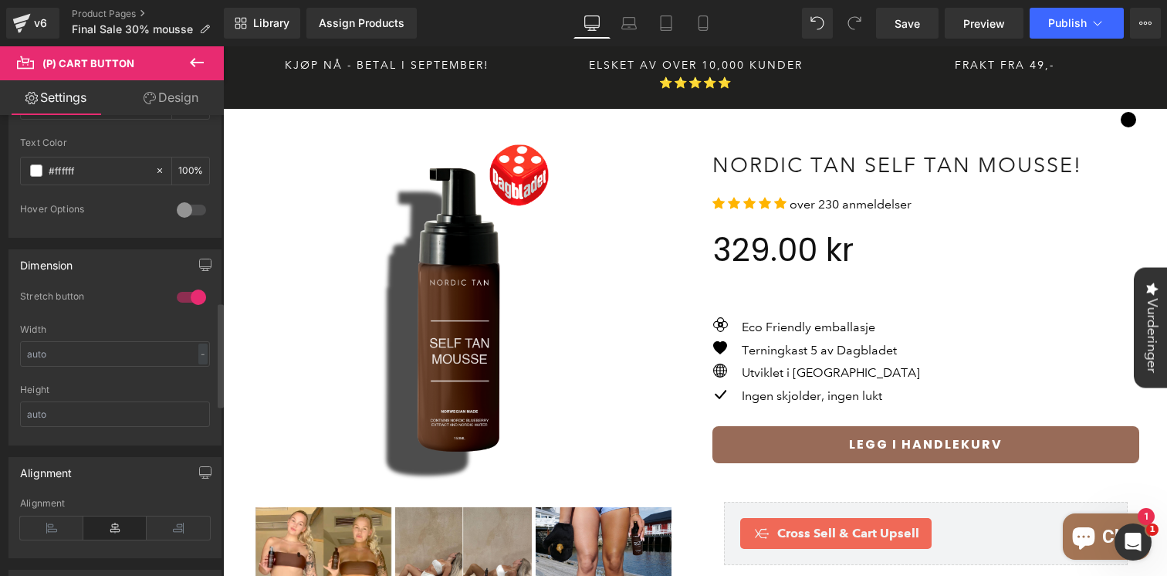
click at [183, 297] on div at bounding box center [191, 297] width 37 height 25
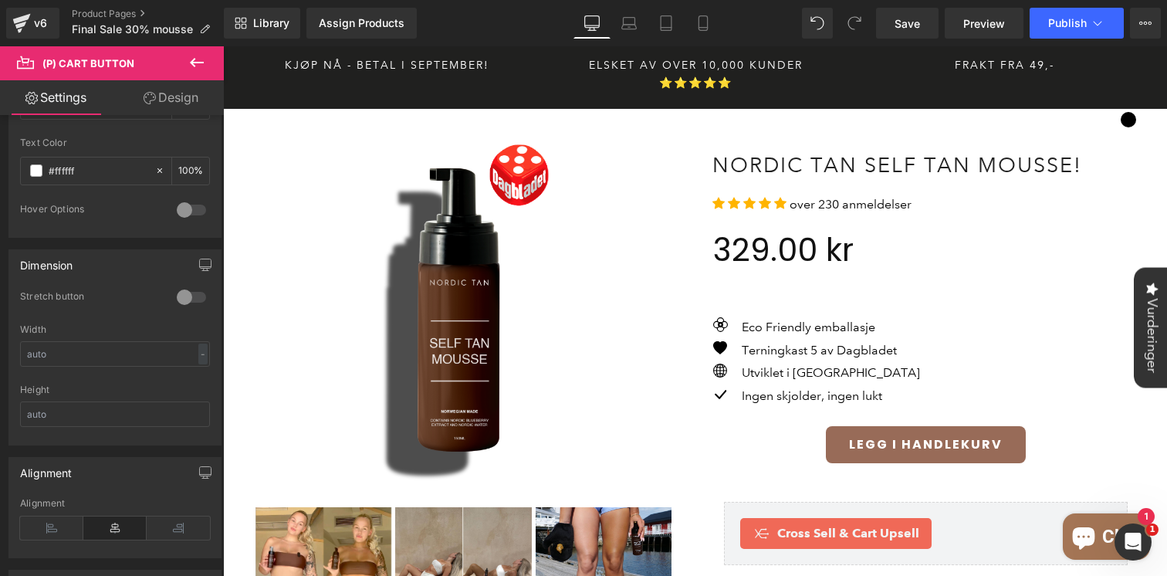
click at [179, 106] on link "Design" at bounding box center [171, 97] width 112 height 35
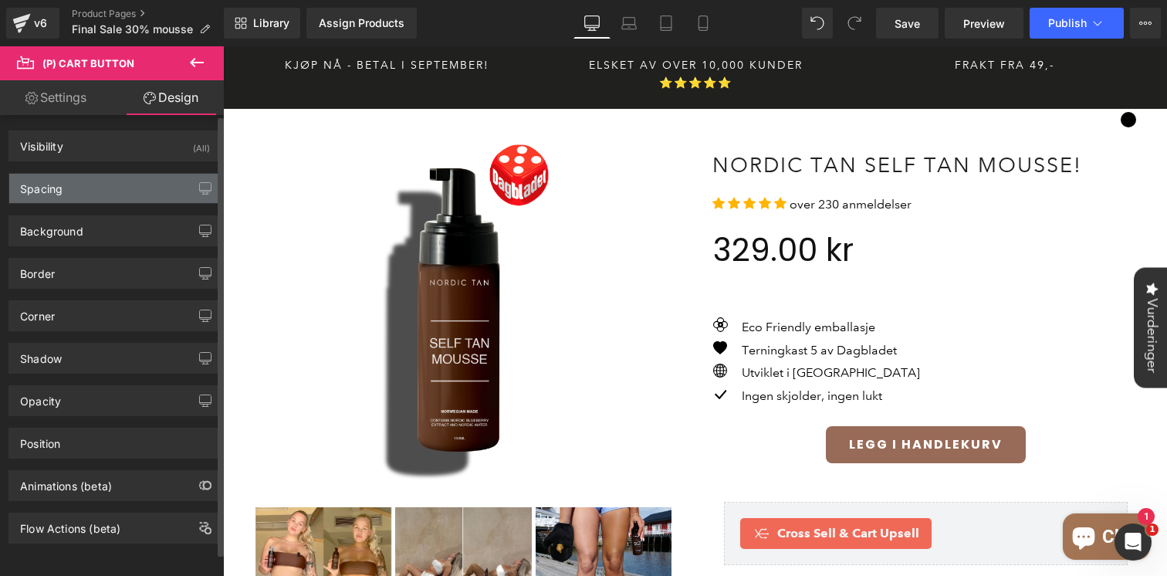
click at [104, 184] on div "Spacing" at bounding box center [114, 188] width 211 height 29
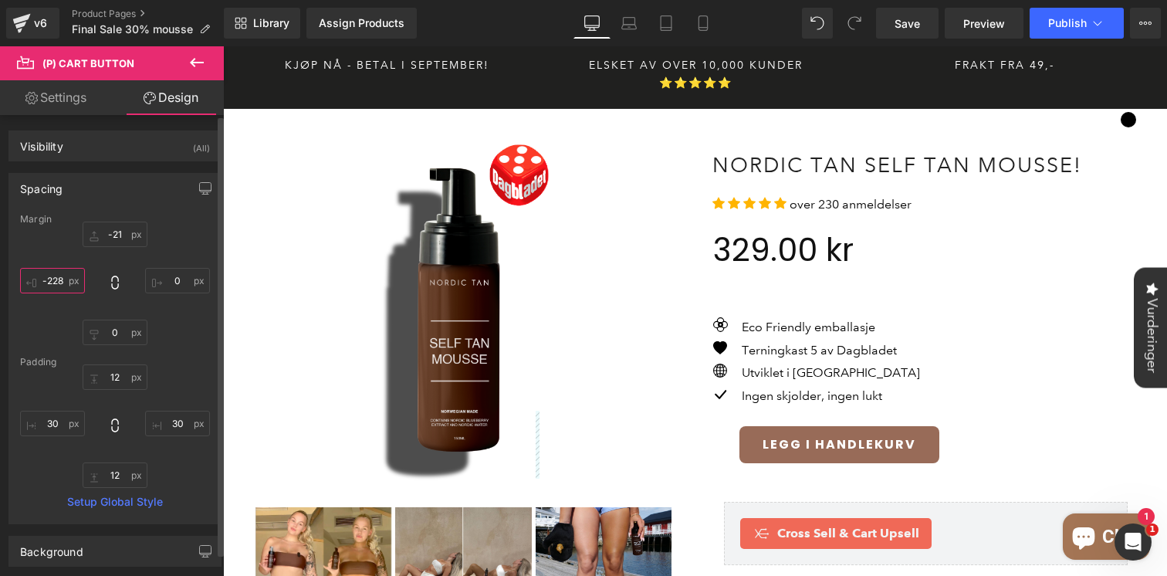
drag, startPoint x: 59, startPoint y: 290, endPoint x: 56, endPoint y: 463, distance: 172.9
click at [56, 463] on div "Margin -21 0 0 0 [GEOGRAPHIC_DATA] 12 30 12 30 Setup Global Style" at bounding box center [114, 368] width 211 height 309
drag, startPoint x: 181, startPoint y: 296, endPoint x: 177, endPoint y: 343, distance: 47.2
click at [177, 343] on div "-21 0 0 0" at bounding box center [115, 282] width 190 height 123
drag, startPoint x: 171, startPoint y: 291, endPoint x: 197, endPoint y: 247, distance: 51.2
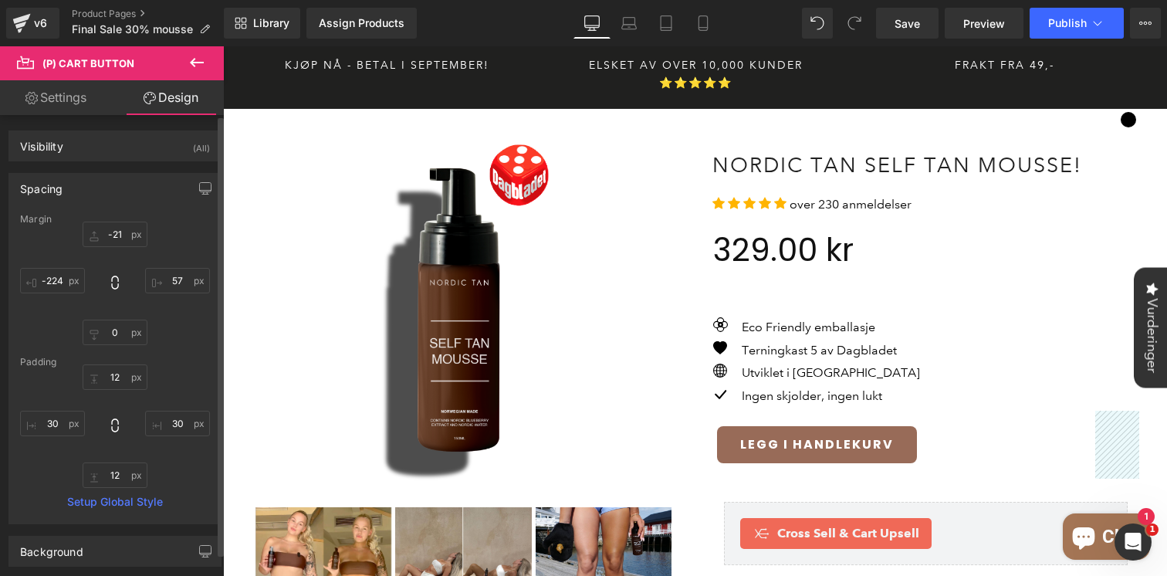
click at [197, 247] on div "-21 0 0 0" at bounding box center [115, 282] width 190 height 123
click at [179, 291] on input "0" at bounding box center [177, 280] width 65 height 25
click at [178, 297] on div "-21 0 0 0" at bounding box center [115, 282] width 190 height 123
click at [174, 279] on input "0" at bounding box center [177, 280] width 65 height 25
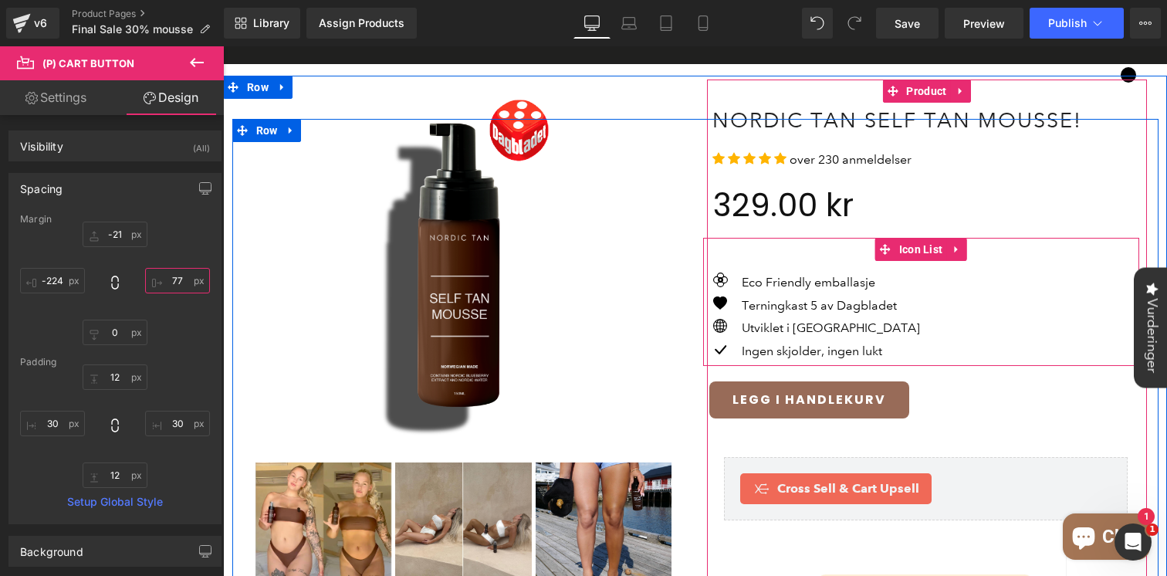
scroll to position [49, 0]
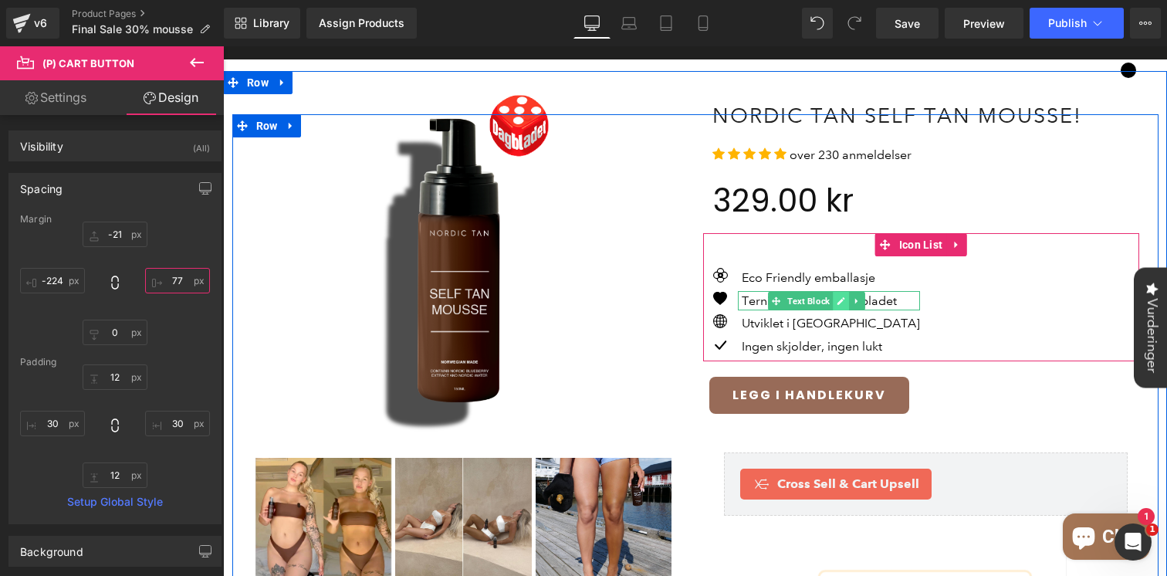
type input "77"
click at [845, 296] on icon at bounding box center [840, 300] width 8 height 9
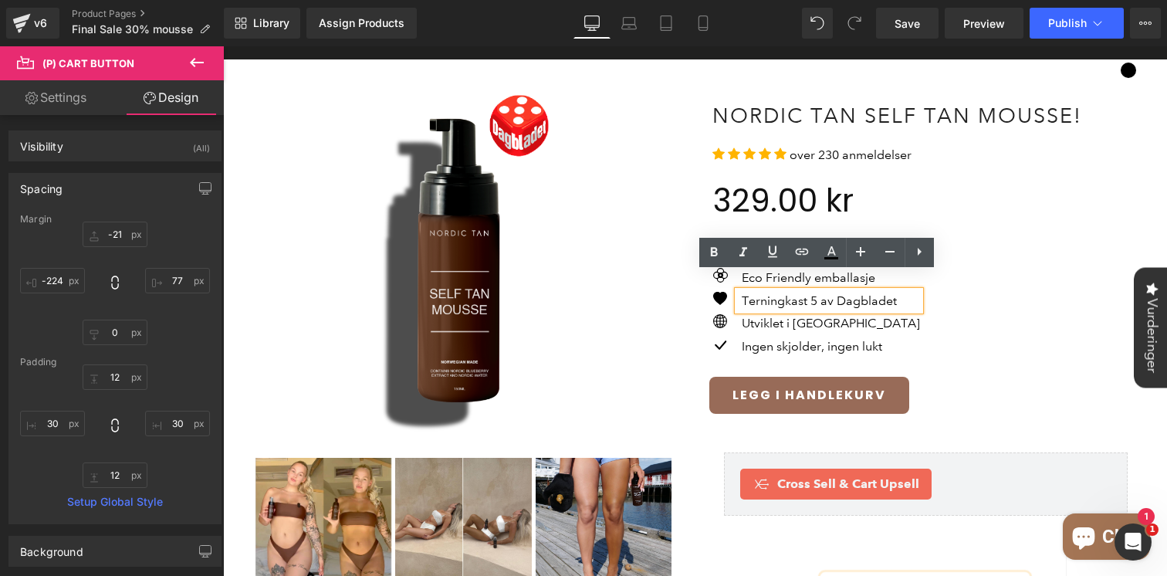
click at [775, 293] on span "Terningkast 5 av Dagbladet" at bounding box center [818, 300] width 155 height 15
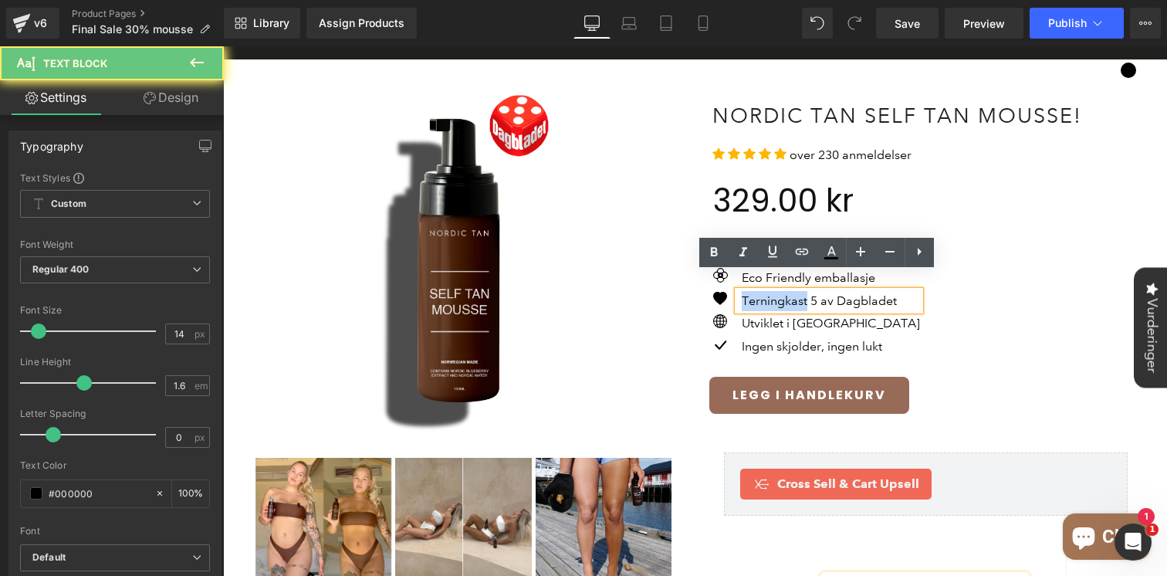
click at [775, 293] on span "Terningkast 5 av Dagbladet" at bounding box center [818, 300] width 155 height 15
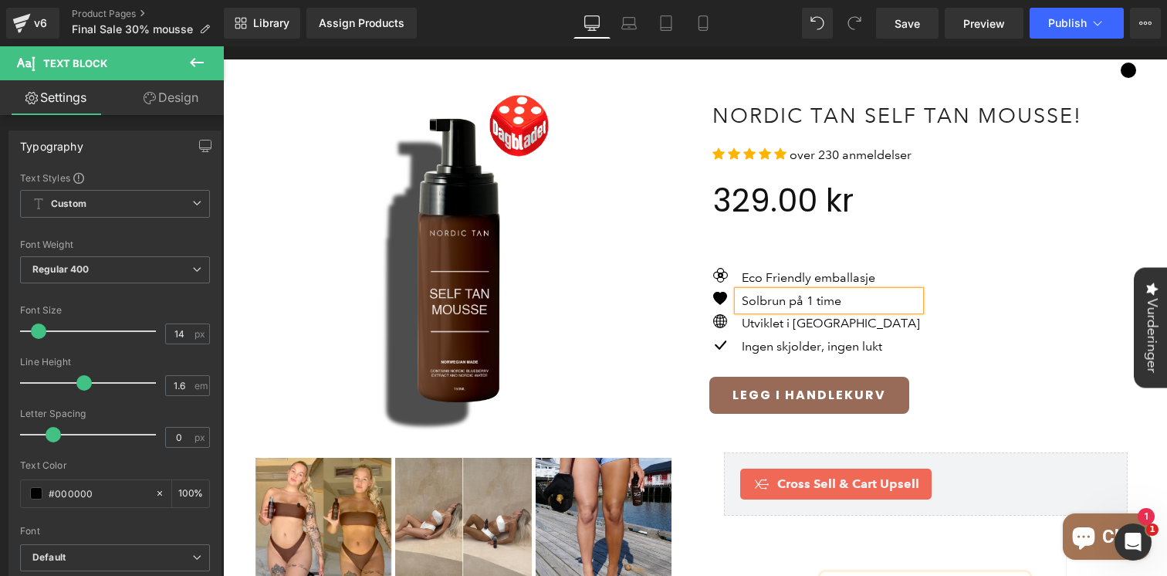
click at [980, 268] on div "Icon Eco Friendly emballasje Text Block Icon Solbrun på 1 time Text Block Icon …" at bounding box center [921, 314] width 436 height 93
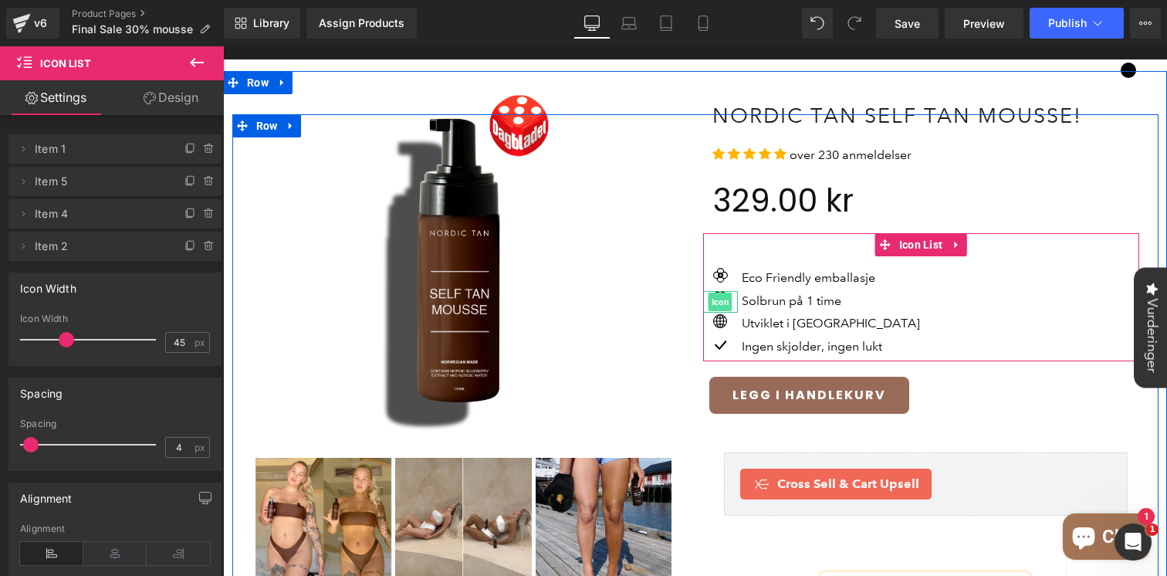
click at [717, 292] on span "Icon" at bounding box center [720, 301] width 24 height 19
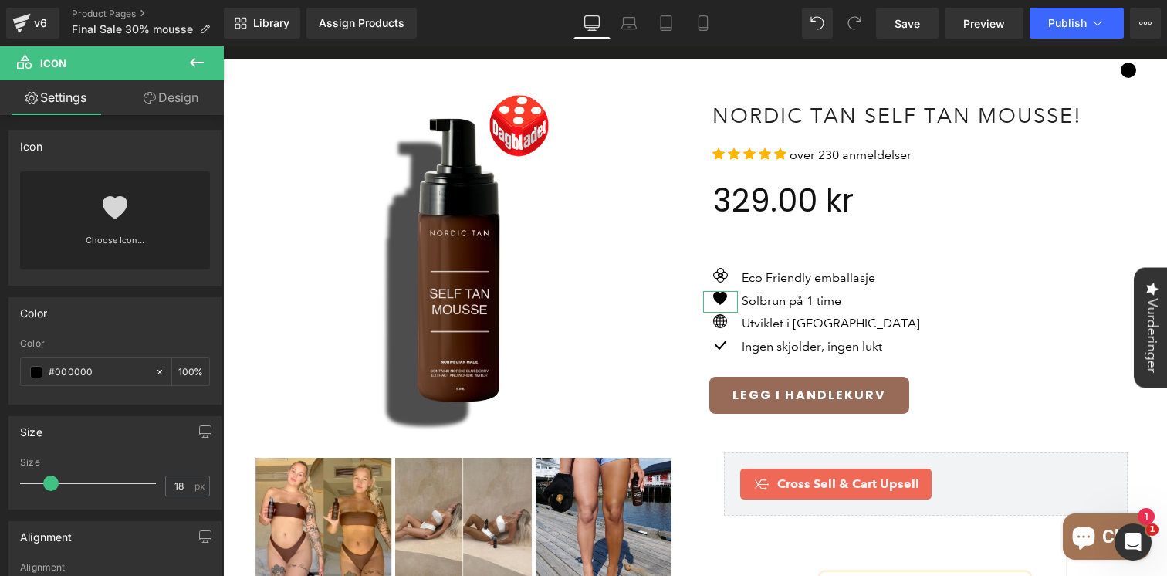
click at [114, 228] on link at bounding box center [115, 202] width 25 height 62
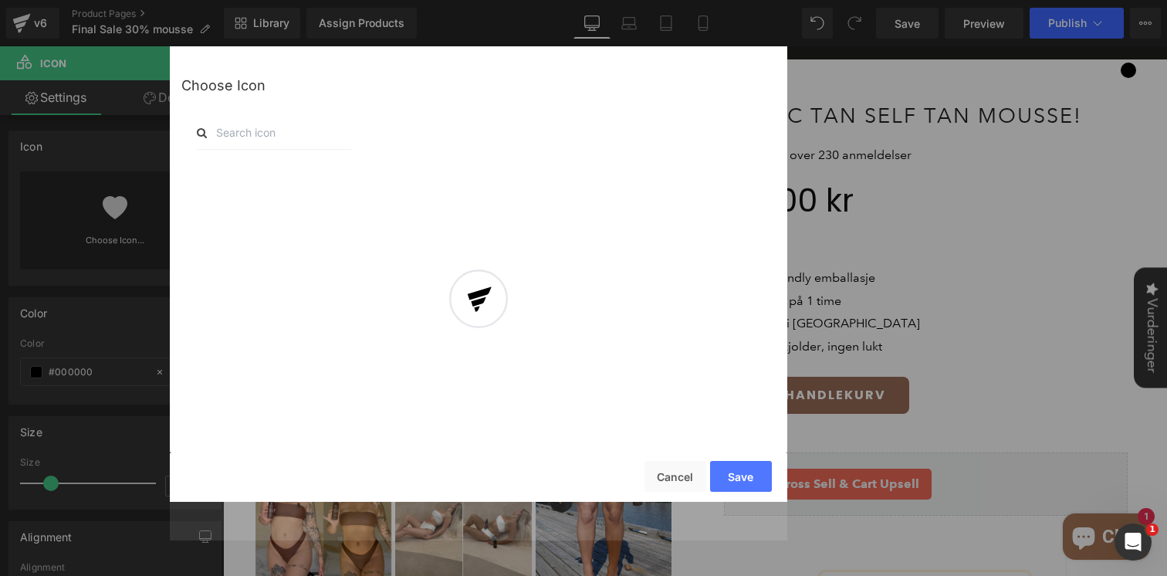
click at [275, 129] on div at bounding box center [478, 312] width 617 height 455
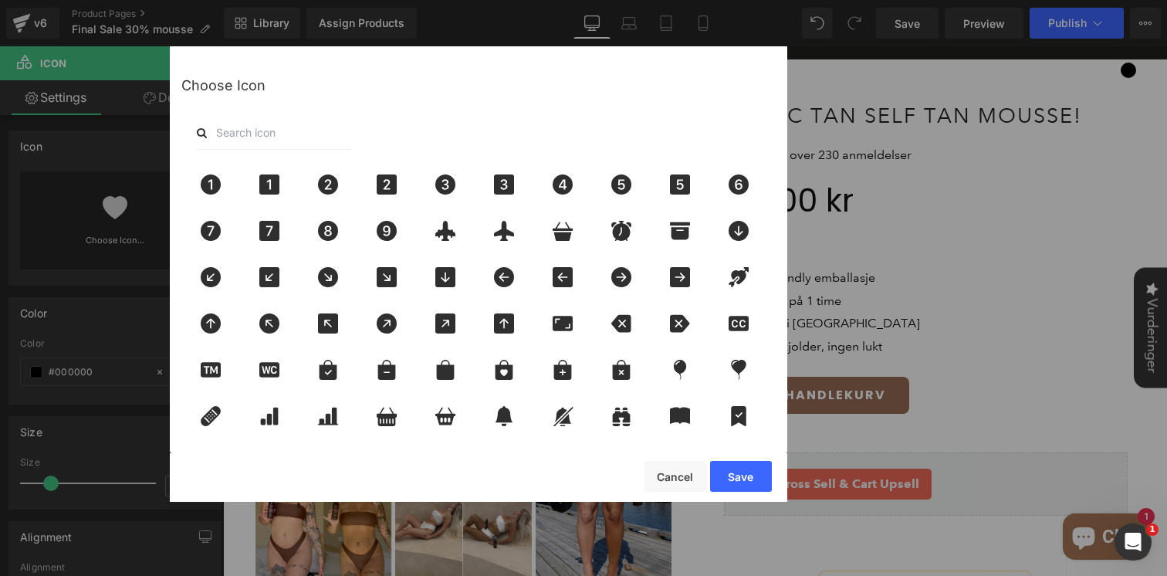
click at [246, 134] on input "text" at bounding box center [274, 133] width 154 height 34
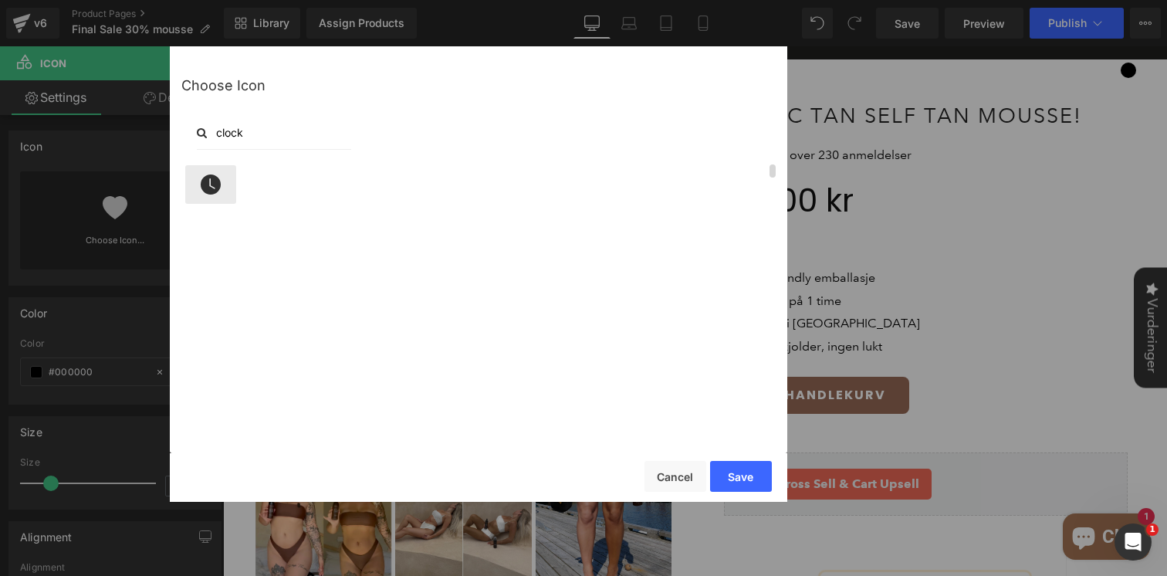
type input "clock"
click at [217, 185] on icon at bounding box center [211, 184] width 20 height 20
click at [746, 464] on button "Save" at bounding box center [741, 476] width 62 height 31
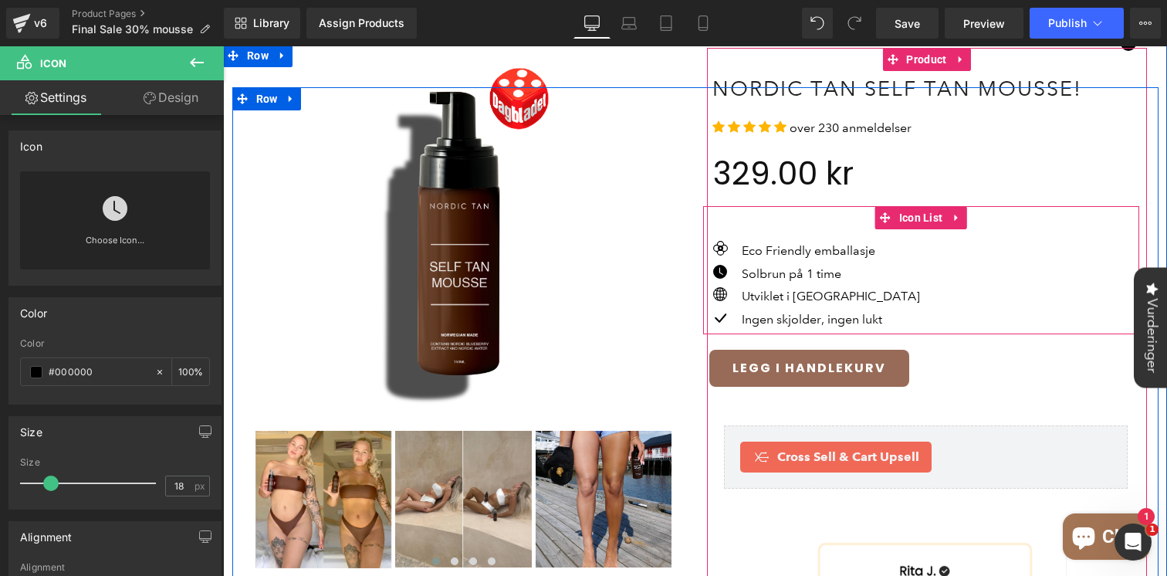
scroll to position [83, 0]
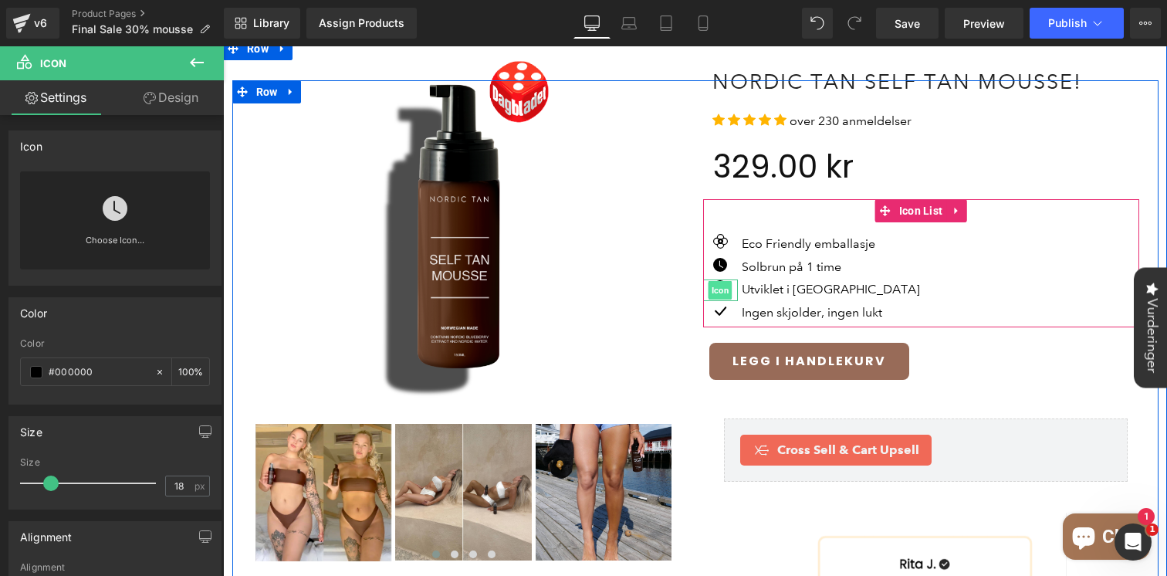
click at [719, 281] on span "Icon" at bounding box center [720, 290] width 24 height 19
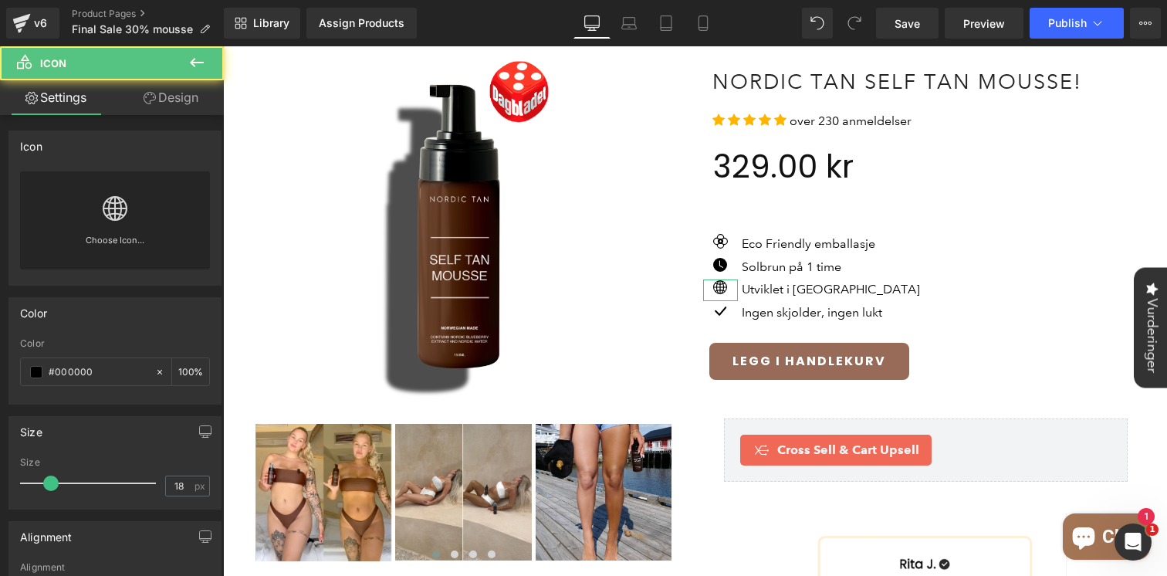
click at [164, 113] on link "Design" at bounding box center [171, 97] width 112 height 35
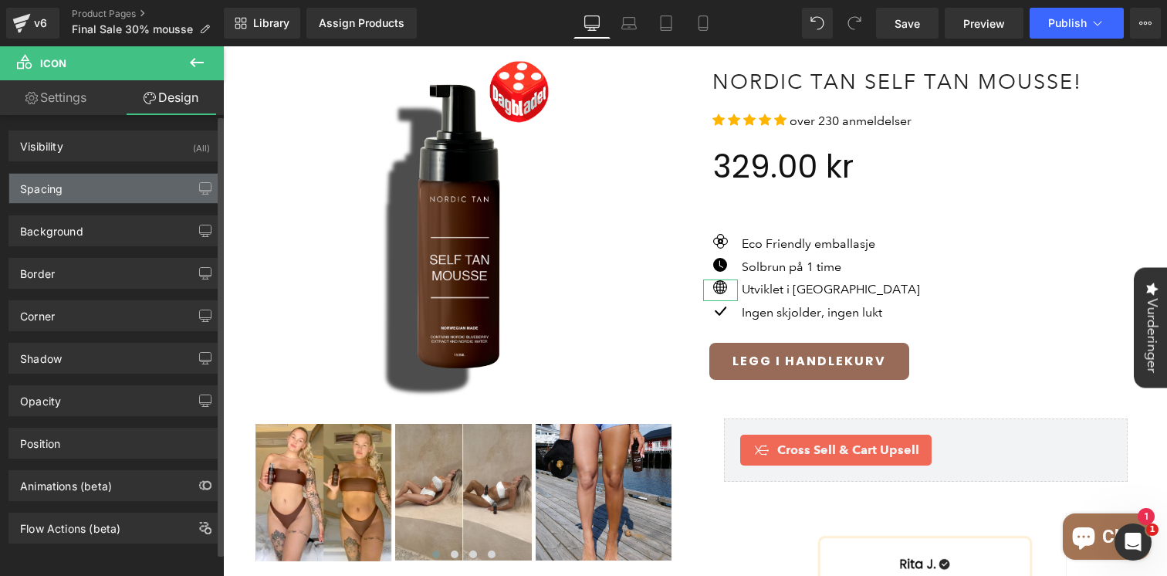
click at [106, 177] on div "Spacing" at bounding box center [114, 188] width 211 height 29
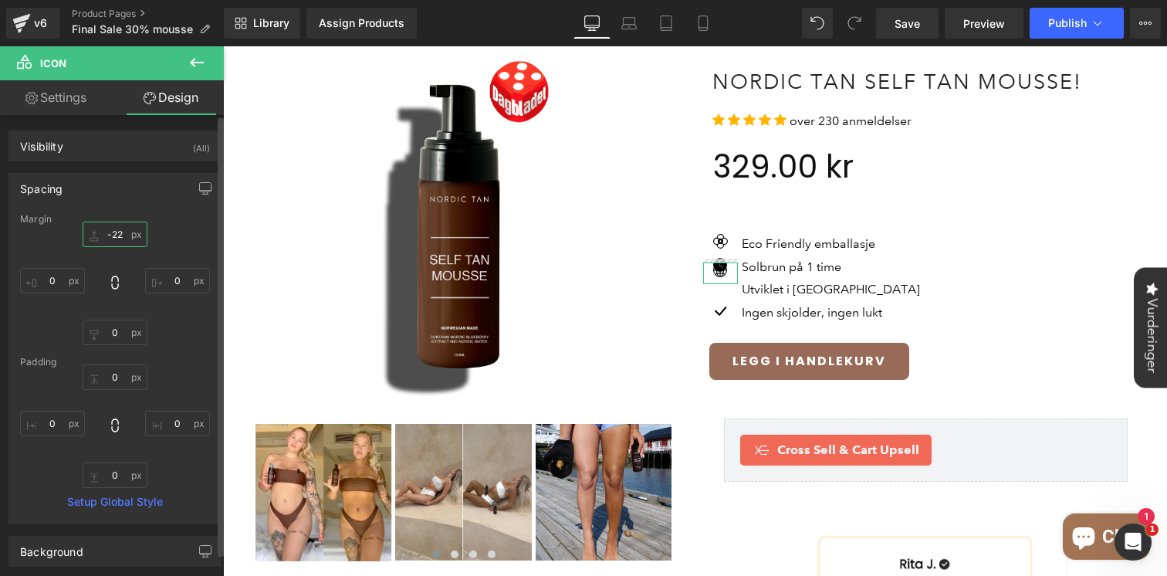
drag, startPoint x: 117, startPoint y: 243, endPoint x: 118, endPoint y: 235, distance: 8.5
click at [118, 235] on input "0" at bounding box center [115, 233] width 65 height 25
drag, startPoint x: 118, startPoint y: 243, endPoint x: 118, endPoint y: 224, distance: 19.3
click at [118, 224] on div "Margin 0 0 0 0 [GEOGRAPHIC_DATA] 0 0 0 0 Setup Global Style" at bounding box center [114, 368] width 211 height 309
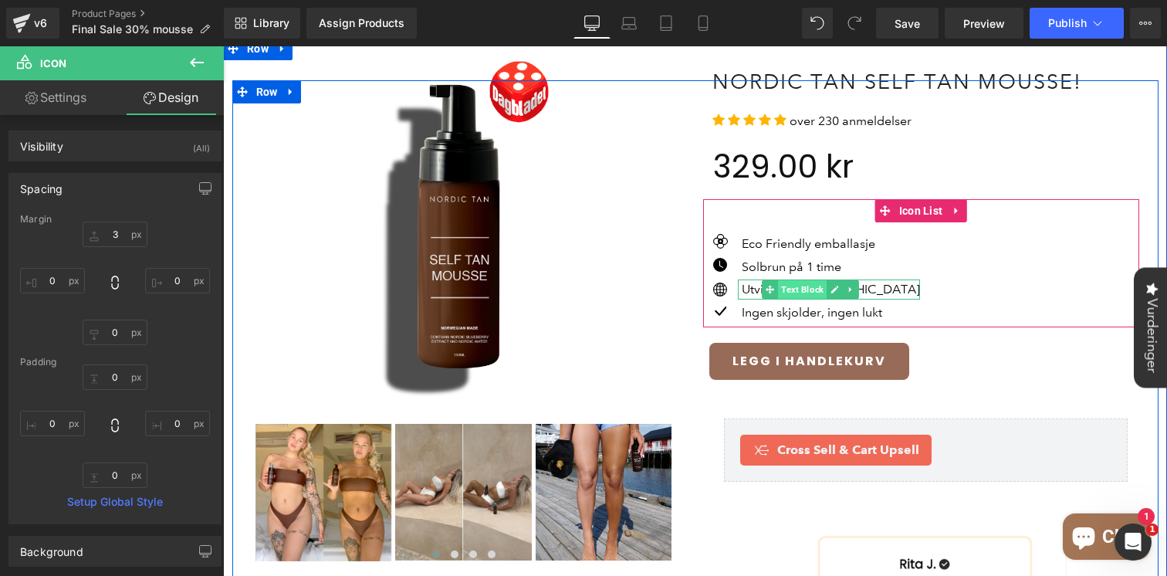
click at [795, 280] on span "Text Block" at bounding box center [802, 289] width 49 height 19
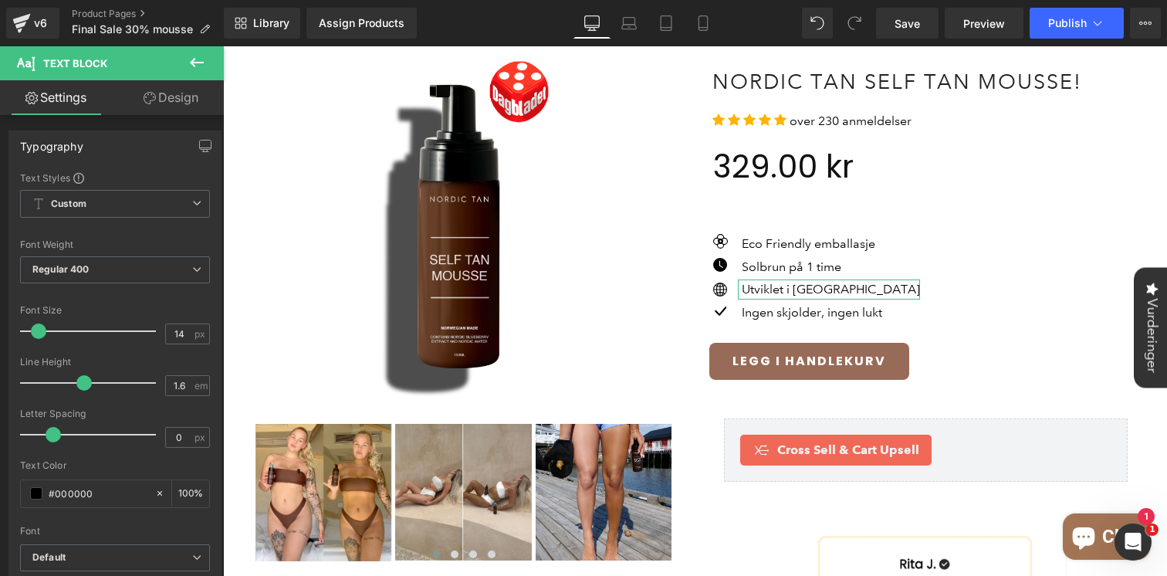
click at [187, 106] on link "Design" at bounding box center [171, 97] width 112 height 35
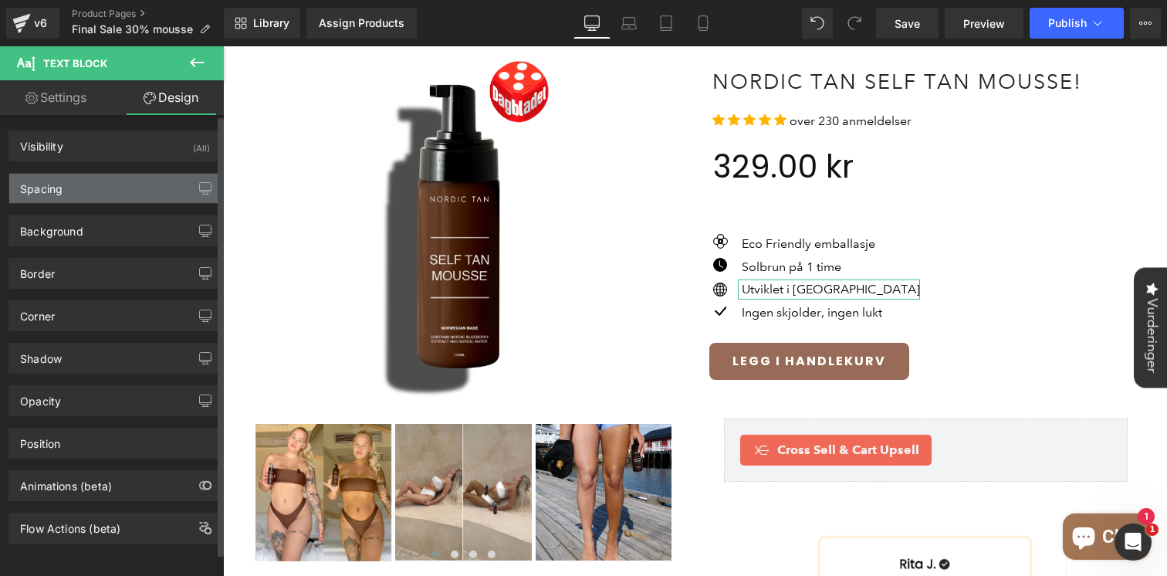
click at [112, 190] on div "Spacing" at bounding box center [114, 188] width 211 height 29
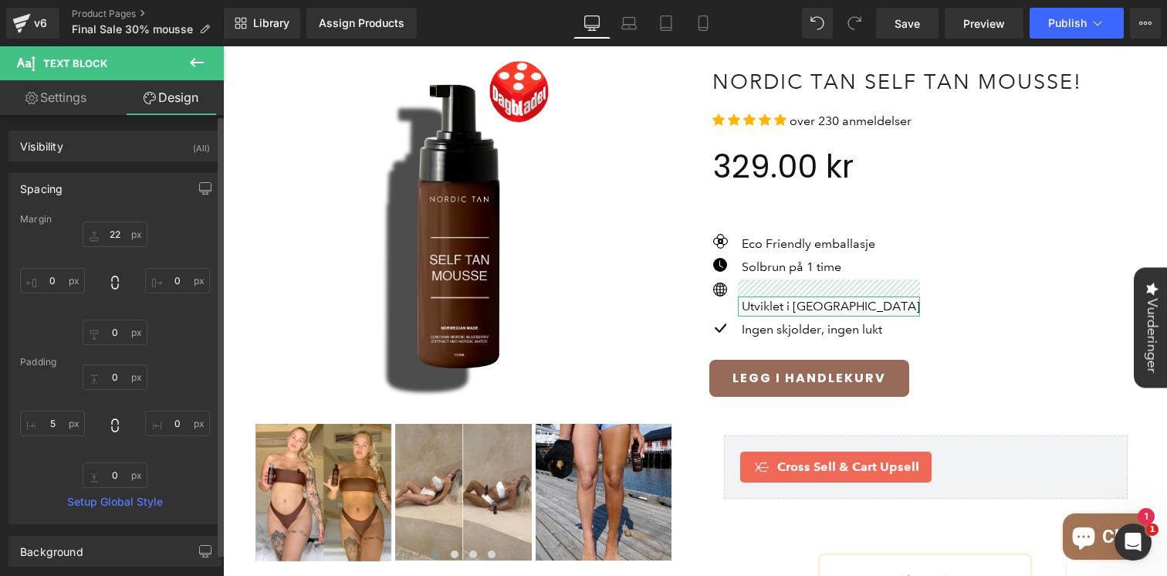
click at [116, 247] on div "0 0 0 0" at bounding box center [115, 282] width 190 height 123
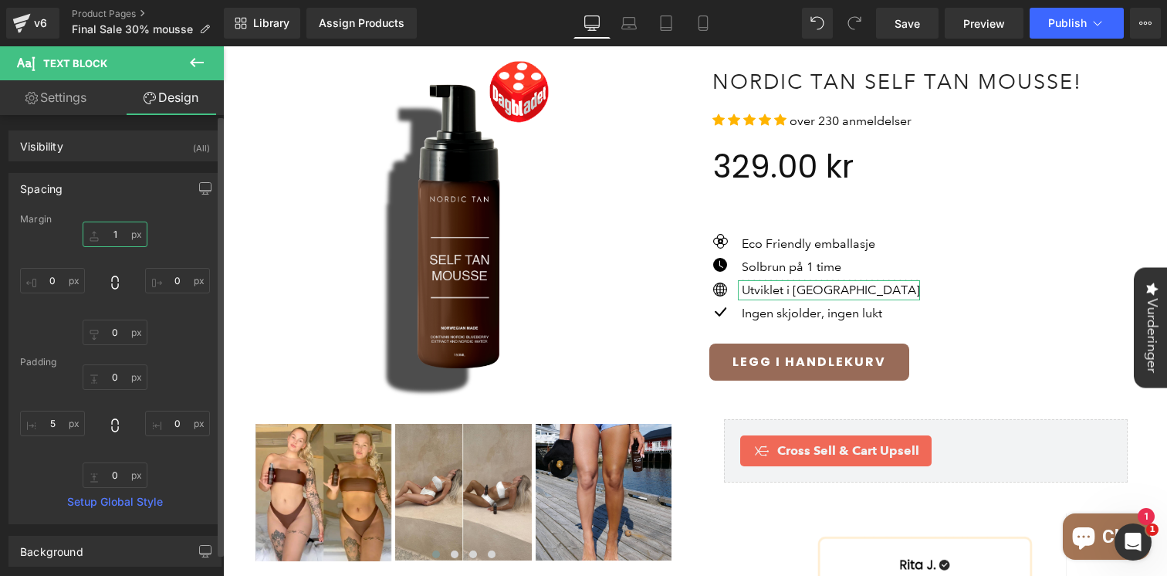
drag, startPoint x: 116, startPoint y: 245, endPoint x: 116, endPoint y: 261, distance: 16.2
click at [116, 261] on div "0 0 0 0" at bounding box center [115, 282] width 190 height 123
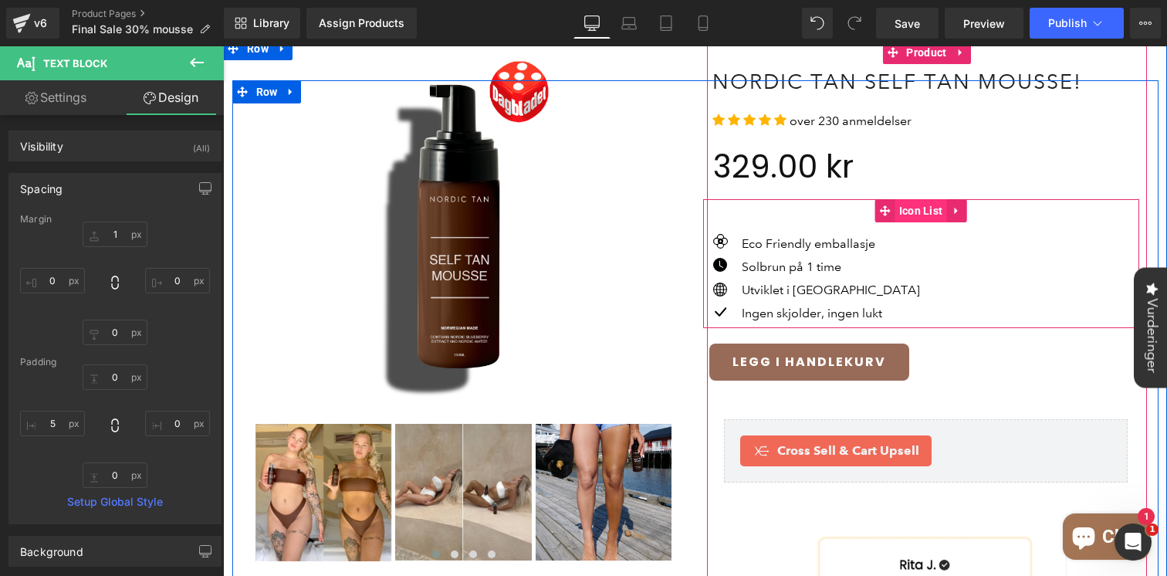
click at [907, 199] on span "Icon List" at bounding box center [921, 210] width 52 height 23
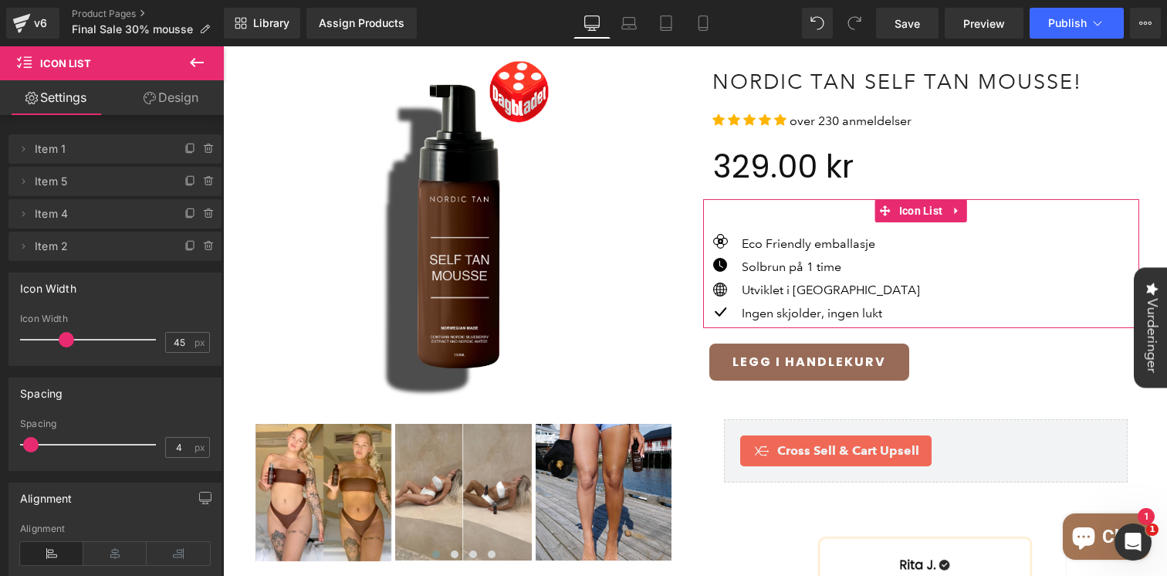
click at [198, 100] on link "Design" at bounding box center [171, 97] width 112 height 35
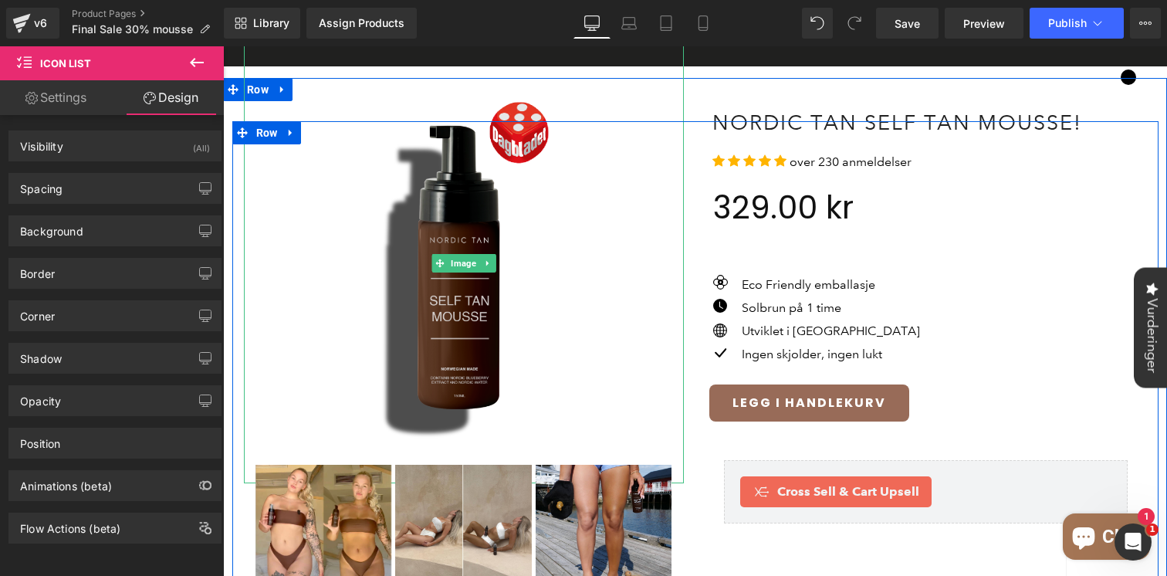
scroll to position [0, 0]
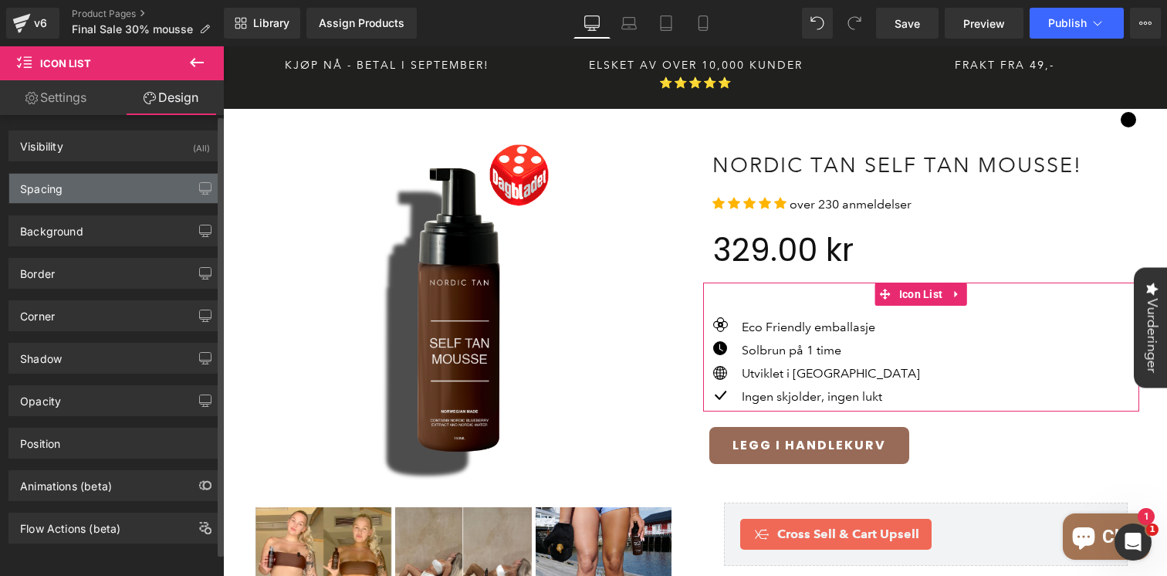
click at [91, 191] on div "Spacing" at bounding box center [114, 188] width 211 height 29
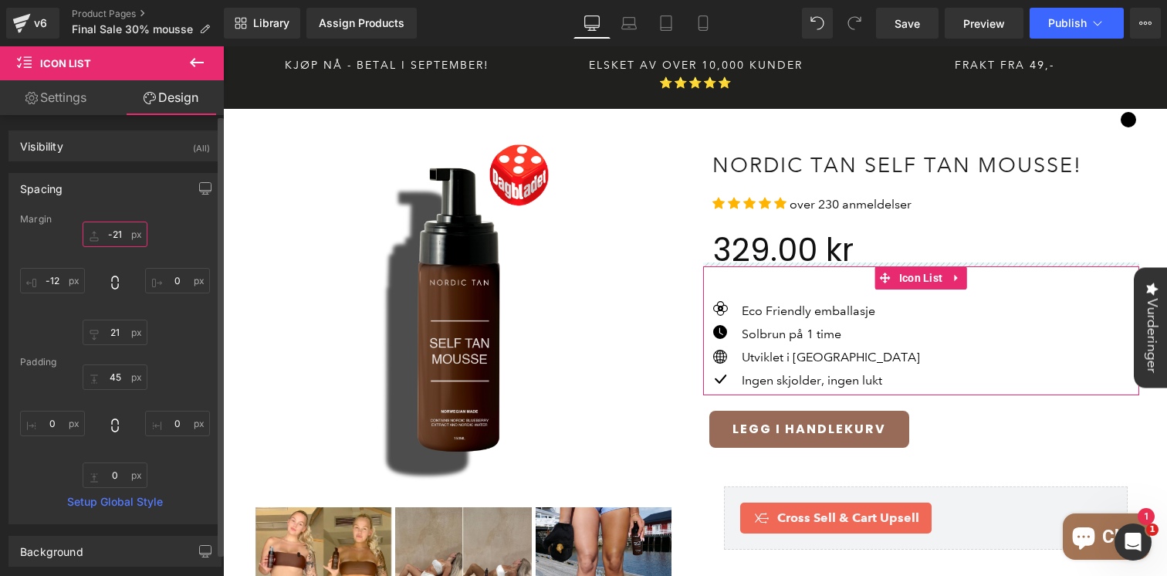
drag, startPoint x: 107, startPoint y: 245, endPoint x: 106, endPoint y: 259, distance: 13.9
click at [107, 260] on div "0 0 21 -12" at bounding box center [115, 282] width 190 height 123
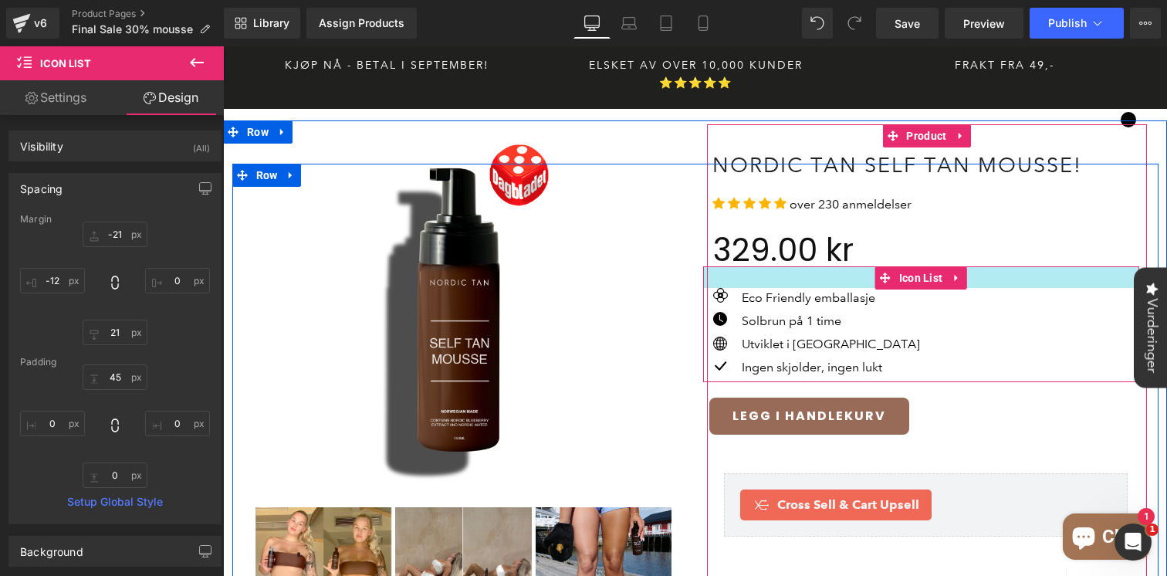
click at [798, 266] on div at bounding box center [921, 277] width 436 height 22
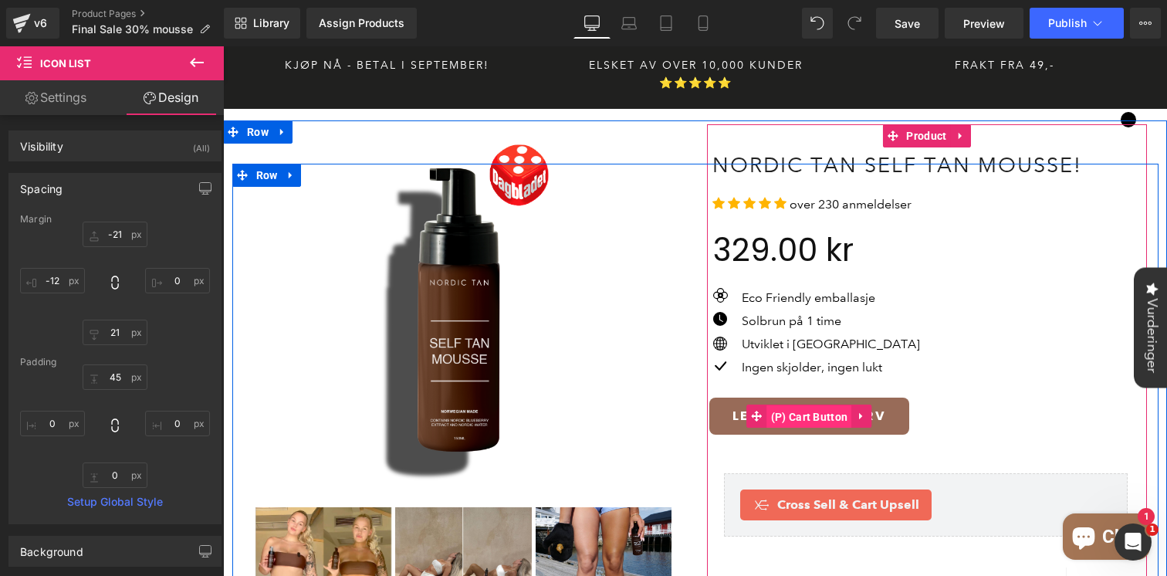
click at [799, 405] on span "(P) Cart Button" at bounding box center [809, 416] width 85 height 23
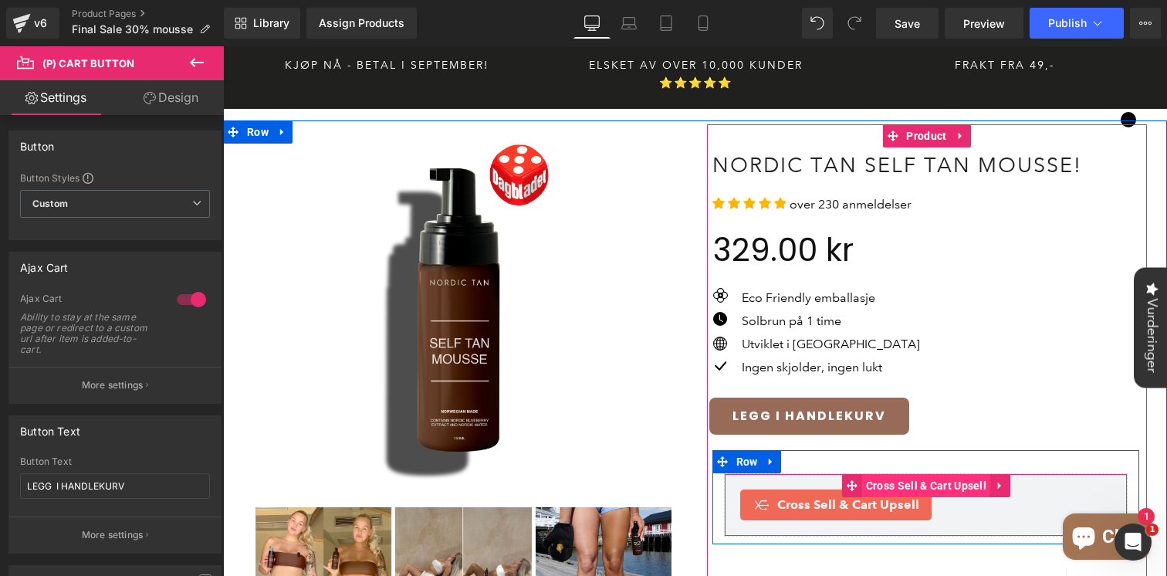
click at [903, 474] on span "Cross Sell & Cart Upsell" at bounding box center [926, 485] width 128 height 23
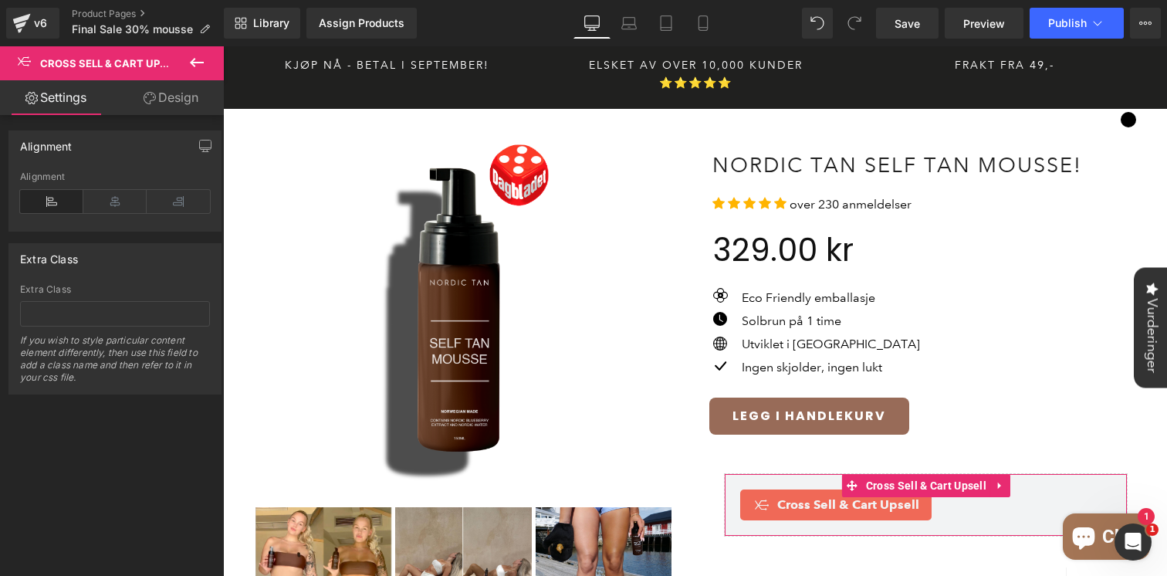
click at [94, 354] on div "If you wish to style particular content element differently, then use this fiel…" at bounding box center [115, 363] width 190 height 59
click at [105, 316] on input "text" at bounding box center [115, 313] width 190 height 25
click at [113, 359] on div "If you wish to style particular content element differently, then use this fiel…" at bounding box center [115, 363] width 190 height 59
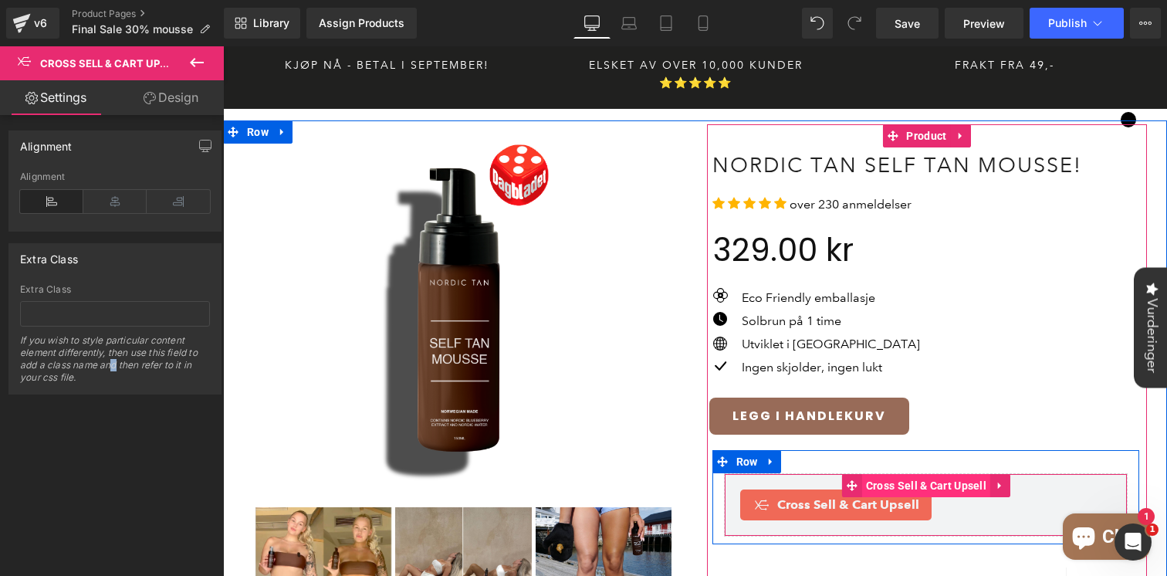
click at [944, 474] on span "Cross Sell & Cart Upsell" at bounding box center [926, 485] width 128 height 23
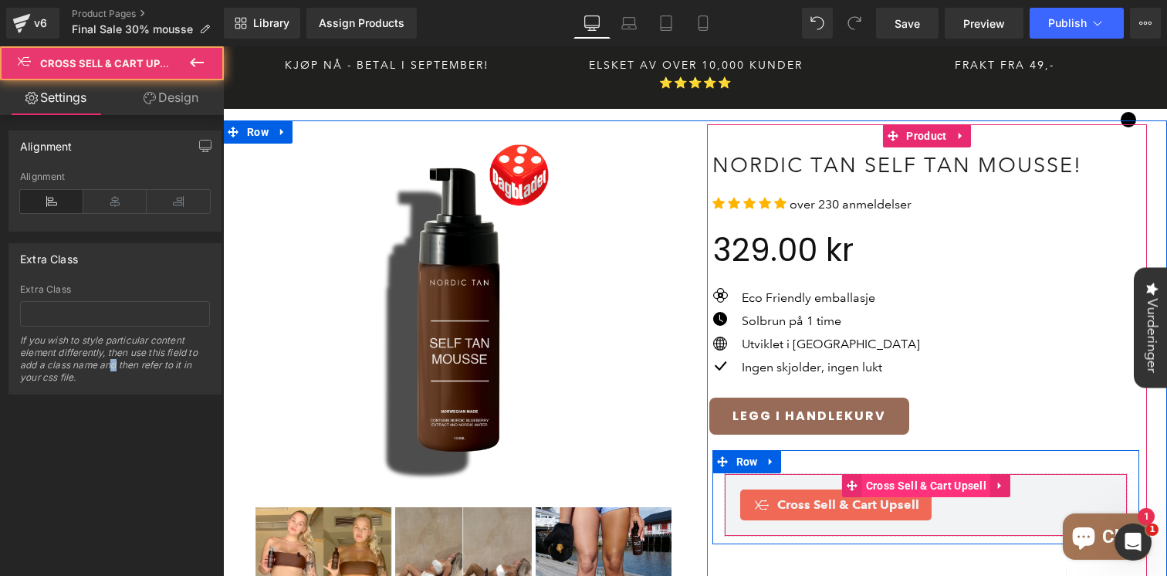
click at [944, 474] on span "Cross Sell & Cart Upsell" at bounding box center [926, 485] width 128 height 23
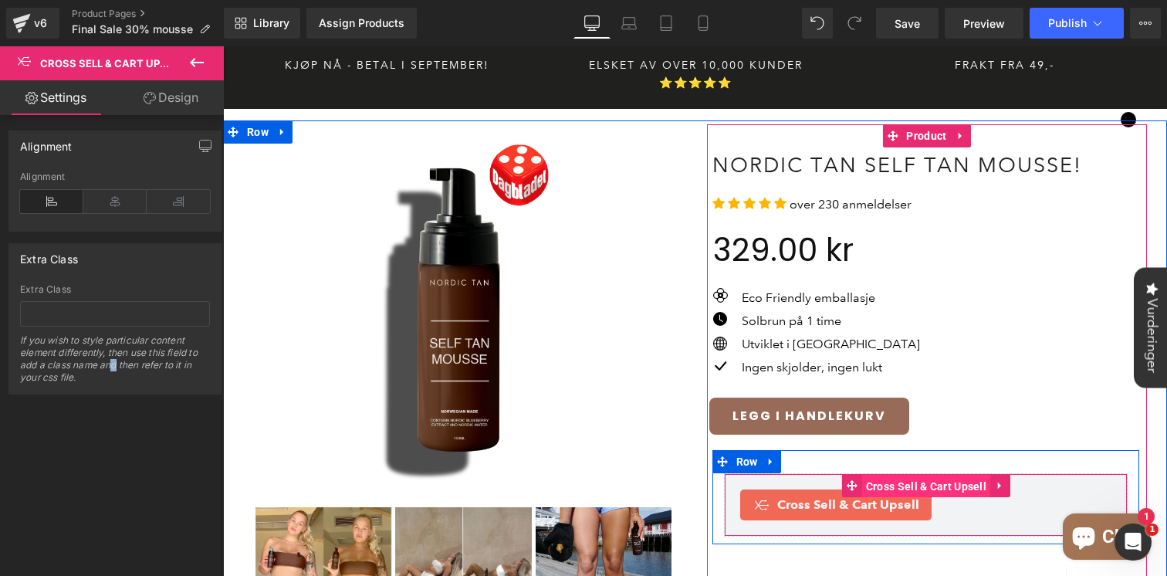
click at [925, 474] on span "Cross Sell & Cart Upsell" at bounding box center [926, 485] width 128 height 23
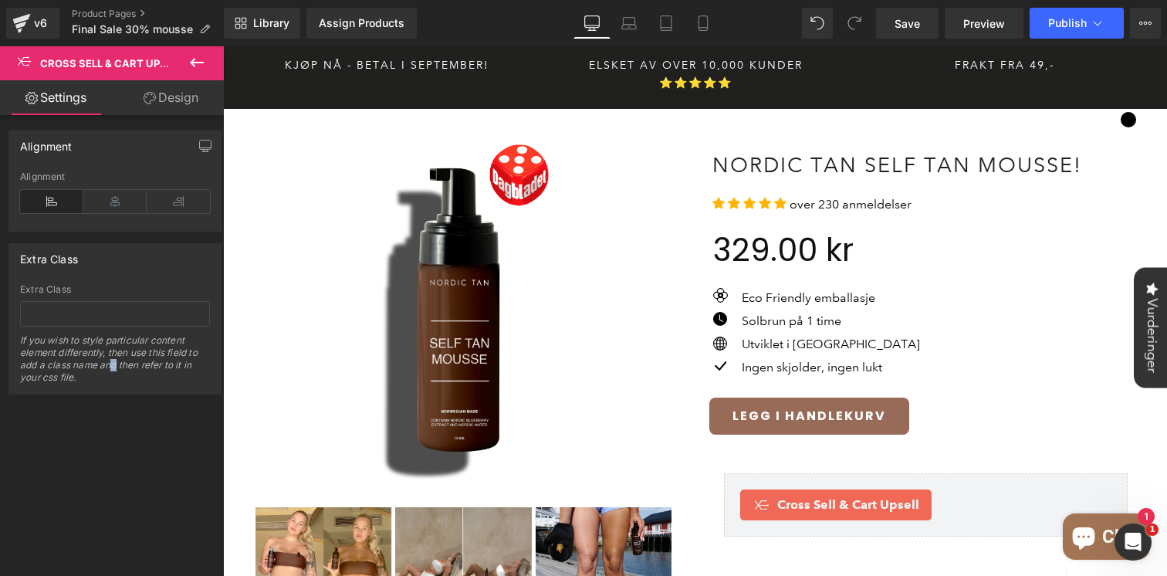
click at [201, 59] on icon at bounding box center [196, 62] width 19 height 19
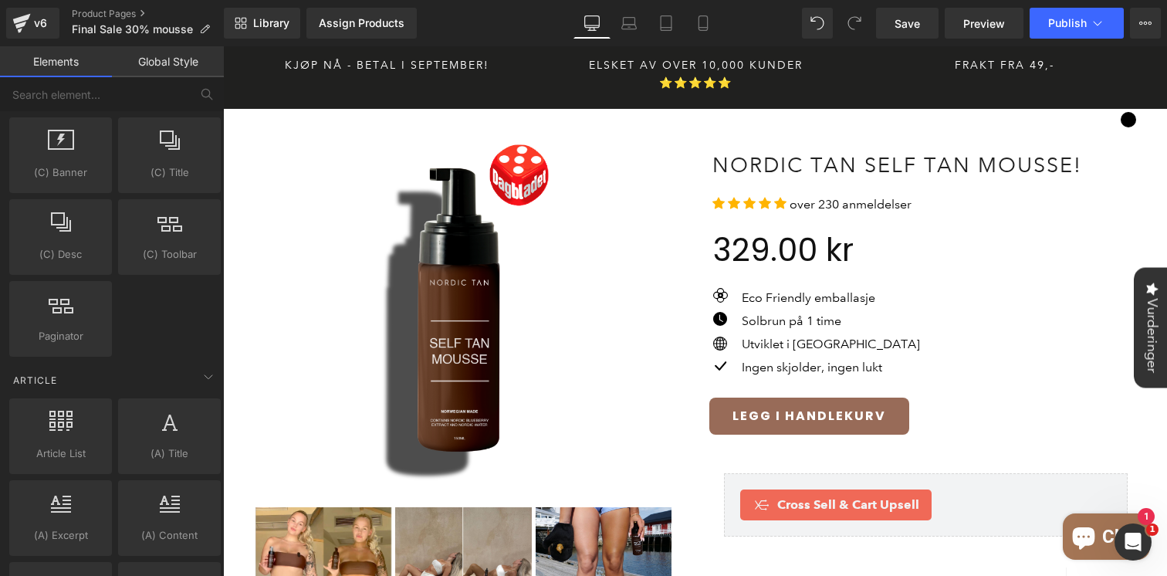
scroll to position [2585, 0]
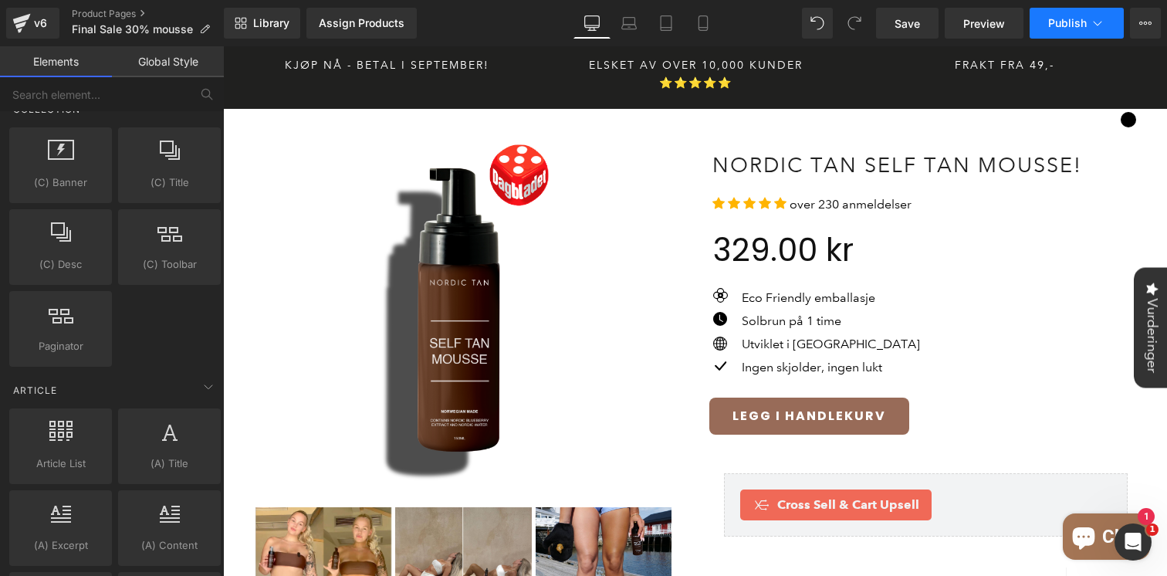
click at [1072, 29] on span "Publish" at bounding box center [1067, 23] width 39 height 12
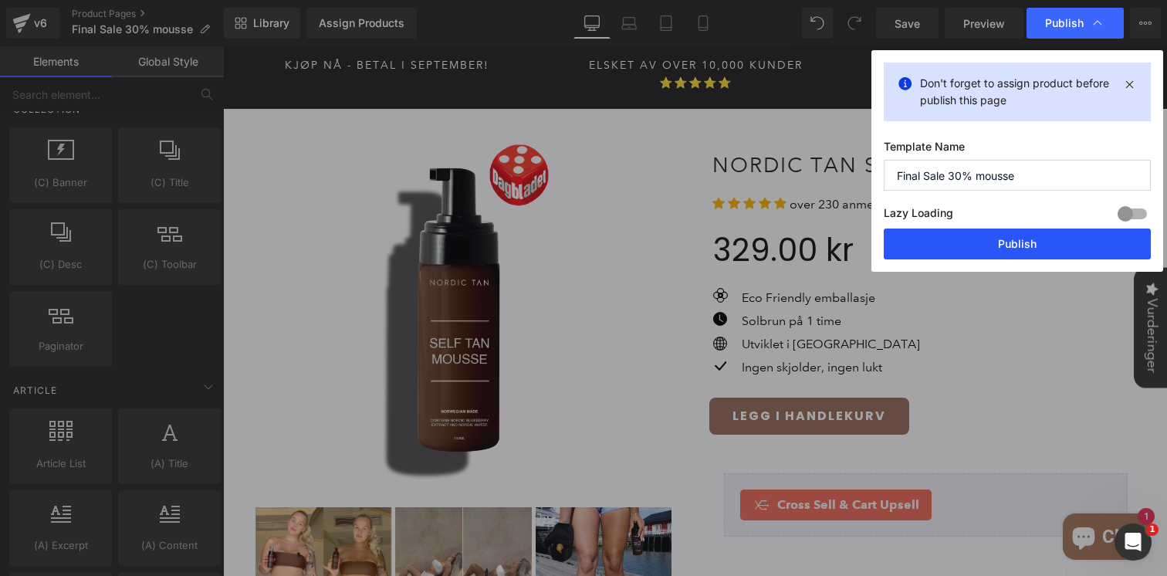
click at [960, 246] on button "Publish" at bounding box center [1016, 243] width 267 height 31
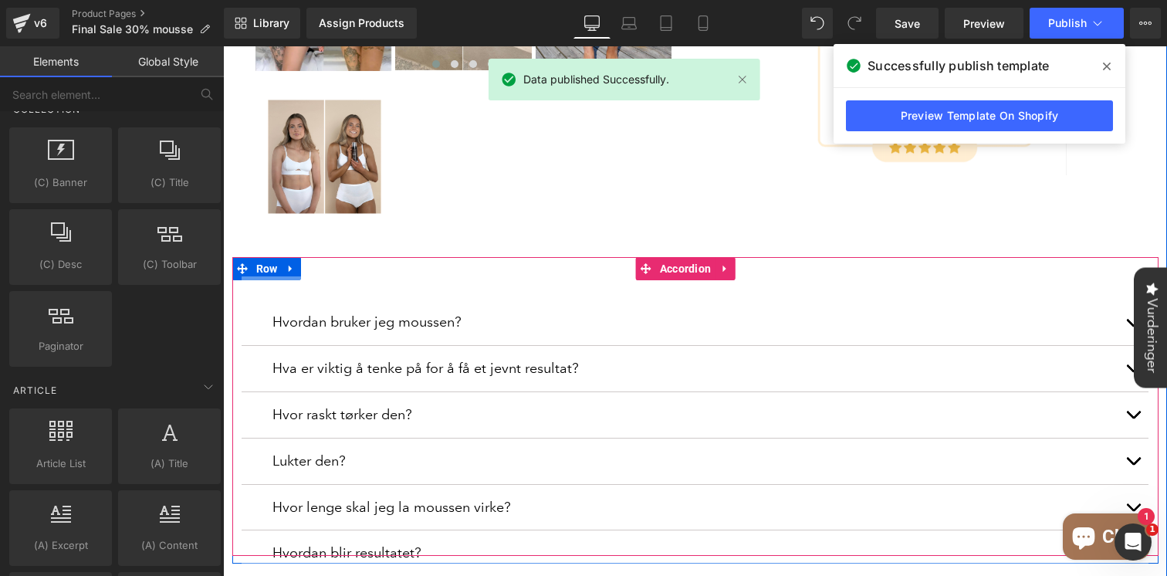
scroll to position [560, 0]
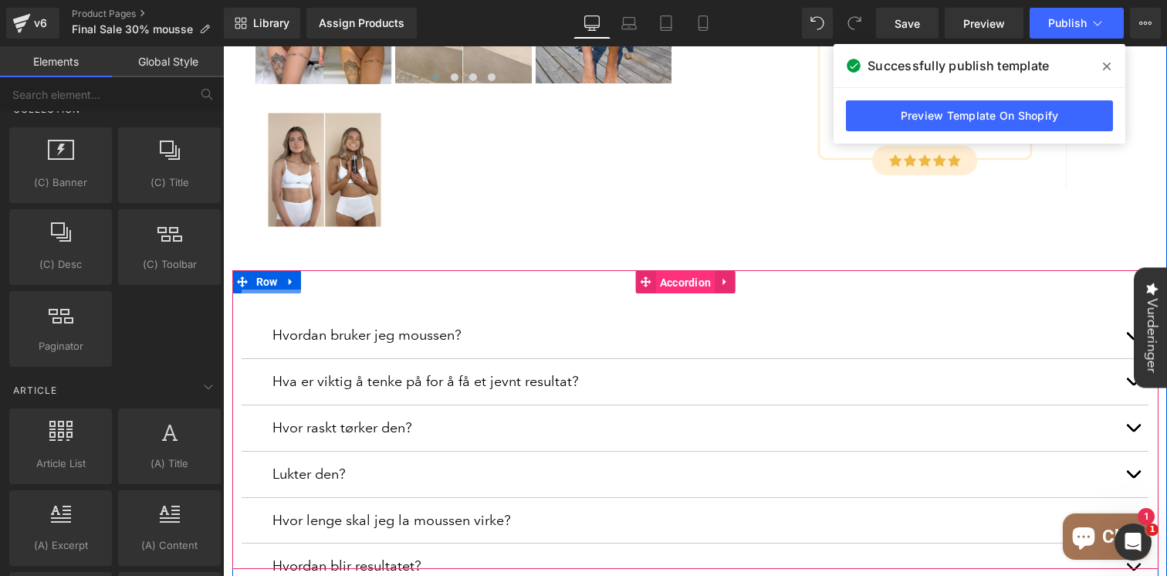
click at [681, 271] on span "Accordion" at bounding box center [685, 282] width 59 height 23
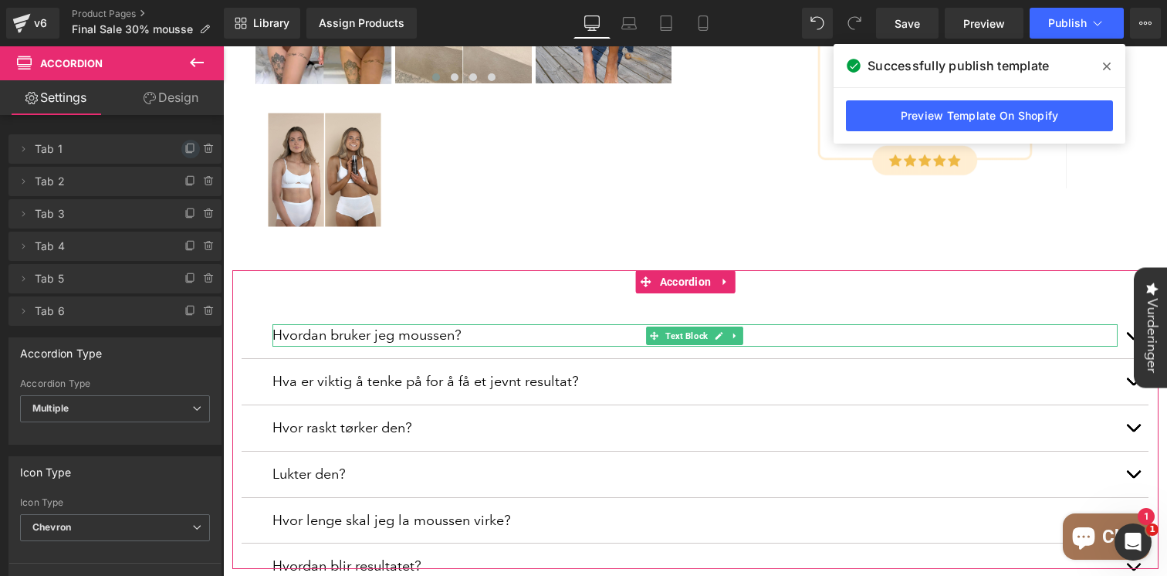
click at [185, 146] on icon at bounding box center [190, 149] width 12 height 12
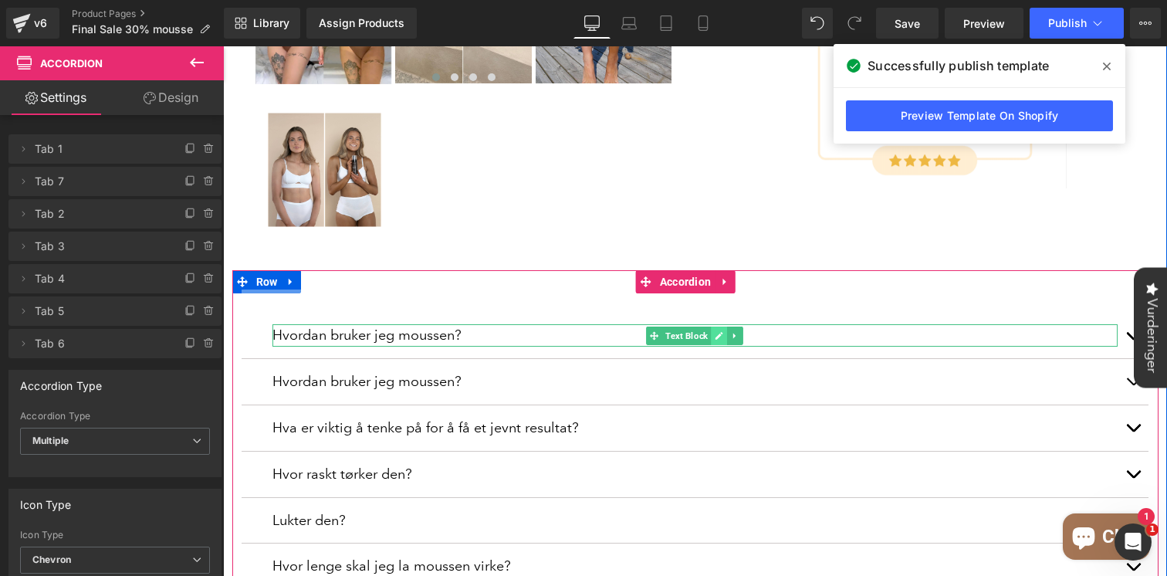
click at [715, 331] on icon at bounding box center [718, 335] width 8 height 9
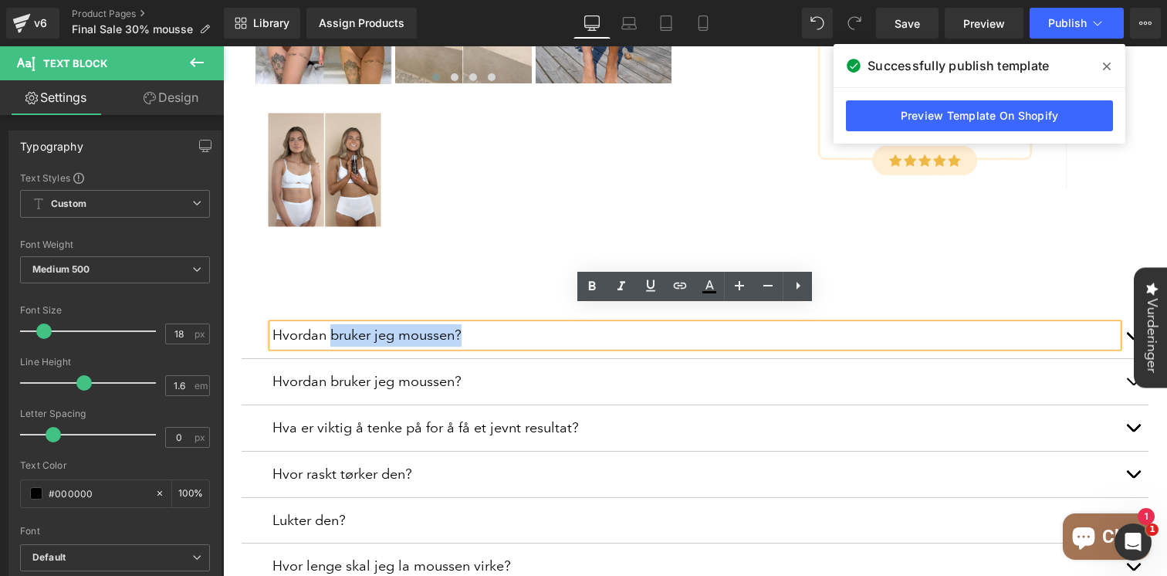
drag, startPoint x: 405, startPoint y: 318, endPoint x: 332, endPoint y: 312, distance: 73.6
click at [332, 324] on p "Hvordan bruker jeg moussen?" at bounding box center [694, 335] width 845 height 22
click at [334, 324] on p "Hvordan bruker jeg moussen?" at bounding box center [694, 335] width 845 height 22
drag, startPoint x: 393, startPoint y: 319, endPoint x: 333, endPoint y: 319, distance: 60.2
click at [333, 324] on p "Hvordan bruker jeg moussen?" at bounding box center [694, 335] width 845 height 22
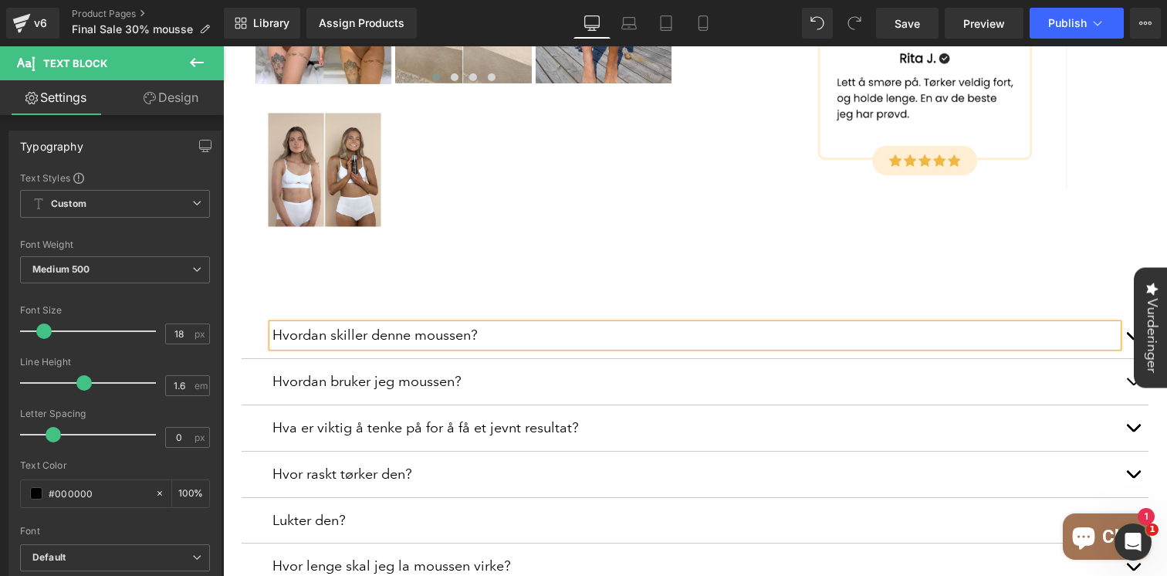
click at [473, 324] on p "Hvordan skiller denne moussen?" at bounding box center [694, 335] width 845 height 22
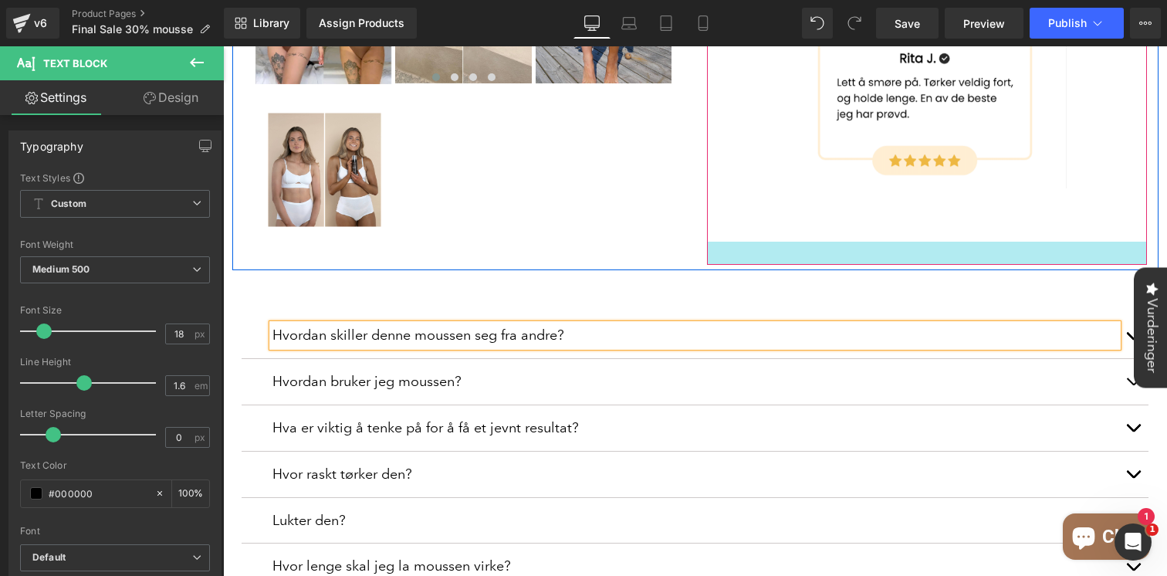
click at [868, 246] on div at bounding box center [927, 252] width 440 height 23
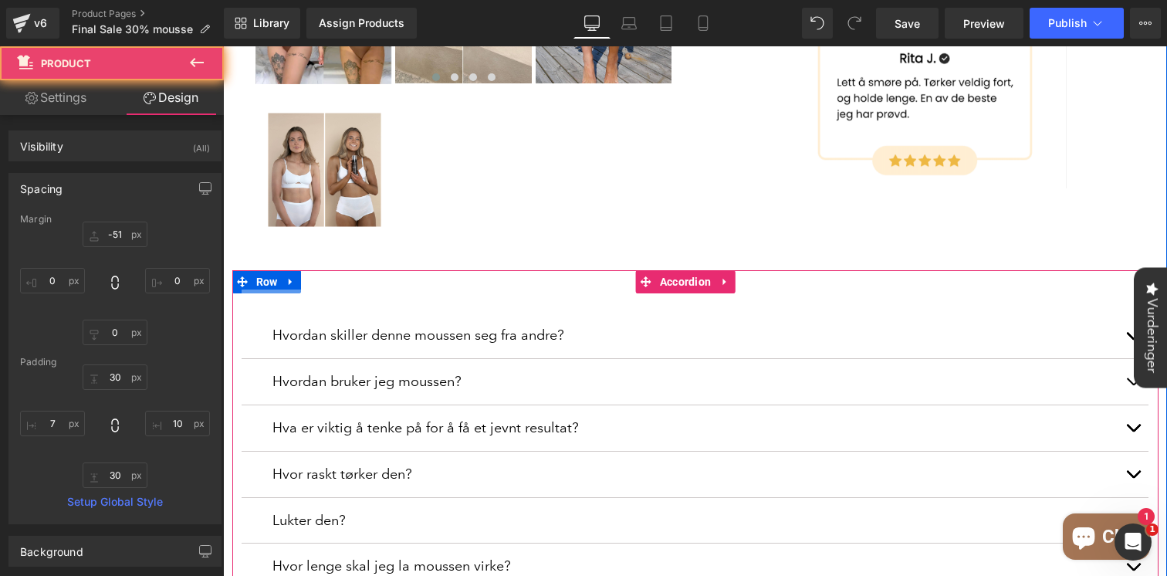
click at [1126, 317] on button "button" at bounding box center [1132, 335] width 31 height 46
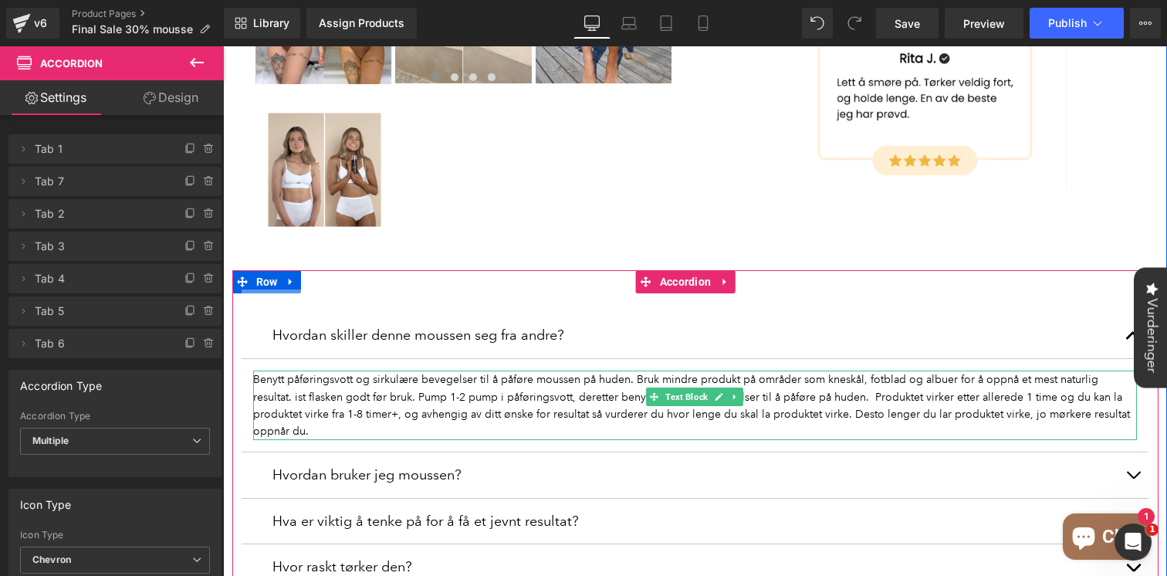
click at [544, 371] on p "Benytt påføringsvott og sirkulære bevegelser til å påføre moussen på huden. Bru…" at bounding box center [694, 404] width 883 height 69
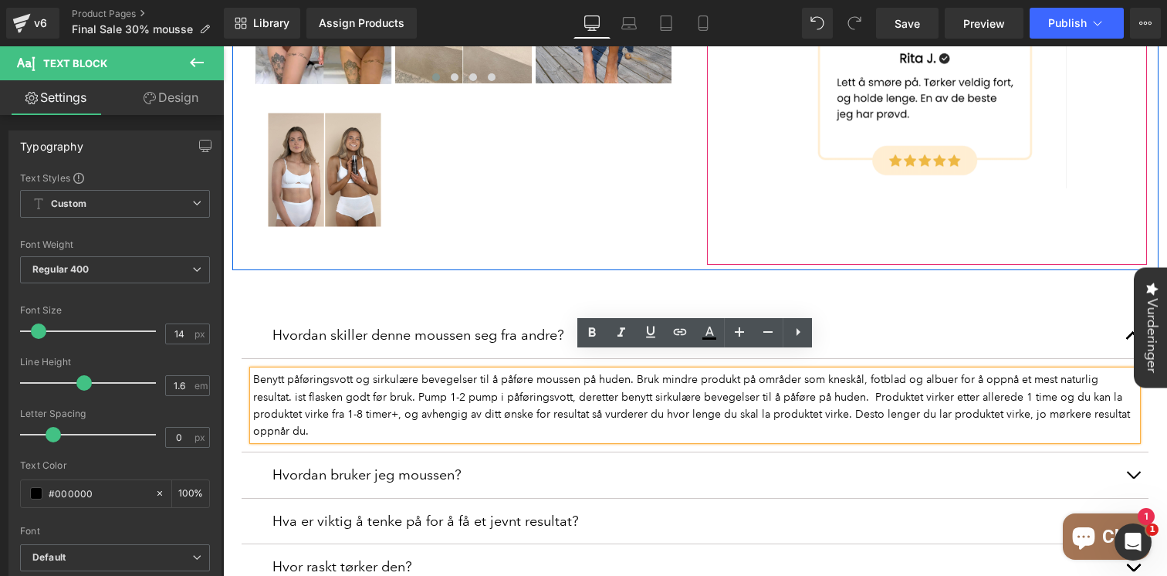
click at [964, 241] on div at bounding box center [927, 252] width 440 height 23
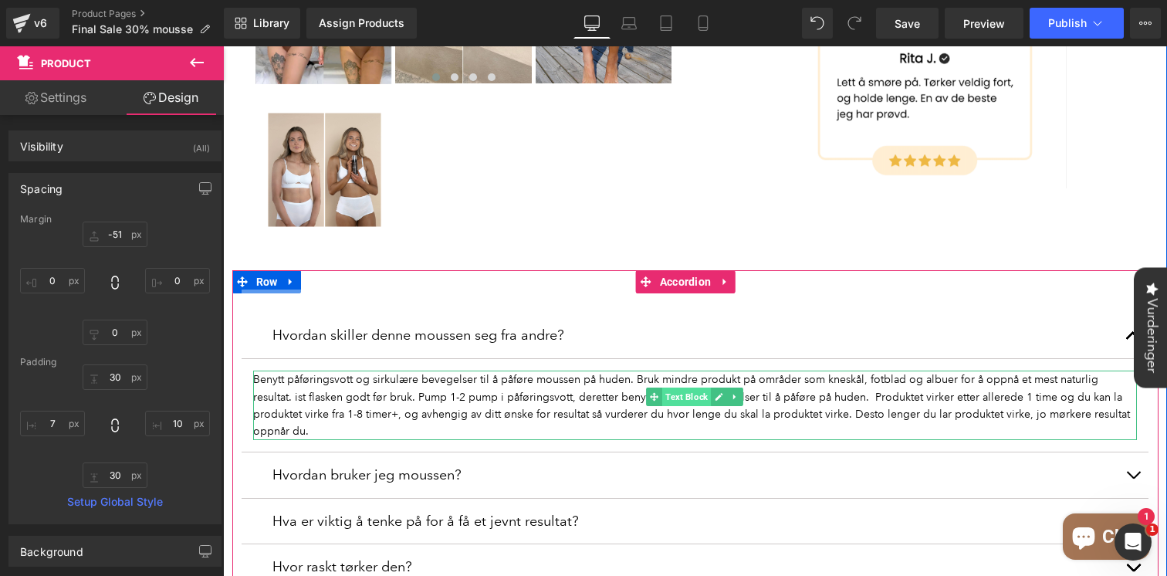
click at [680, 387] on span "Text Block" at bounding box center [686, 396] width 49 height 19
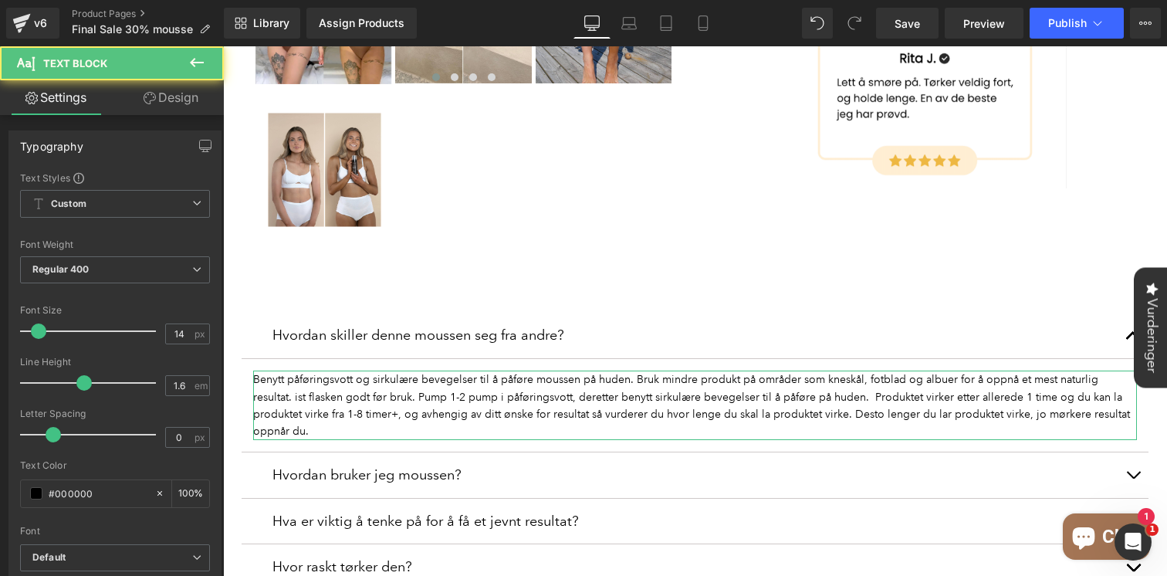
click at [154, 87] on link "Design" at bounding box center [171, 97] width 112 height 35
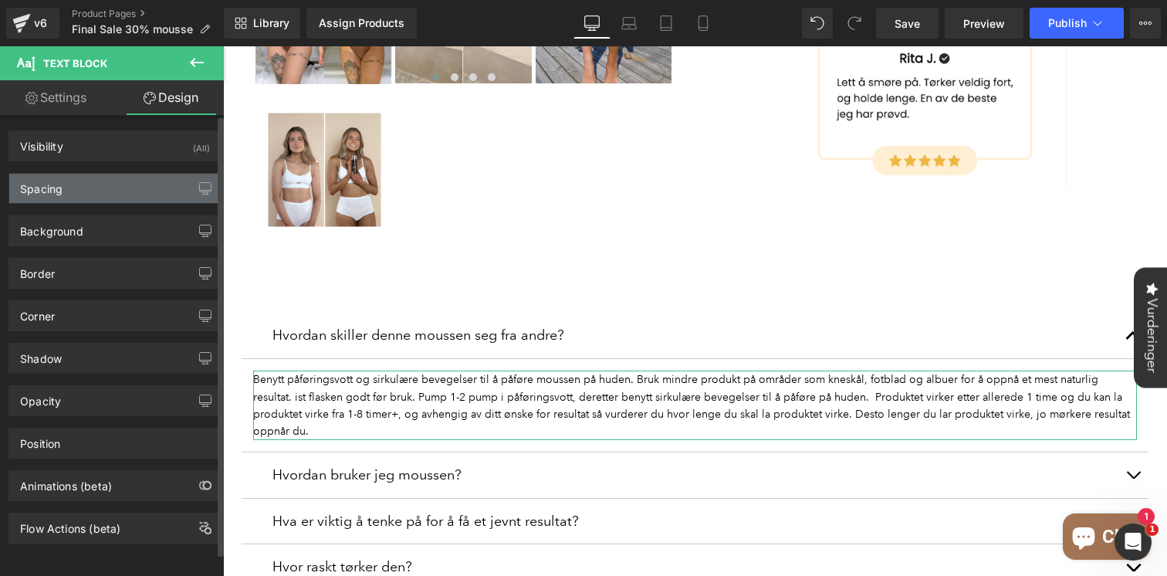
click at [90, 190] on div "Spacing" at bounding box center [114, 188] width 211 height 29
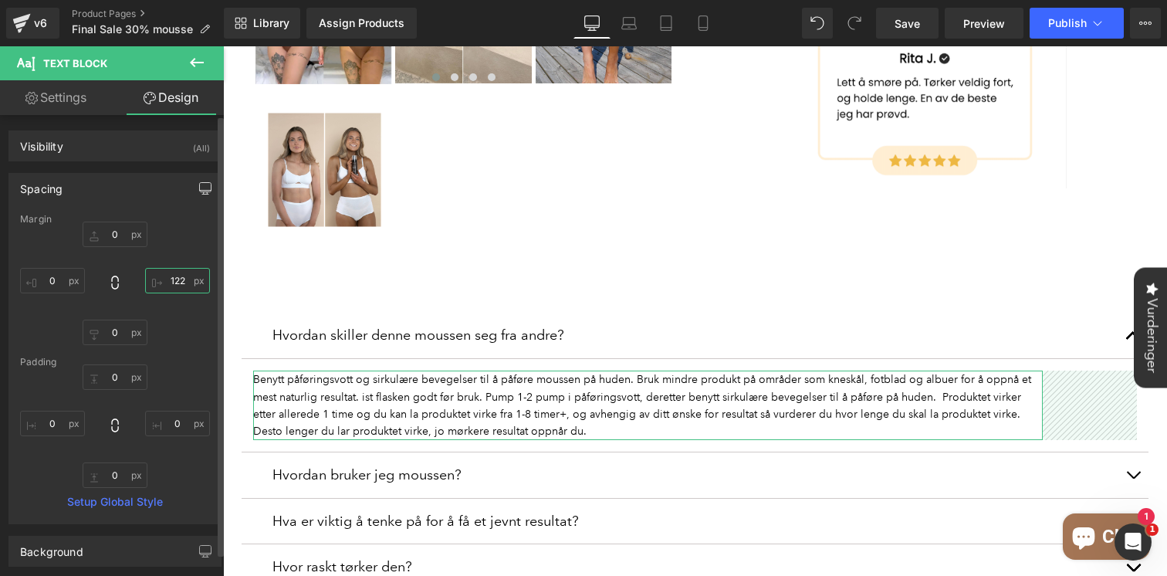
drag, startPoint x: 173, startPoint y: 285, endPoint x: 195, endPoint y: 192, distance: 96.0
click at [195, 192] on div "Spacing [GEOGRAPHIC_DATA] 0 0 0 0 [GEOGRAPHIC_DATA] 0 0 0 0 Setup Global Style" at bounding box center [114, 348] width 213 height 351
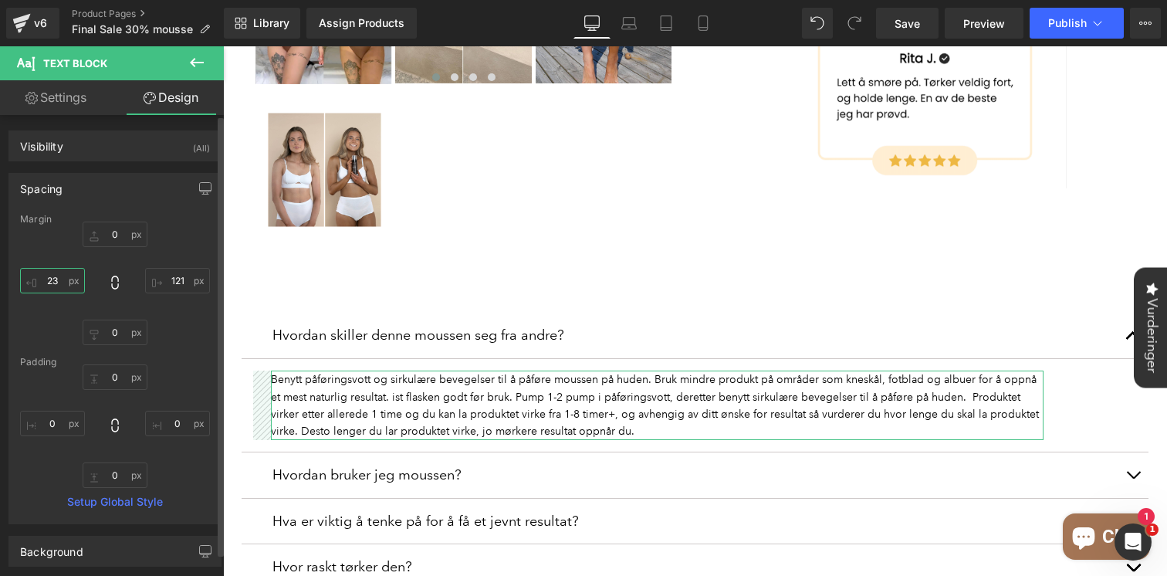
drag, startPoint x: 48, startPoint y: 288, endPoint x: 51, endPoint y: 276, distance: 12.0
click at [51, 276] on input "0" at bounding box center [52, 280] width 65 height 25
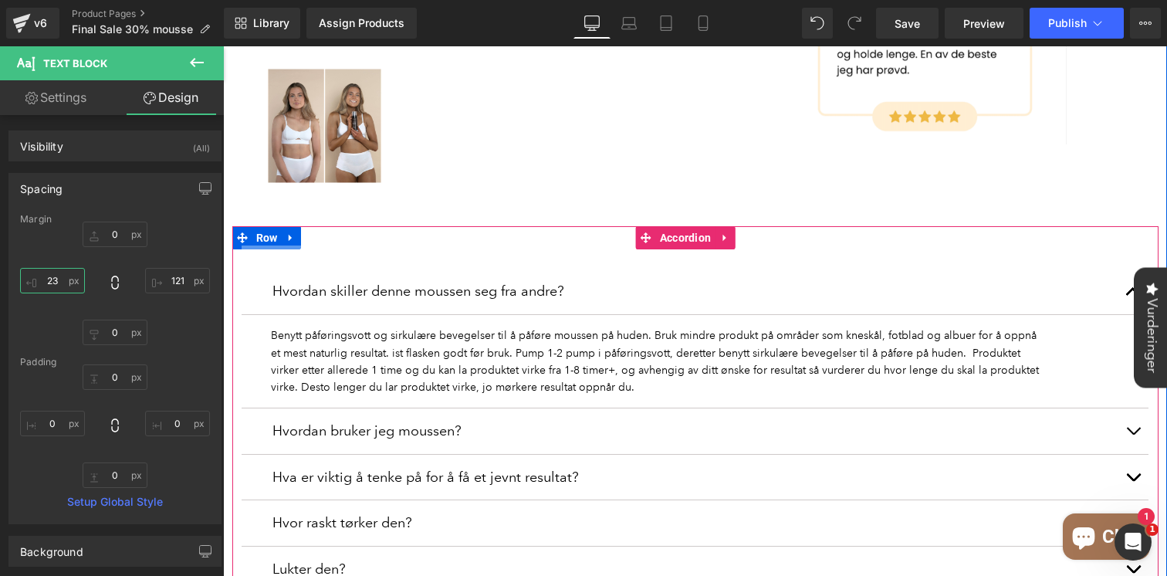
scroll to position [643, 0]
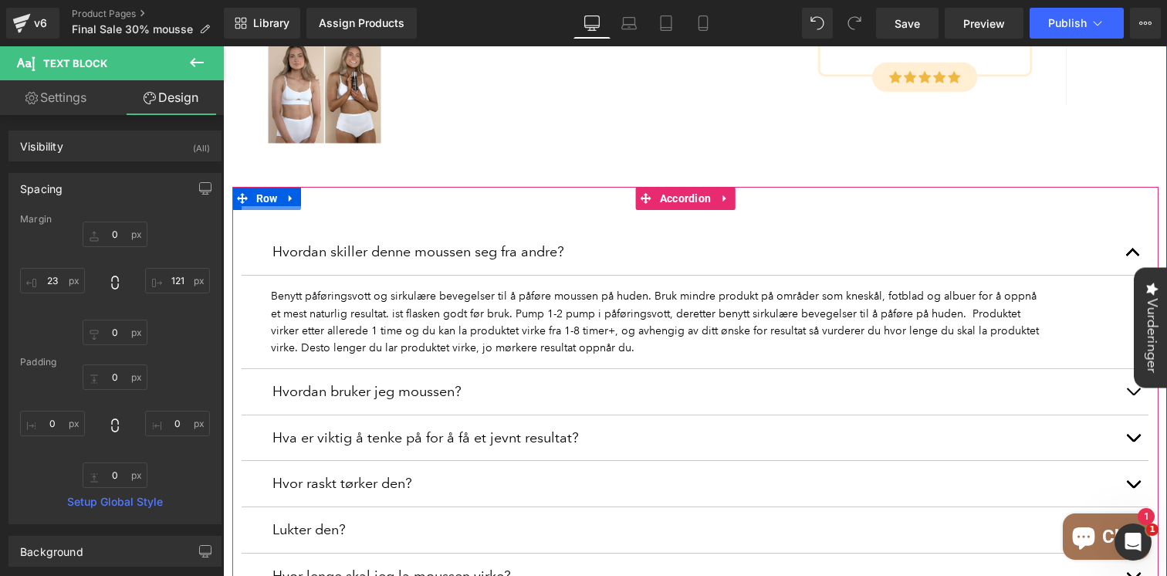
click at [569, 302] on p "Benytt påføringsvott og sirkulære bevegelser til å påføre moussen på huden. Bru…" at bounding box center [657, 321] width 772 height 69
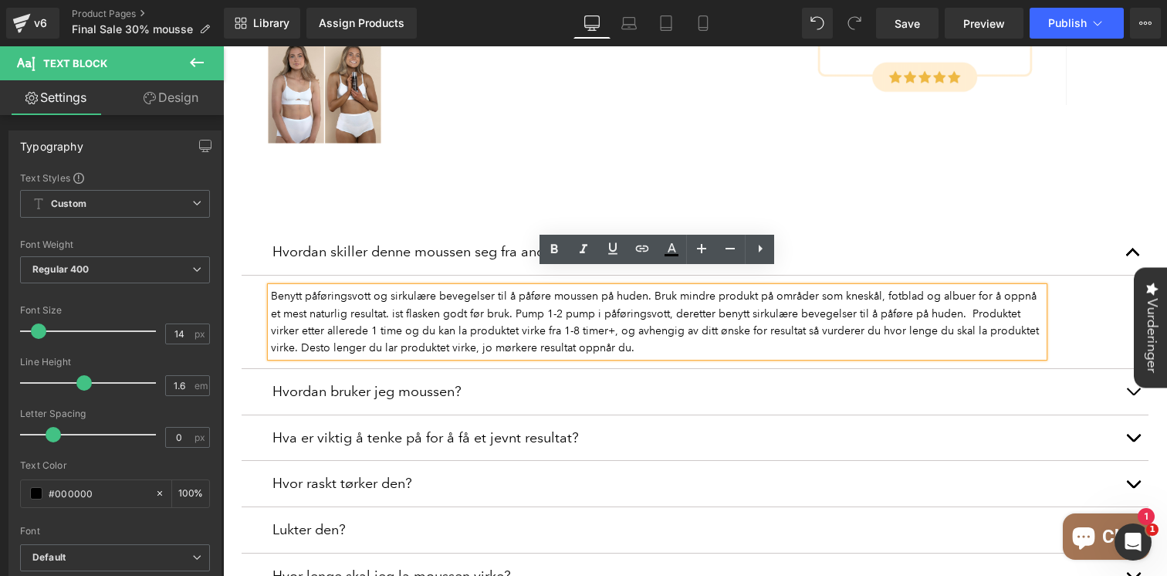
drag, startPoint x: 552, startPoint y: 320, endPoint x: 268, endPoint y: 278, distance: 287.1
click at [271, 287] on div "Benytt påføringsvott og sirkulære bevegelser til å påføre moussen på huden. Bru…" at bounding box center [657, 321] width 772 height 69
click at [322, 290] on p "Benytt påføringsvott og sirkulære bevegelser til å påføre moussen på huden. Bru…" at bounding box center [657, 321] width 772 height 69
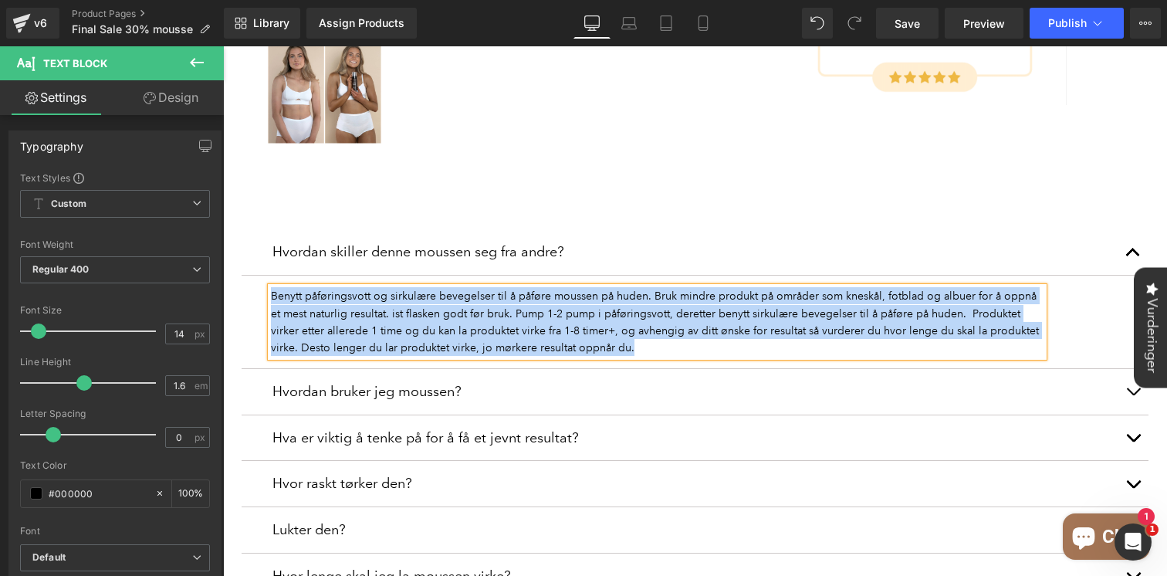
click at [350, 321] on p "Benytt påføringsvott og sirkulære bevegelser til å påføre moussen på huden. Bru…" at bounding box center [657, 321] width 772 height 69
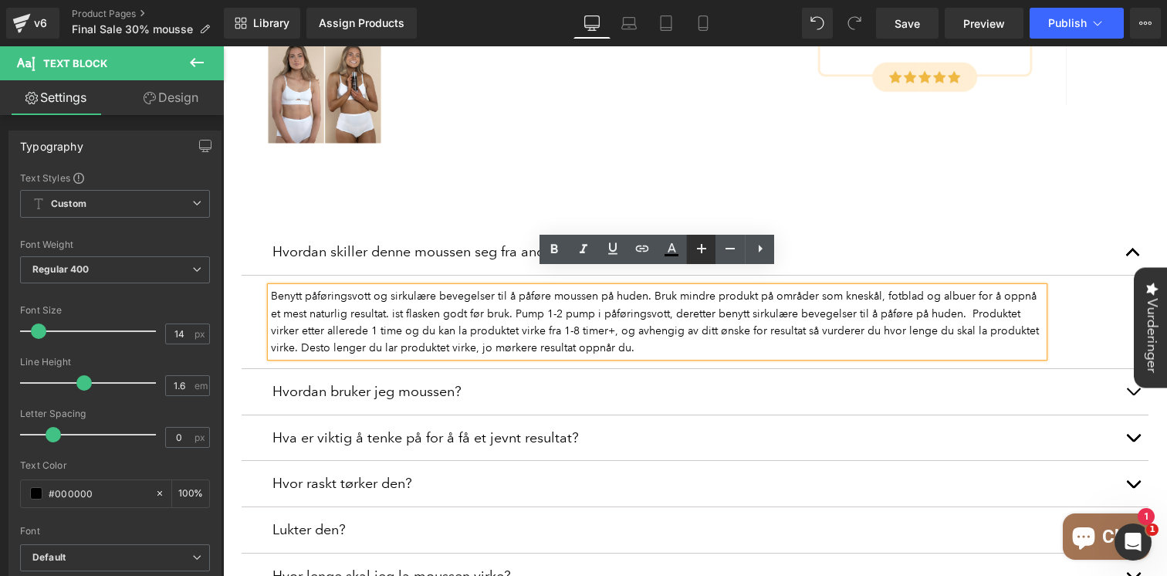
click at [702, 245] on icon at bounding box center [701, 248] width 19 height 19
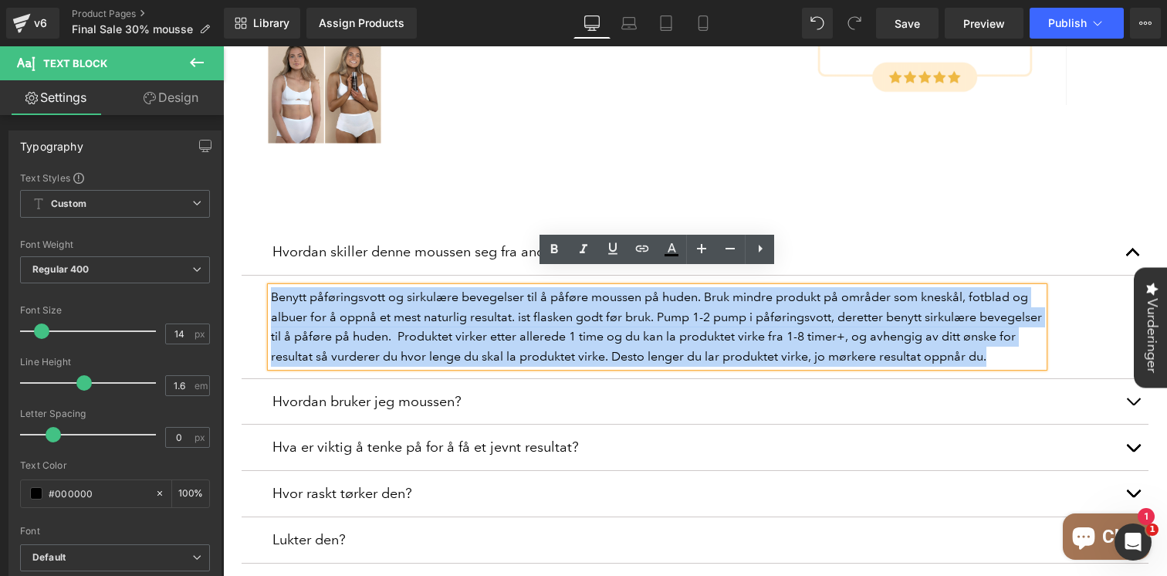
click at [569, 326] on p "Benytt påføringsvott og sirkulære bevegelser til å påføre moussen på huden. Bru…" at bounding box center [657, 326] width 772 height 79
drag, startPoint x: 997, startPoint y: 341, endPoint x: 287, endPoint y: 283, distance: 712.1
click at [287, 287] on p "Benytt påføringsvott og sirkulære bevegelser til å påføre moussen på huden. Bru…" at bounding box center [657, 326] width 772 height 79
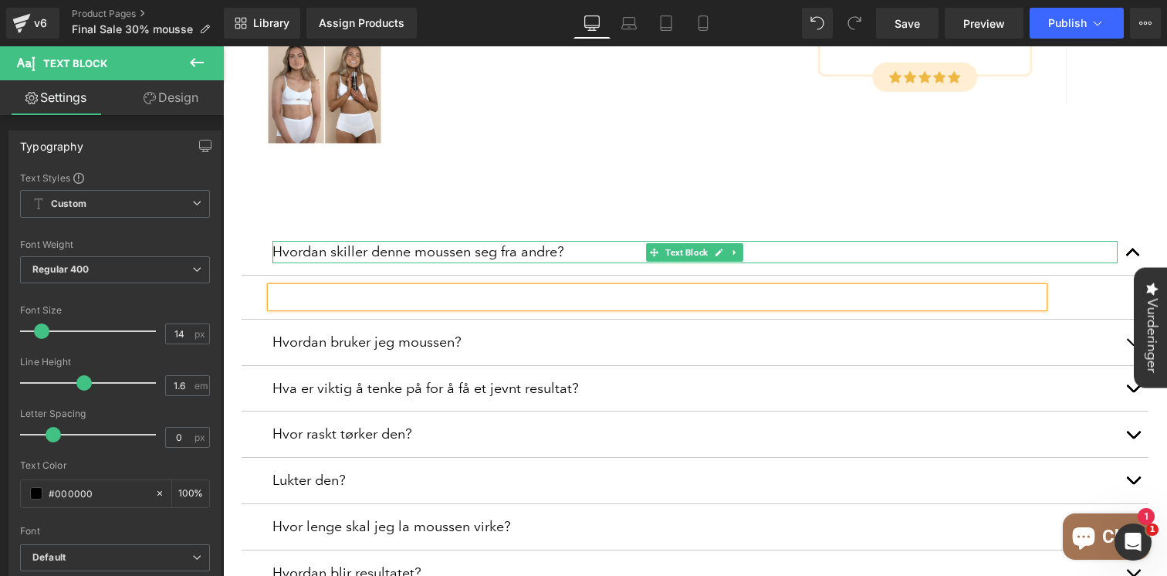
click at [469, 241] on p "Hvordan skiller denne moussen seg fra andre?" at bounding box center [694, 252] width 845 height 22
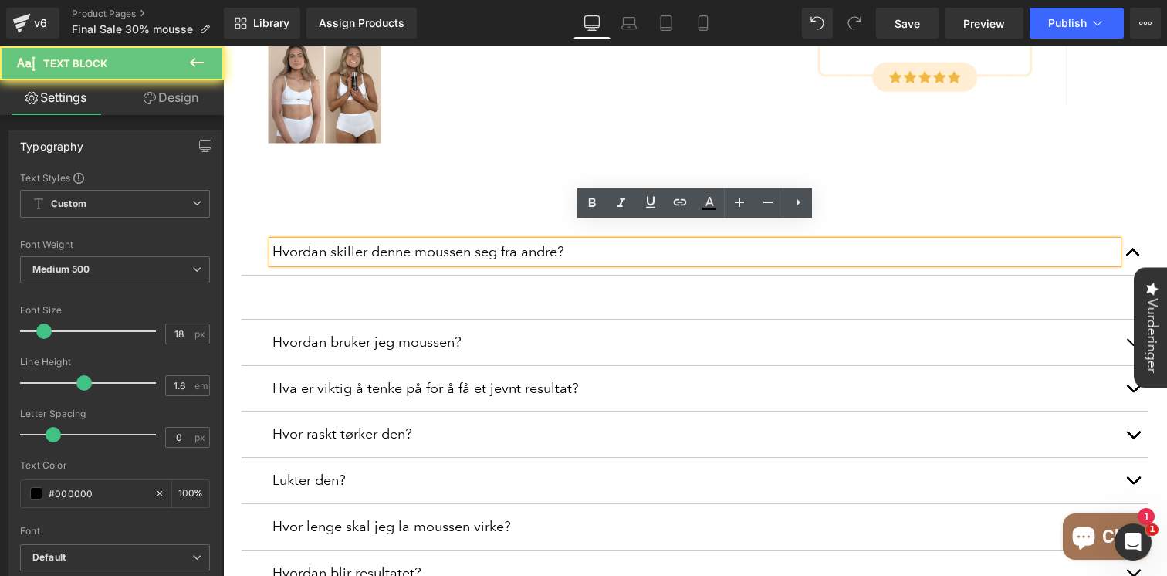
click at [495, 241] on p "Hvordan skiller denne moussen seg fra andre?" at bounding box center [694, 252] width 845 height 22
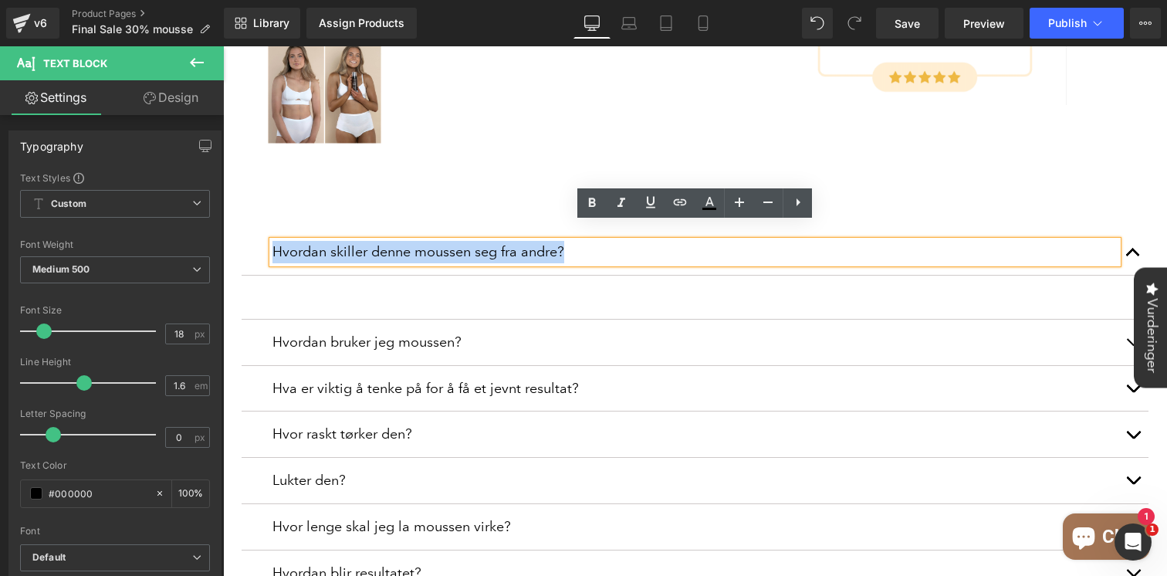
copy p "Hvordan skiller denne moussen seg fra andre?"
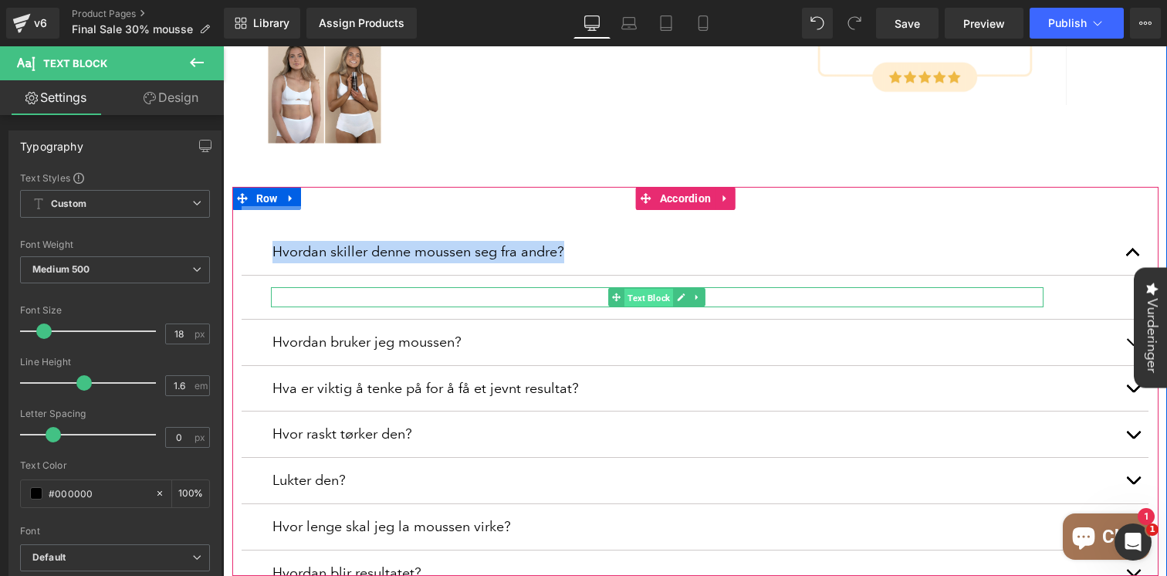
click at [670, 289] on span "Text Block" at bounding box center [648, 298] width 49 height 19
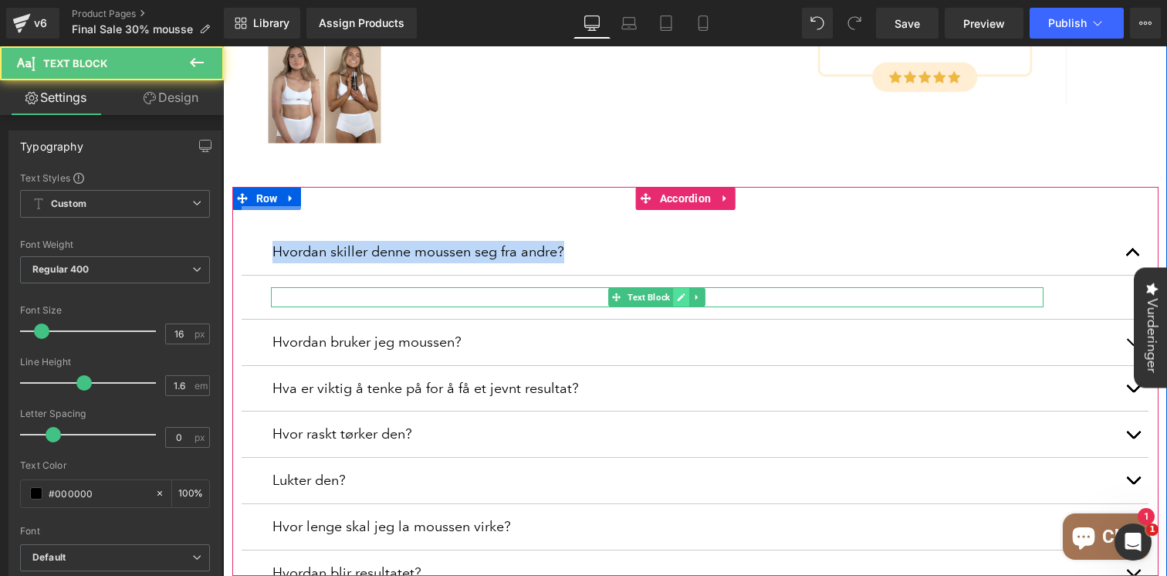
click at [678, 292] on icon at bounding box center [681, 296] width 8 height 9
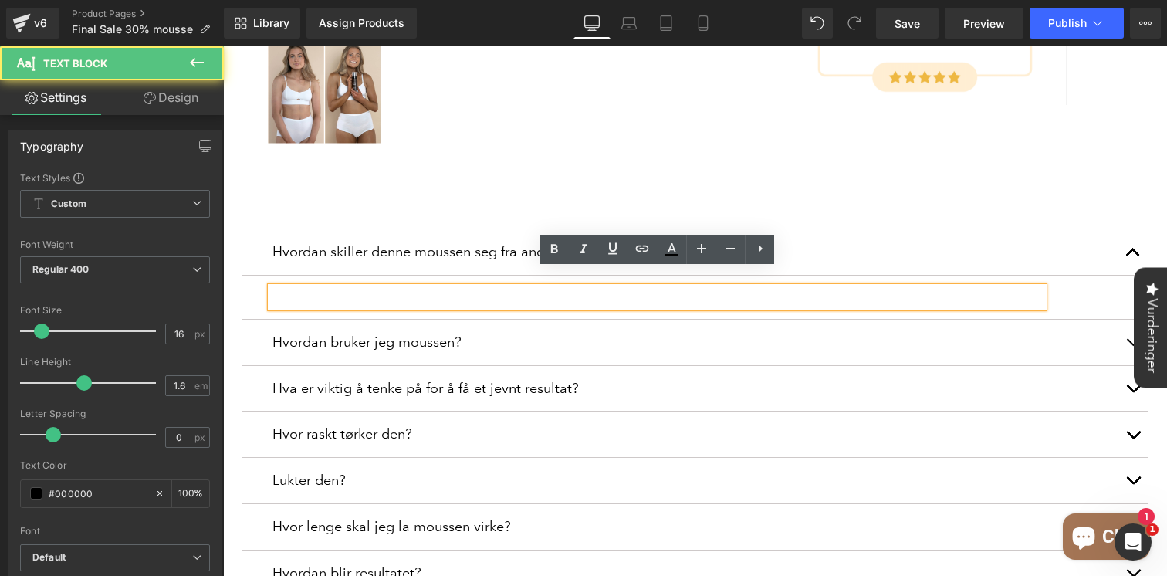
click at [569, 287] on p at bounding box center [657, 297] width 772 height 20
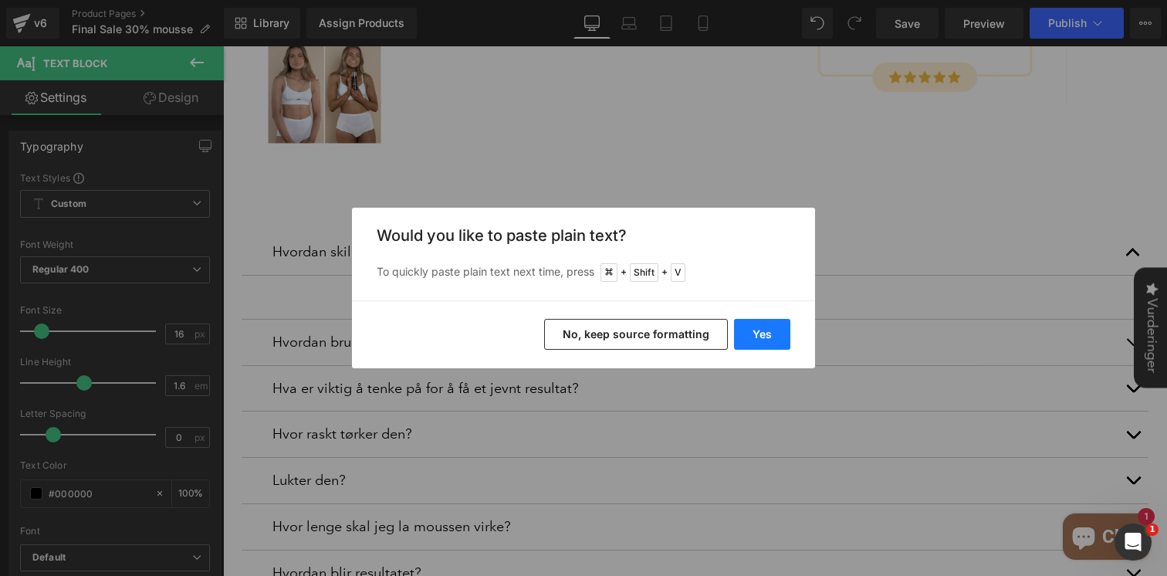
click at [751, 327] on button "Yes" at bounding box center [762, 334] width 56 height 31
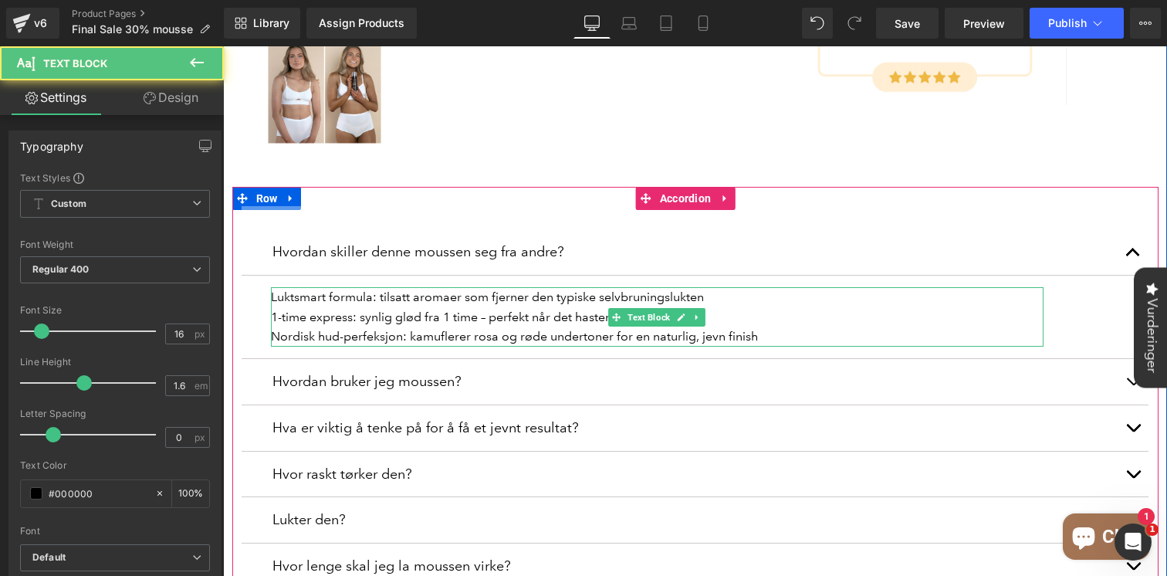
click at [363, 287] on p "Luktsmart formula: tilsatt aromaer som fjerner den typiske selvbruningslukten" at bounding box center [657, 297] width 772 height 20
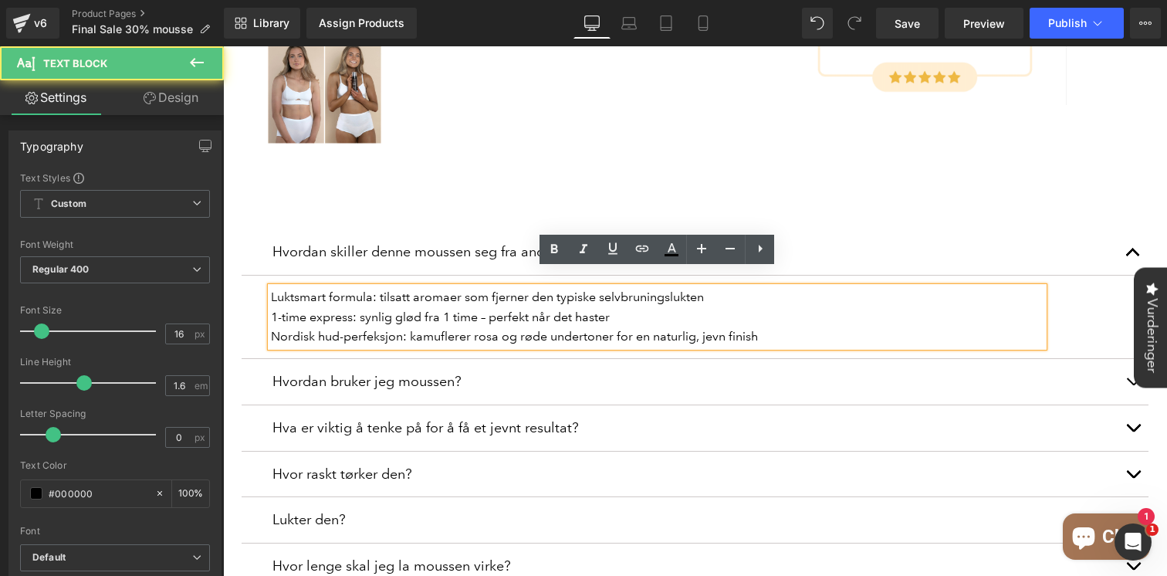
click at [273, 287] on p "Luktsmart formula: tilsatt aromaer som fjerner den typiske selvbruningslukten" at bounding box center [657, 297] width 772 height 20
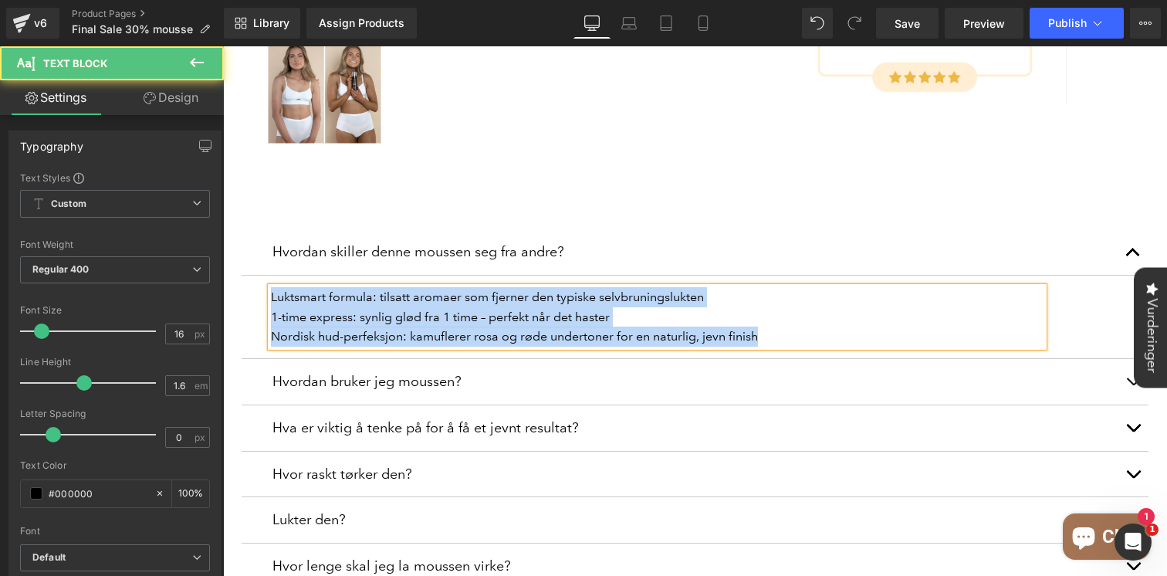
drag, startPoint x: 722, startPoint y: 321, endPoint x: 262, endPoint y: 270, distance: 463.4
click at [262, 275] on article "Luktsmart formula: tilsatt aromaer som fjerner den typiske selvbruningslukten 1…" at bounding box center [694, 316] width 907 height 83
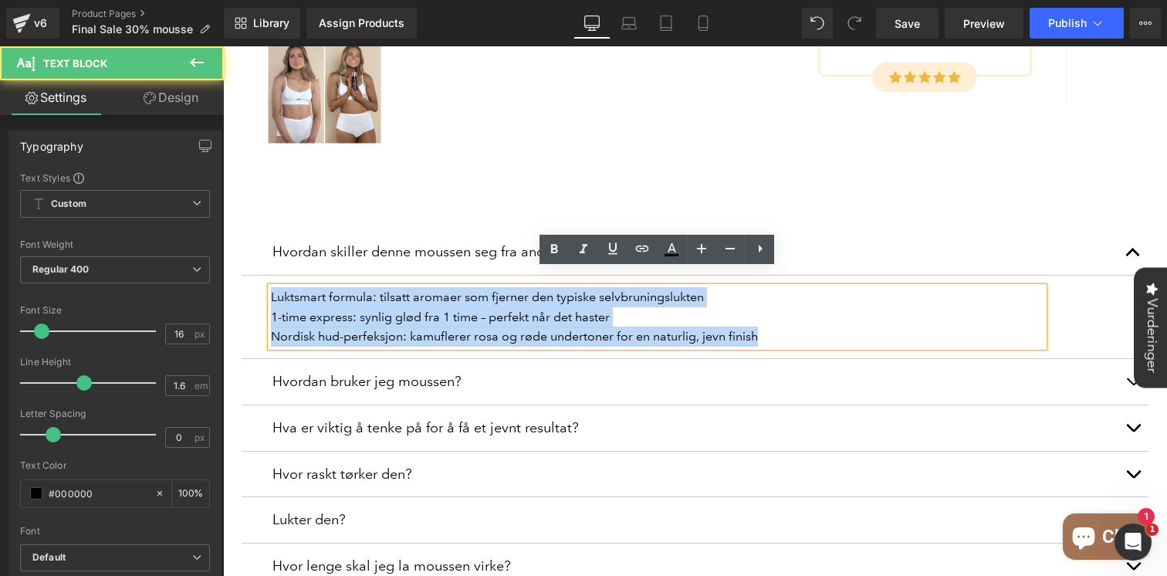
click at [276, 287] on p "Luktsmart formula: tilsatt aromaer som fjerner den typiske selvbruningslukten" at bounding box center [657, 297] width 772 height 20
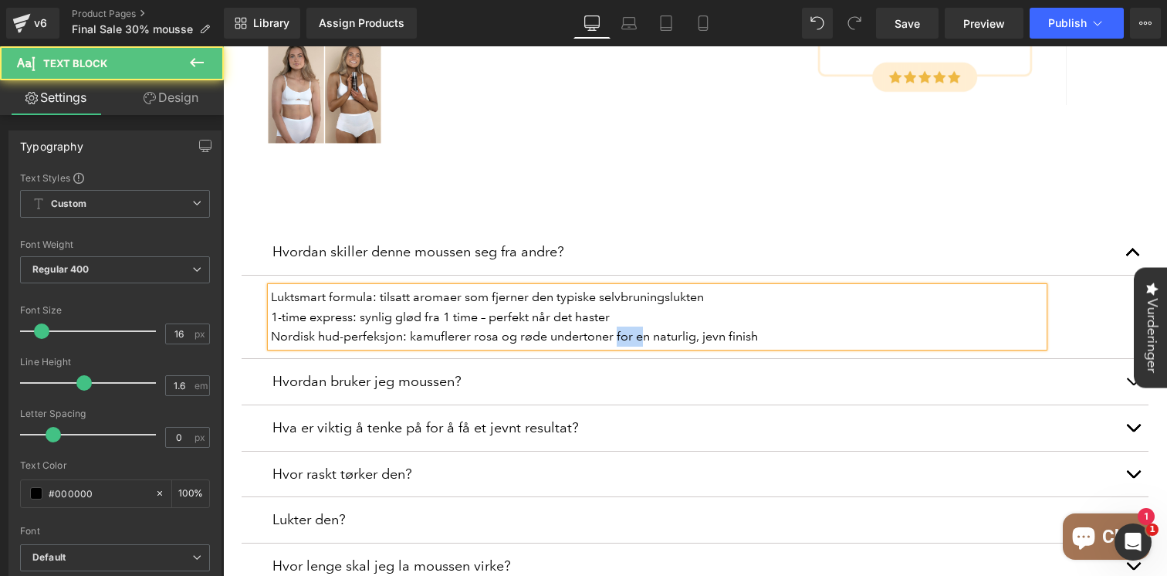
drag, startPoint x: 625, startPoint y: 319, endPoint x: 644, endPoint y: 319, distance: 19.3
click at [644, 326] on p "Nordisk hud-perfeksjon: kamuflerer rosa og røde undertoner for en naturlig, jev…" at bounding box center [657, 336] width 772 height 20
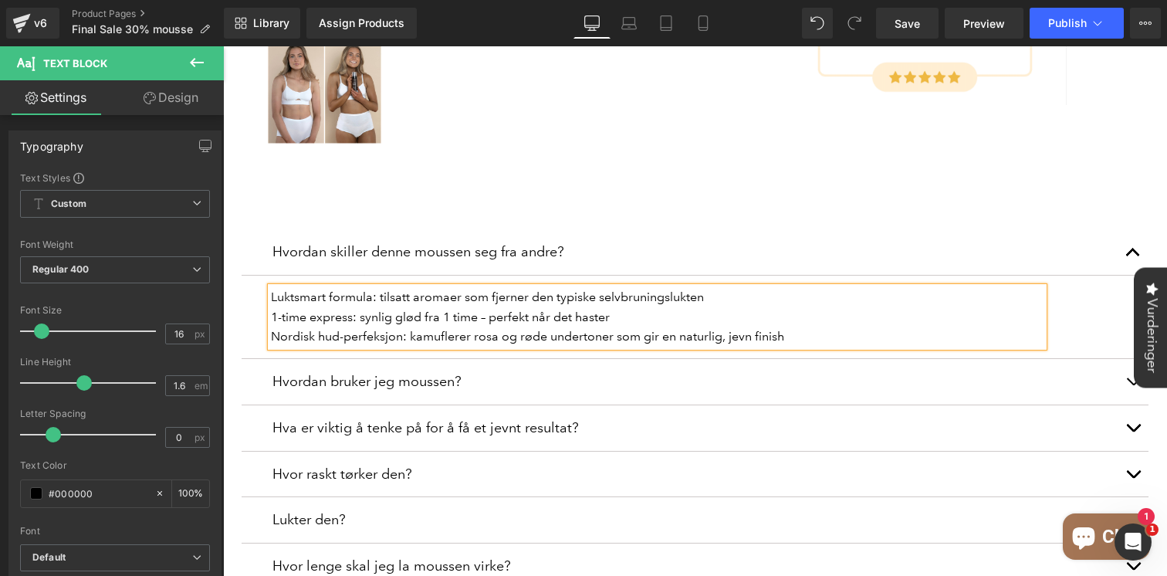
click at [801, 326] on p "Nordisk hud-perfeksjon: kamuflerer rosa og røde undertoner som gir en naturlig,…" at bounding box center [657, 336] width 772 height 20
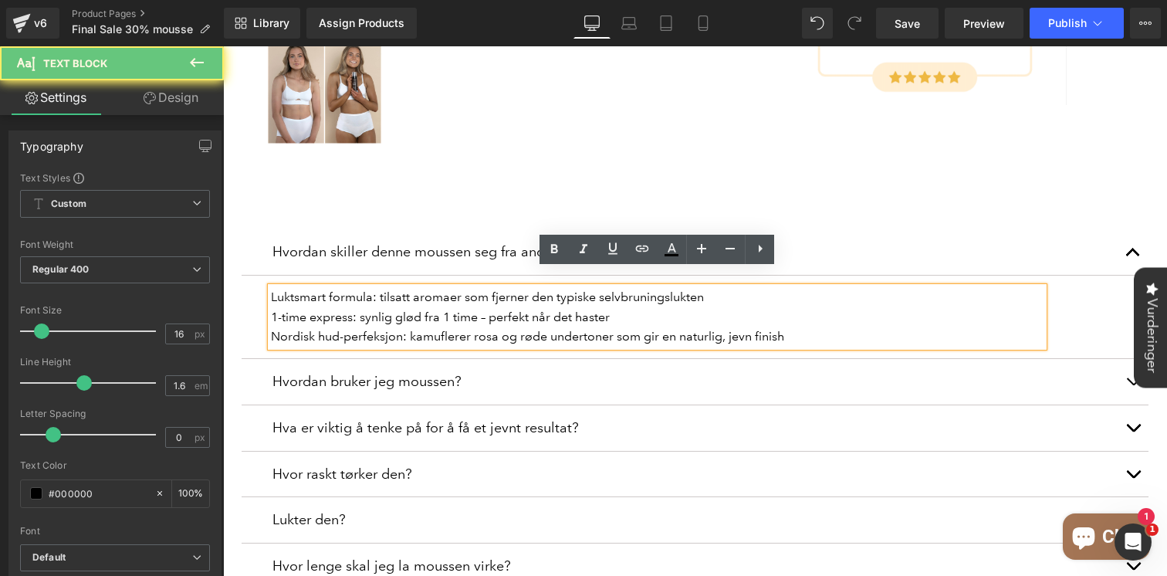
click at [441, 287] on p "Luktsmart formula: tilsatt aromaer som fjerner den typiske selvbruningslukten" at bounding box center [657, 297] width 772 height 20
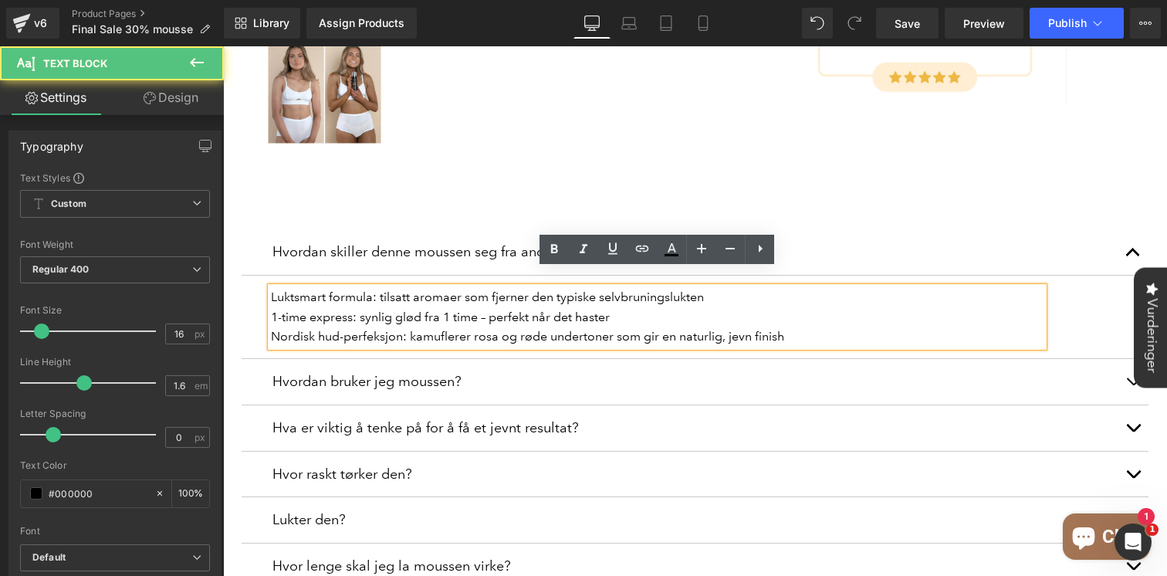
click at [299, 287] on p "Luktsmart formula: tilsatt aromaer som fjerner den typiske selvbruningslukten" at bounding box center [657, 297] width 772 height 20
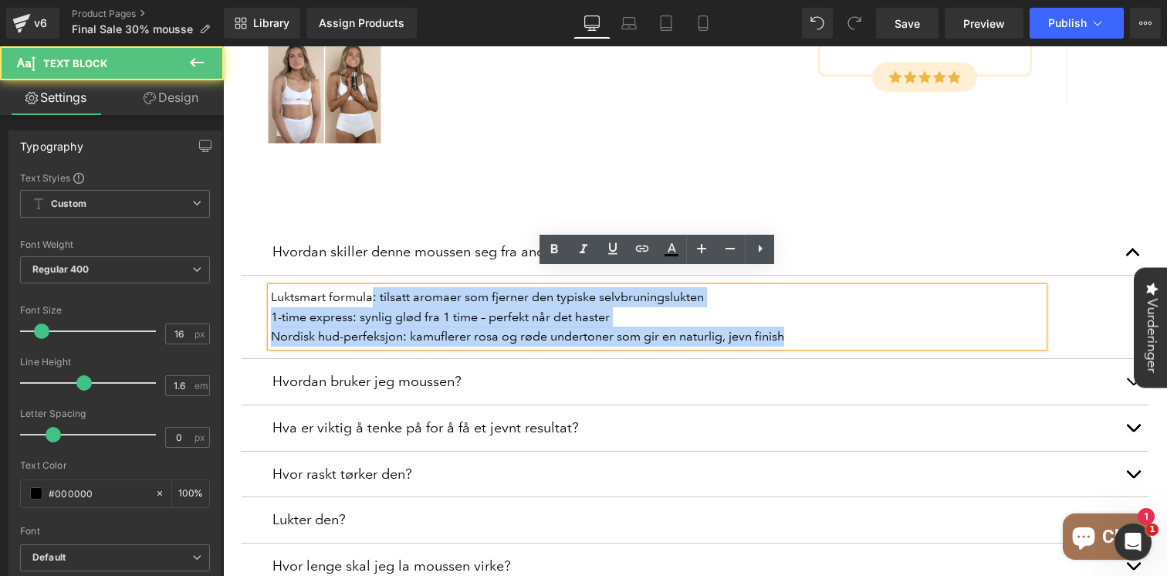
drag, startPoint x: 312, startPoint y: 277, endPoint x: 268, endPoint y: 277, distance: 43.2
click at [271, 287] on div "Luktsmart formula: tilsatt aromaer som fjerner den typiske selvbruningslukten 1…" at bounding box center [657, 316] width 772 height 59
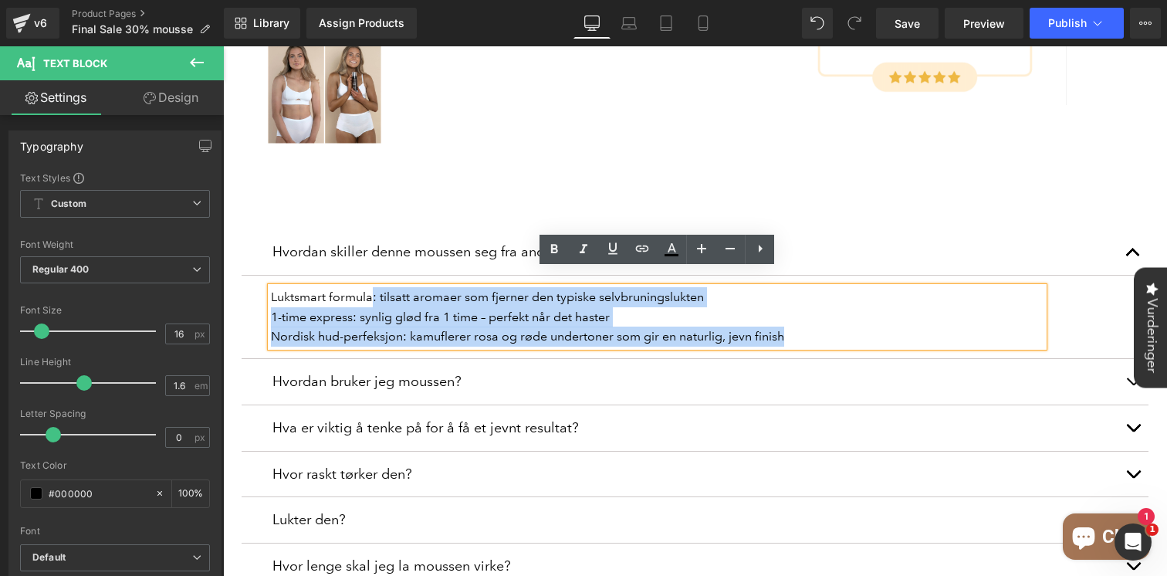
click at [369, 307] on p "1-time express: synlig glød fra 1 time – perfekt når det haster" at bounding box center [657, 317] width 772 height 20
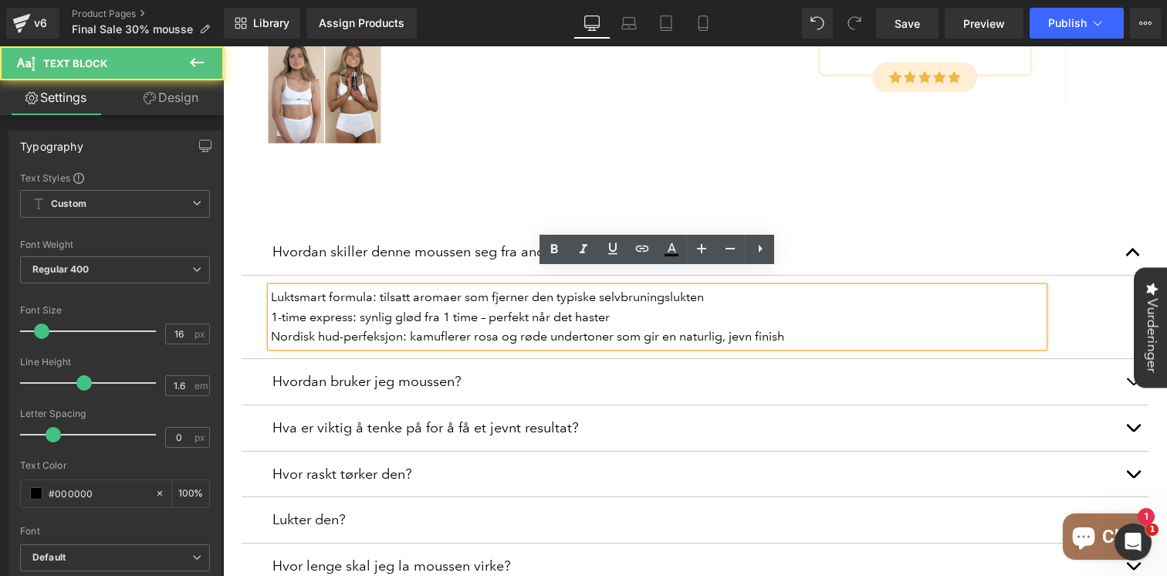
drag, startPoint x: 380, startPoint y: 279, endPoint x: 287, endPoint y: 281, distance: 93.4
click at [287, 287] on p "Luktsmart formula: tilsatt aromaer som fjerner den typiske selvbruningslukten" at bounding box center [657, 297] width 772 height 20
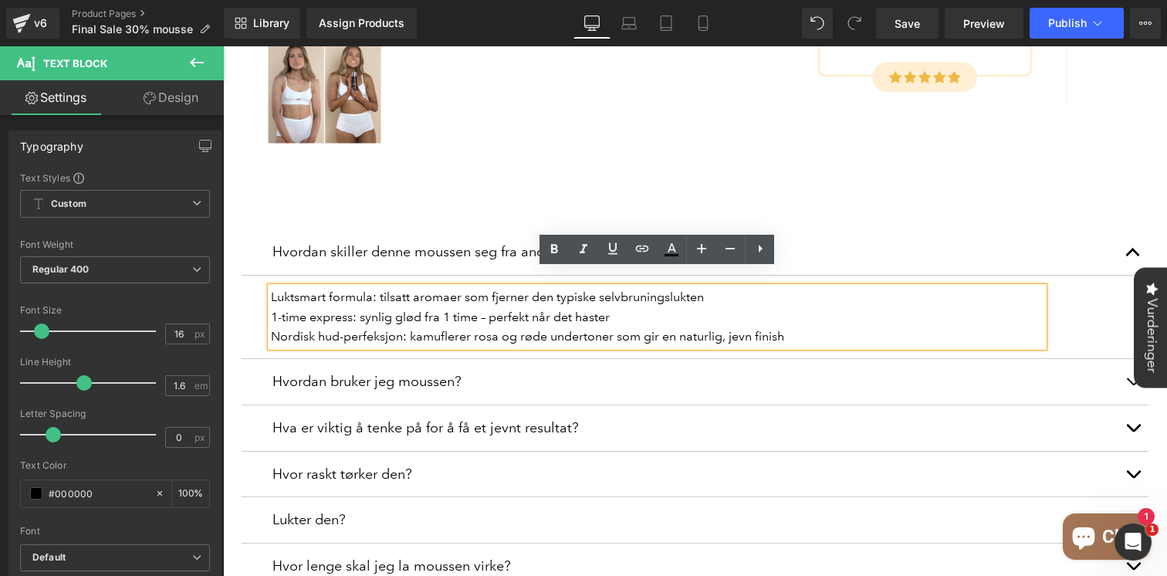
click at [436, 287] on p "Luktsmart formula: tilsatt aromaer som fjerner den typiske selvbruningslukten" at bounding box center [657, 297] width 772 height 20
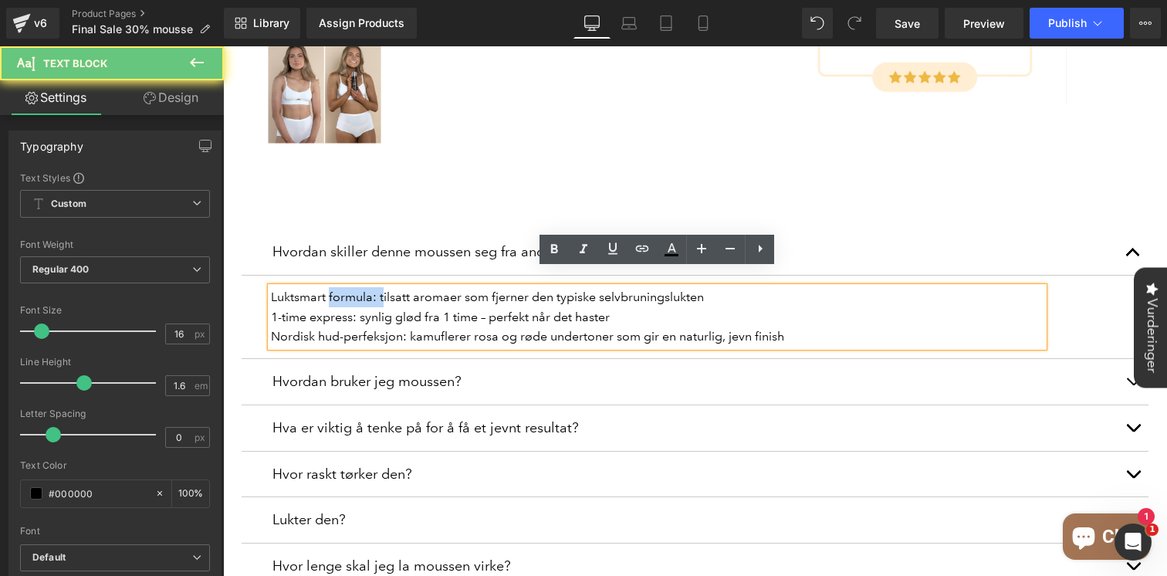
drag, startPoint x: 382, startPoint y: 280, endPoint x: 326, endPoint y: 280, distance: 55.5
click at [326, 287] on p "Luktsmart formula: tilsatt aromaer som fjerner den typiske selvbruningslukten" at bounding box center [657, 297] width 772 height 20
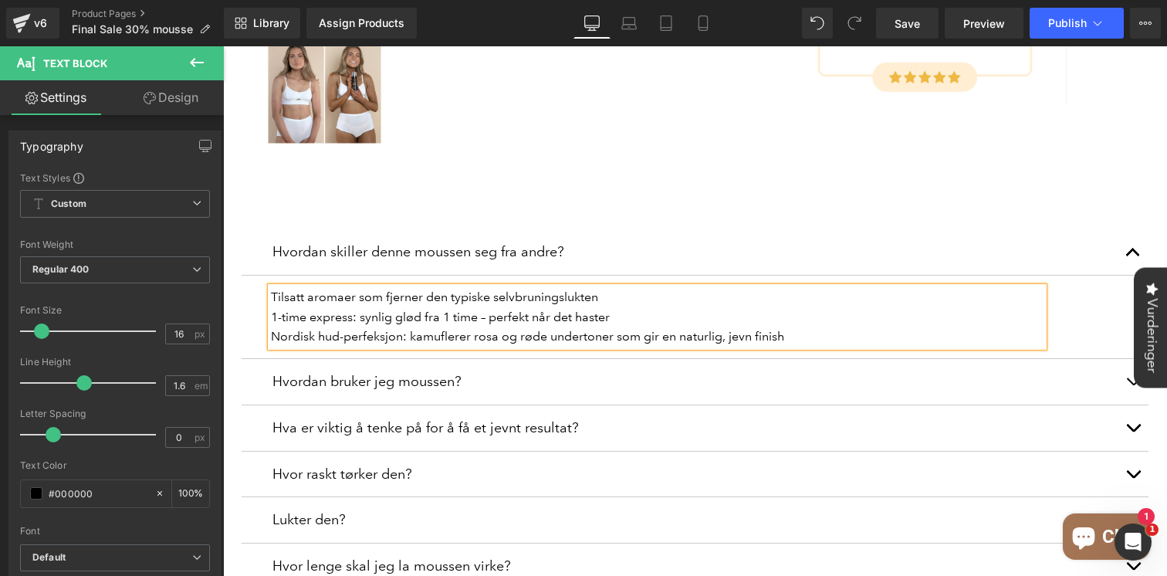
click at [361, 307] on p "1-time express: synlig glød fra 1 time – perfekt når det haster" at bounding box center [657, 317] width 772 height 20
click at [626, 307] on p "1-time express: synlig glød fra 1 time – perfekt når det haster" at bounding box center [657, 317] width 772 height 20
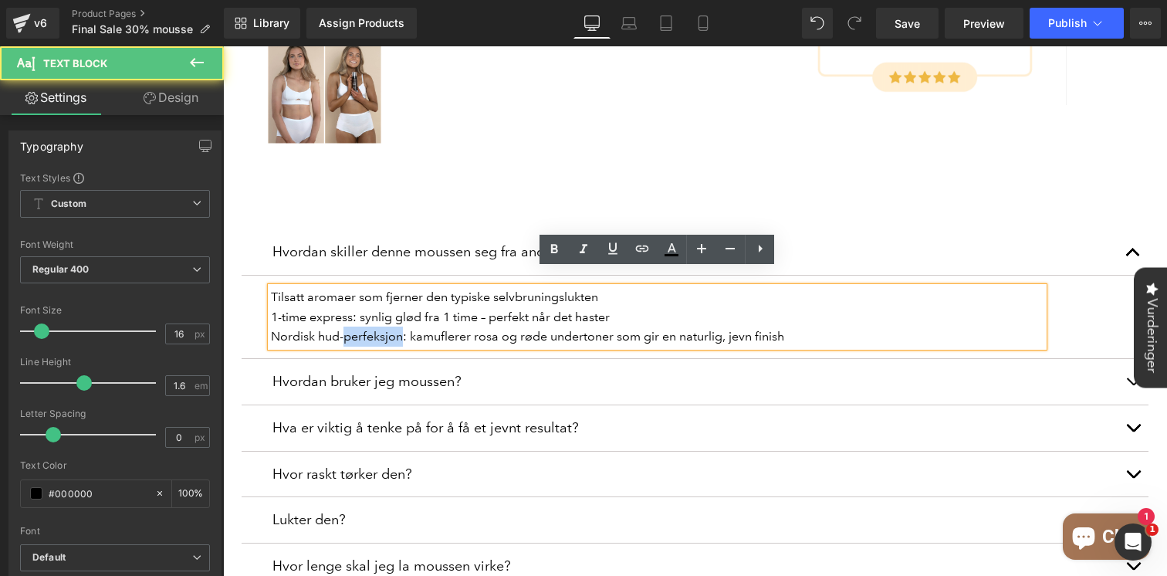
drag, startPoint x: 343, startPoint y: 317, endPoint x: 401, endPoint y: 316, distance: 58.7
click at [401, 326] on p "Nordisk hud-perfeksjon: kamuflerer rosa og røde undertoner som gir en naturlig,…" at bounding box center [657, 336] width 772 height 20
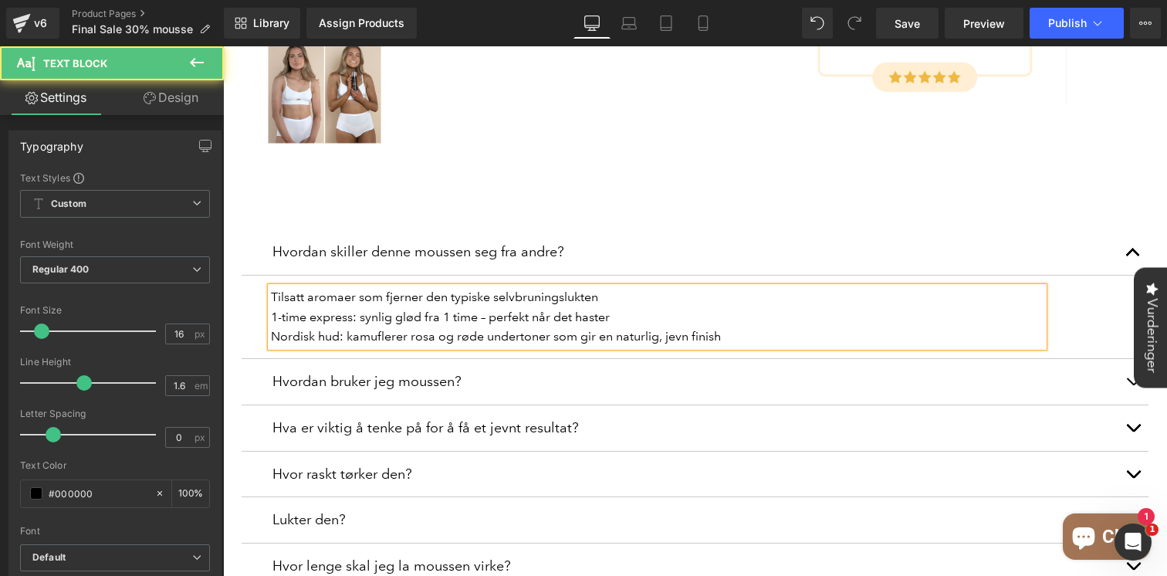
click at [273, 326] on p "Nordisk hud: kamuflerer rosa og røde undertoner som gir en naturlig, jevn finish" at bounding box center [657, 336] width 772 height 20
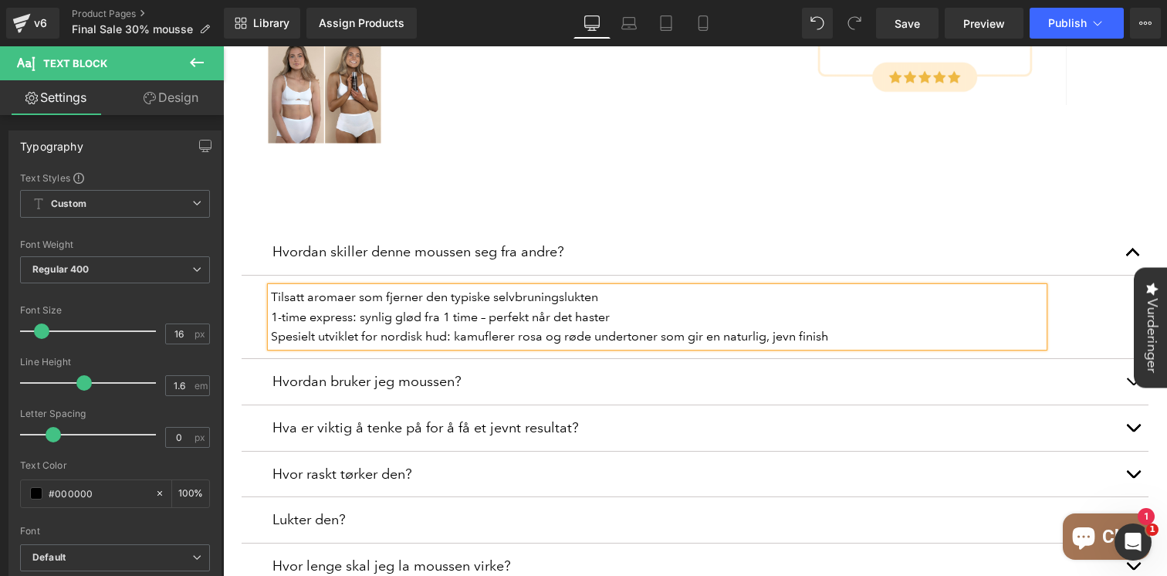
click at [841, 326] on p "Spesielt utviklet for nordisk hud: kamuflerer rosa og røde undertoner som gir e…" at bounding box center [657, 336] width 772 height 20
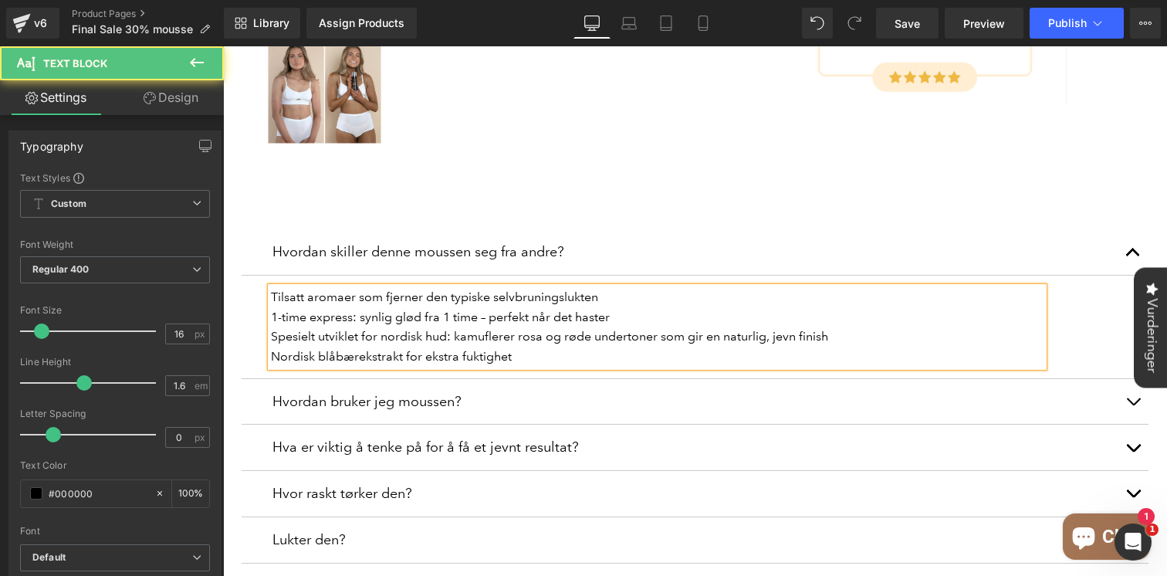
click at [359, 307] on p "1-time express: synlig glød fra 1 time – perfekt når det haster" at bounding box center [657, 317] width 772 height 20
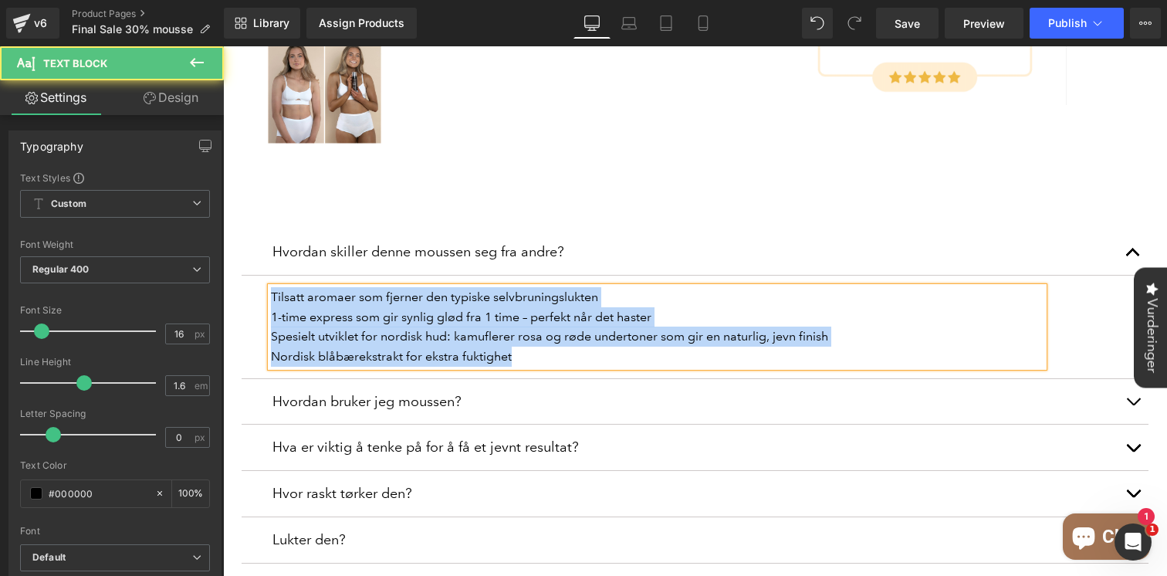
drag, startPoint x: 409, startPoint y: 326, endPoint x: 198, endPoint y: 270, distance: 218.0
click at [223, 270] on html "× Få 10% rabatt på valgfritt produkt! Meld deg på nyhetsbrevet vårt og få en ra…" at bounding box center [695, 406] width 944 height 2006
copy div "Tilsatt aromaer som fjerner den typiske selvbruningslukten 1-time express som g…"
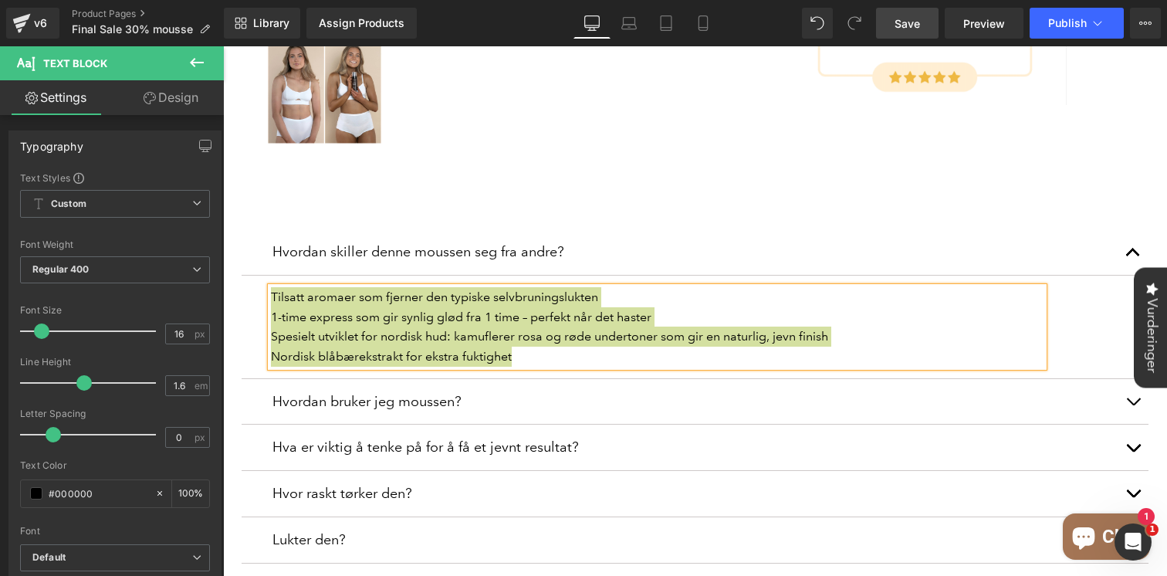
click at [903, 28] on span "Save" at bounding box center [906, 23] width 25 height 16
